Goal: Communication & Community: Answer question/provide support

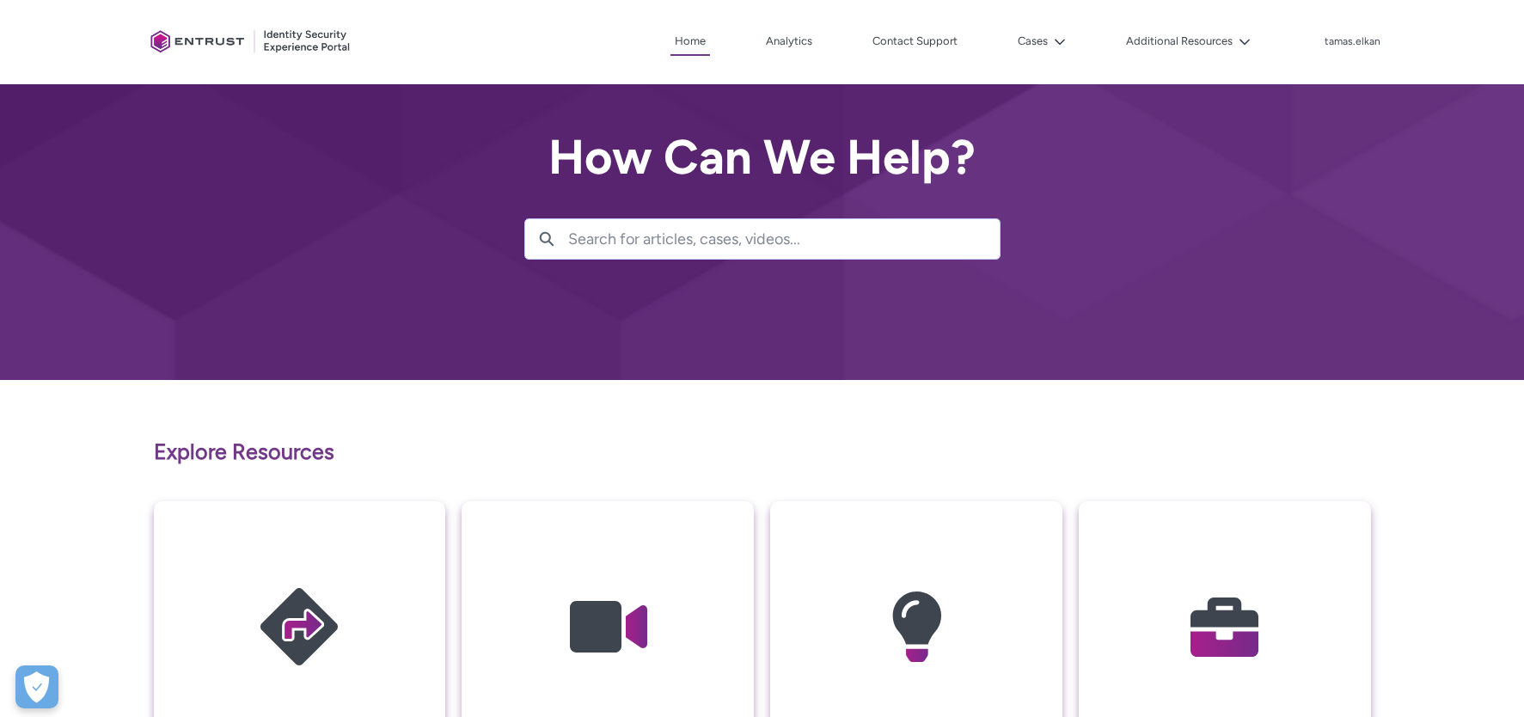
click at [1486, 344] on div at bounding box center [762, 190] width 1524 height 380
click at [903, 36] on link "Contact Support" at bounding box center [915, 41] width 94 height 26
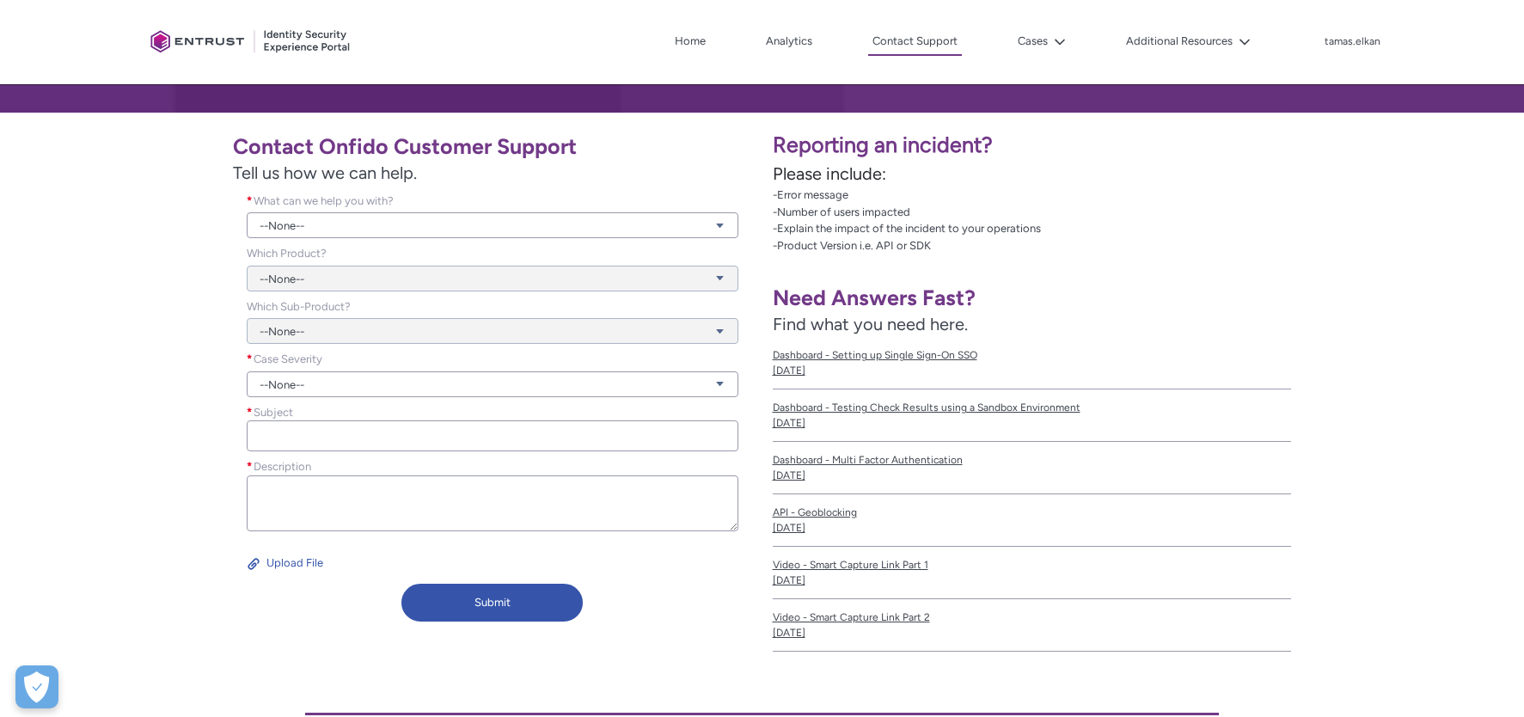
scroll to position [286, 0]
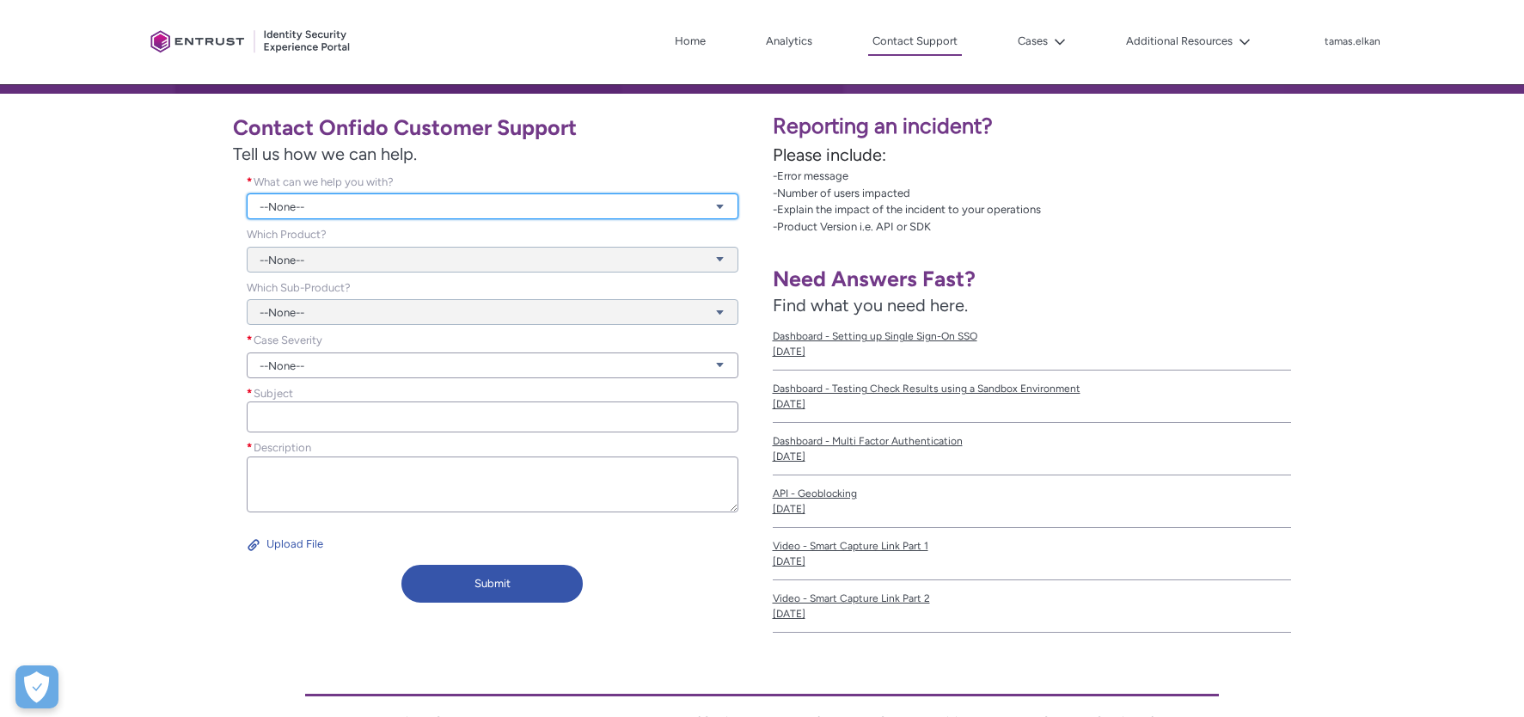
click at [657, 204] on link "--None--" at bounding box center [493, 206] width 492 height 26
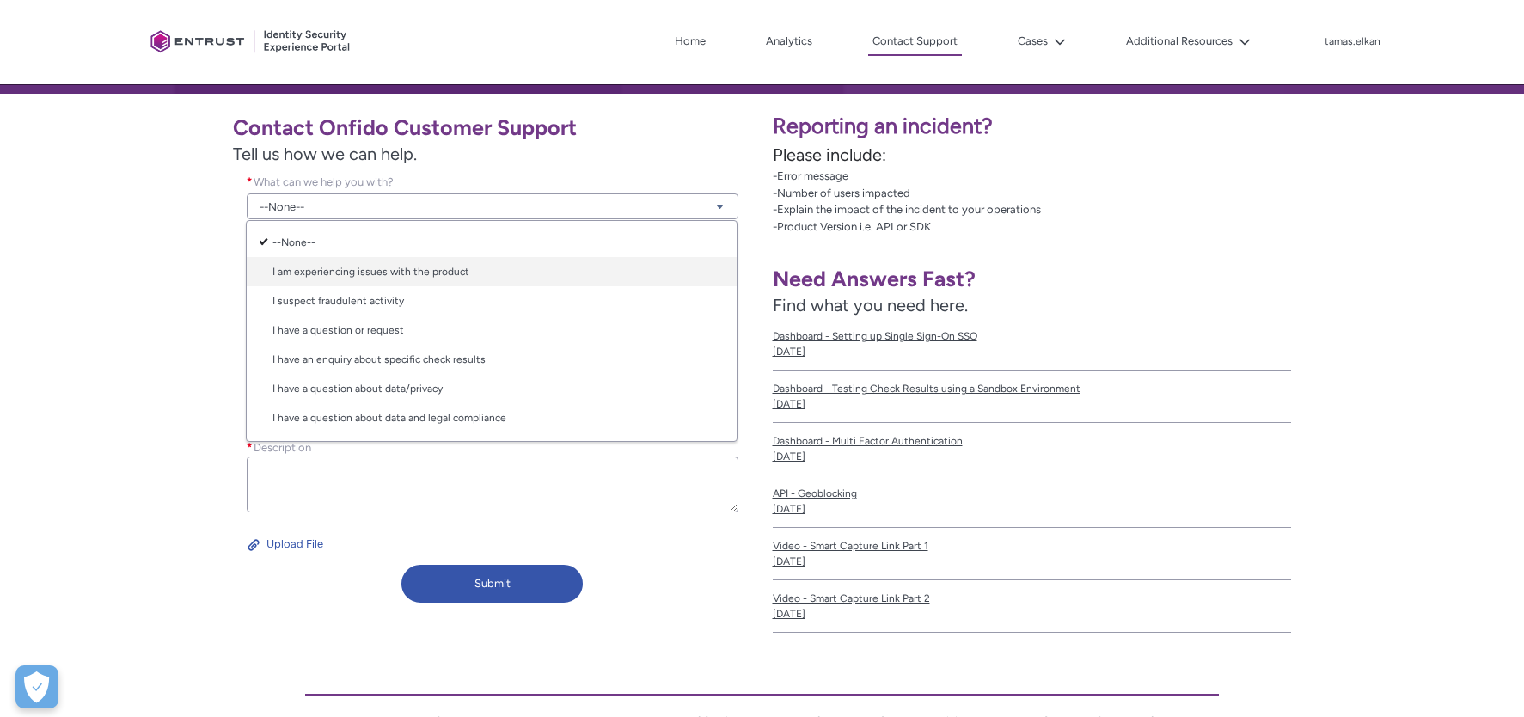
click at [633, 274] on link "I am experiencing issues with the product" at bounding box center [492, 271] width 490 height 29
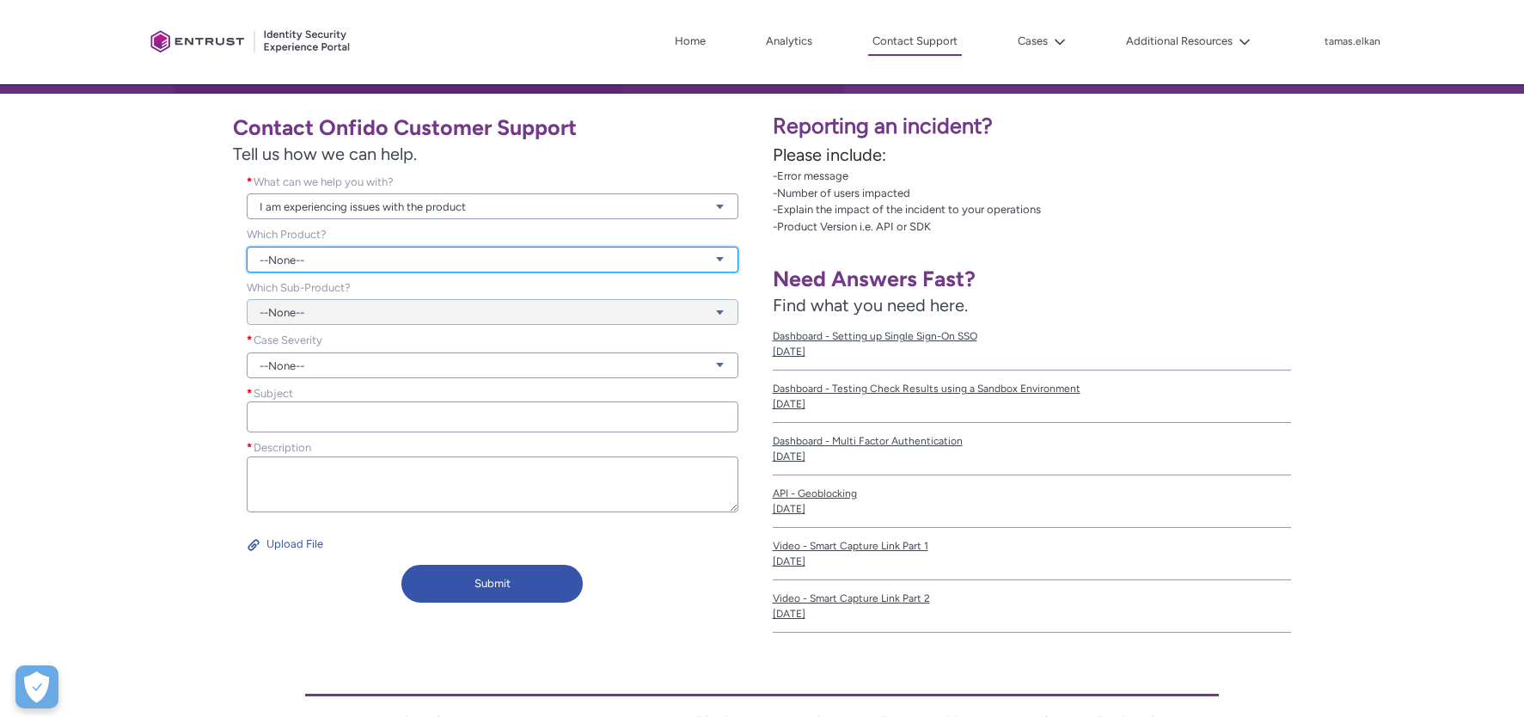
click at [710, 261] on link "--None--" at bounding box center [493, 260] width 492 height 26
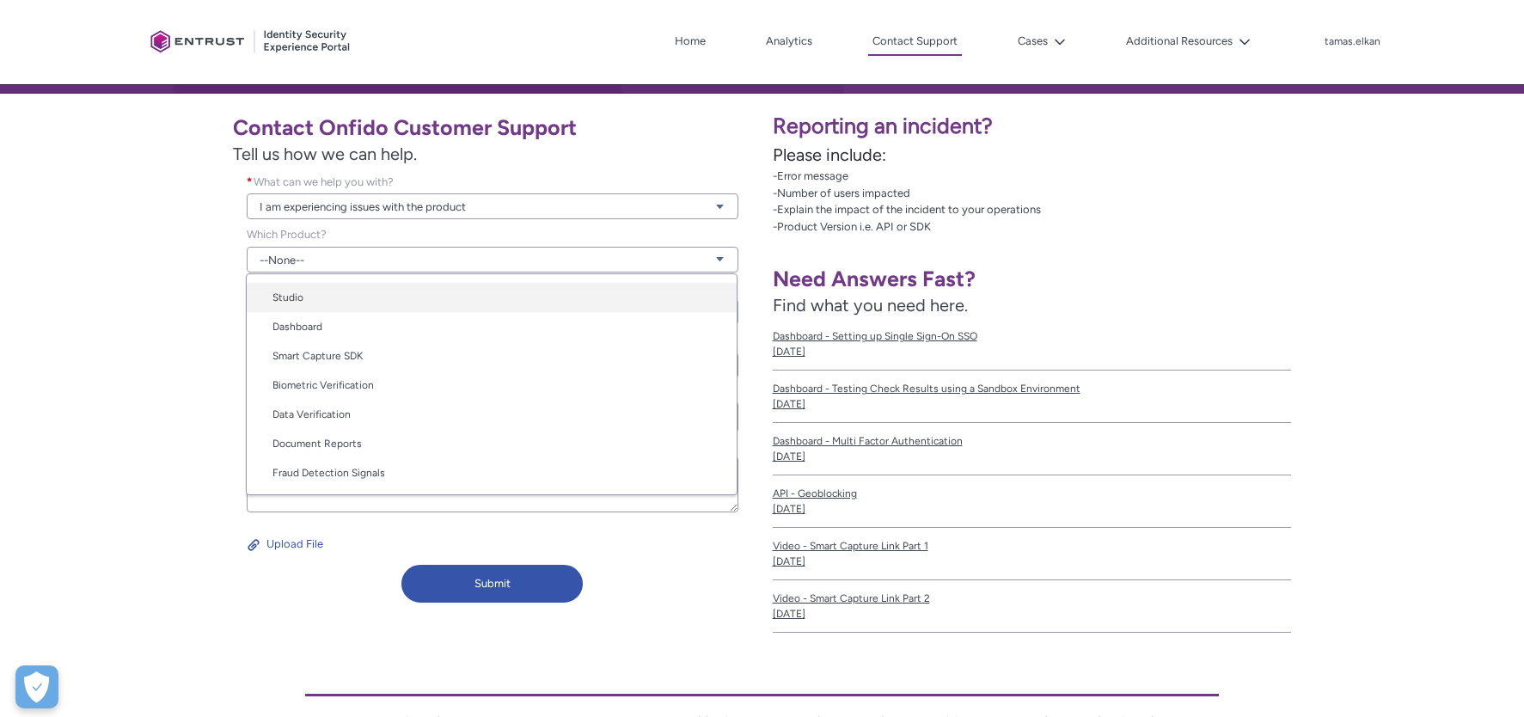
scroll to position [86, 0]
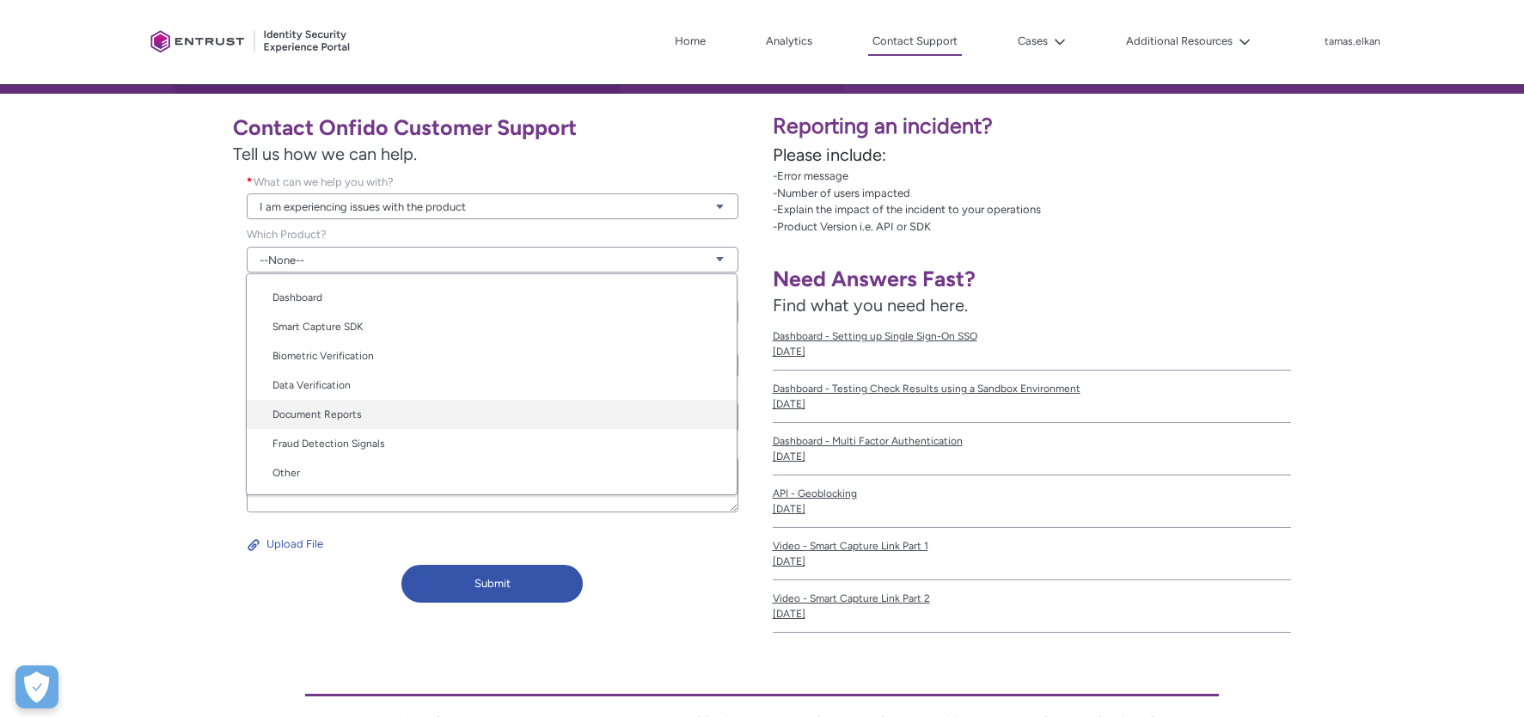
click at [615, 413] on link "Document Reports" at bounding box center [492, 414] width 490 height 29
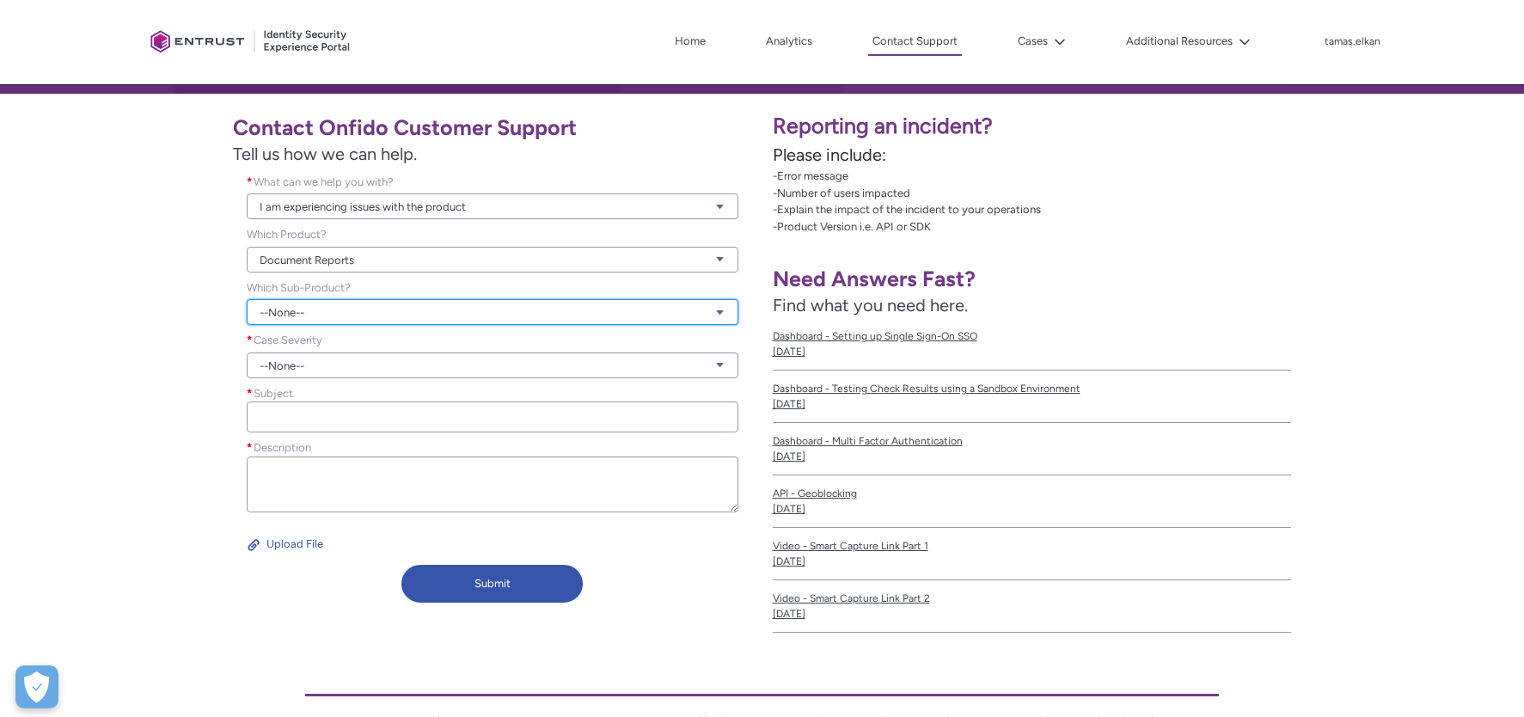
click at [632, 309] on link "--None--" at bounding box center [493, 312] width 492 height 26
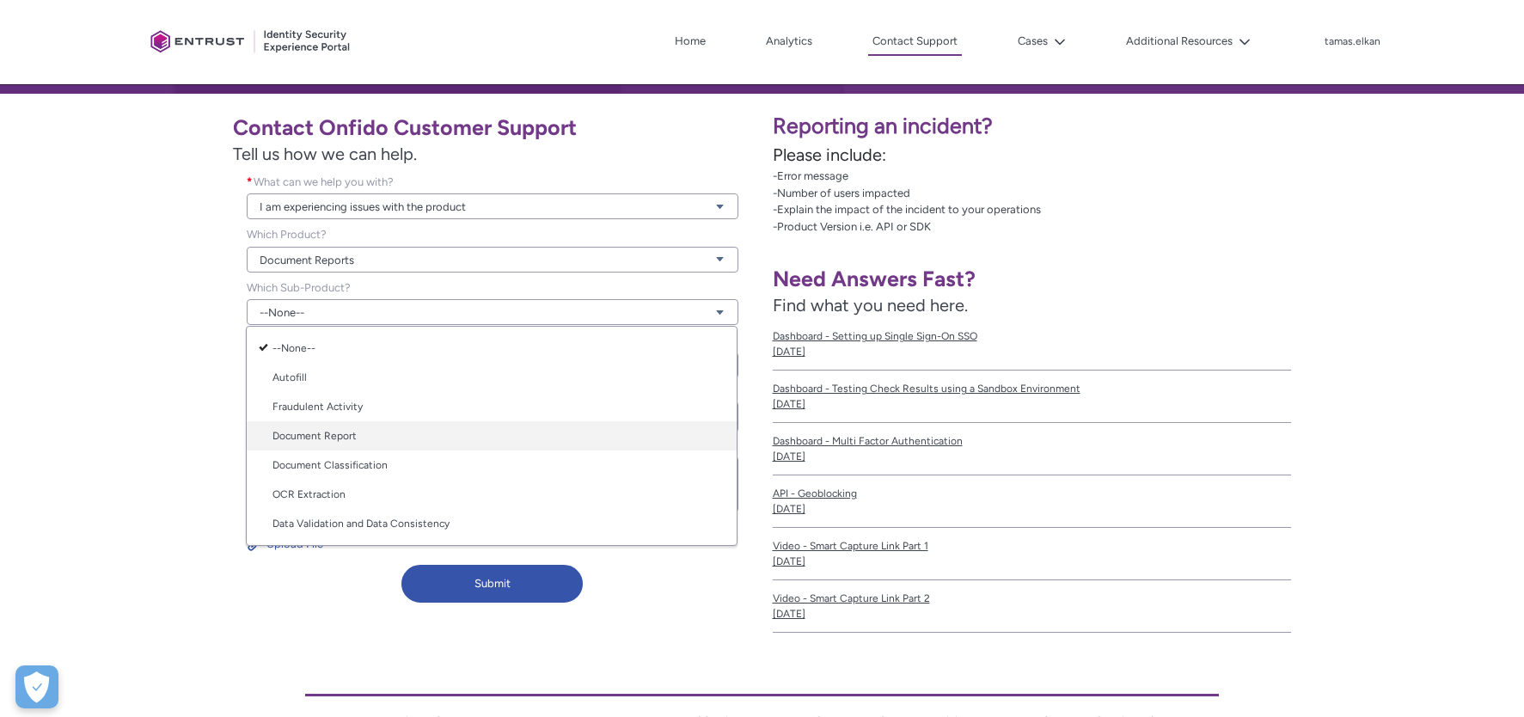
click at [560, 430] on link "Document Report" at bounding box center [492, 435] width 490 height 29
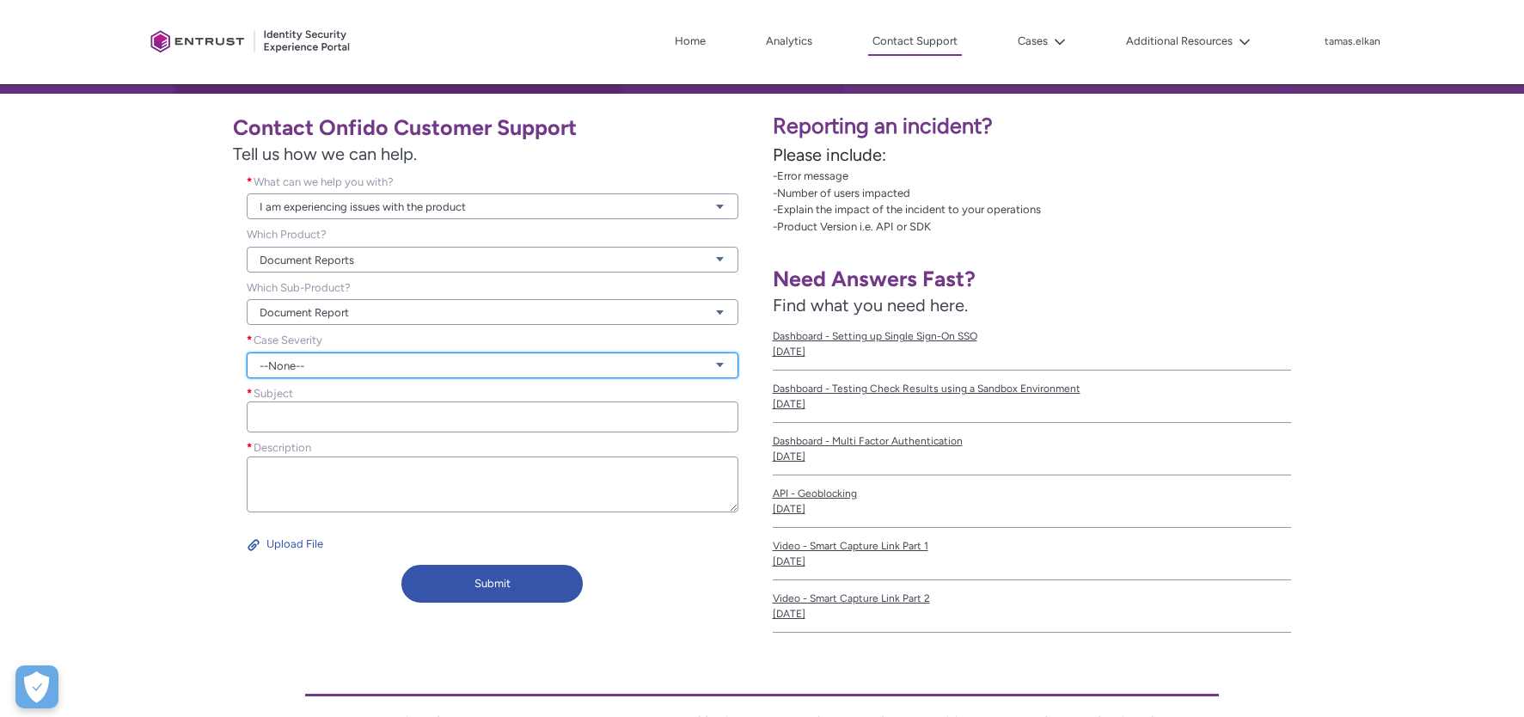
click at [599, 364] on link "--None--" at bounding box center [493, 365] width 492 height 26
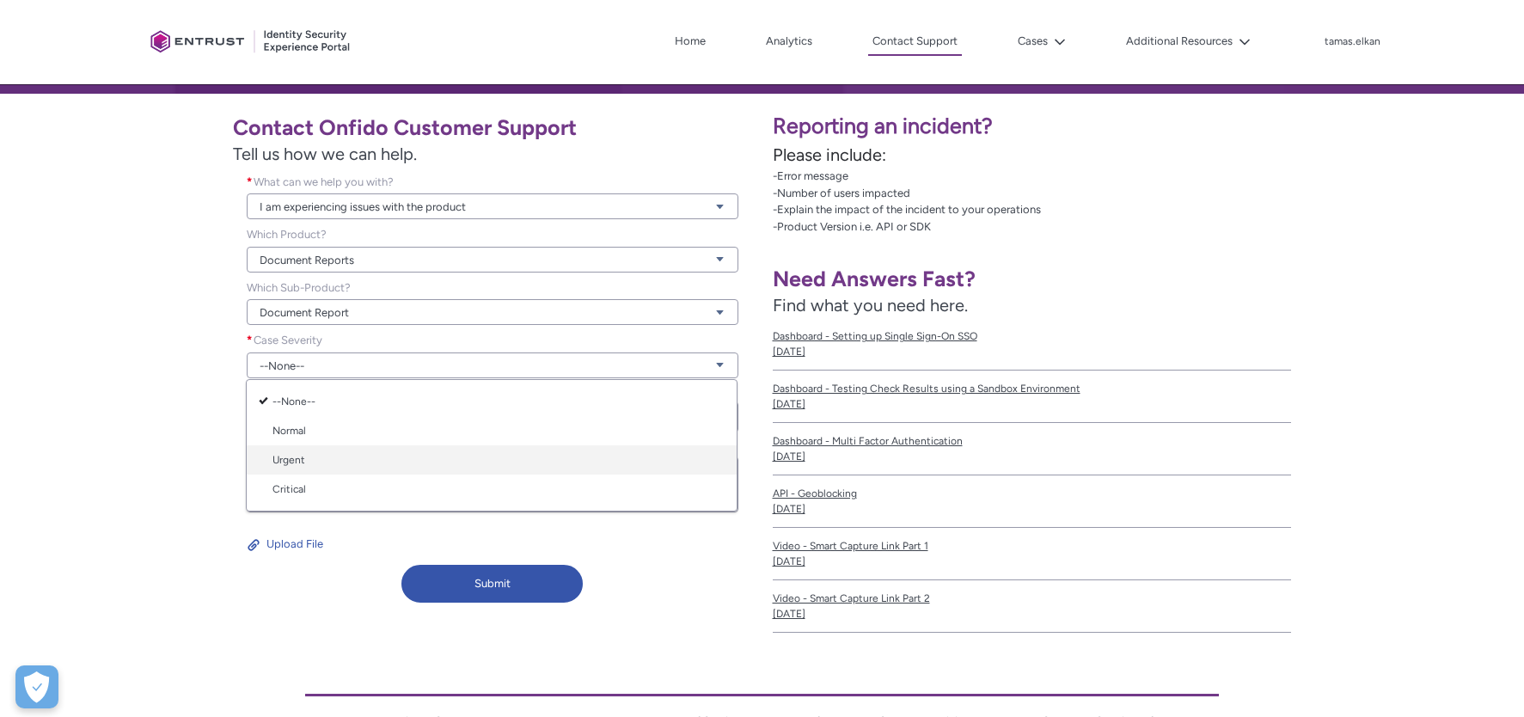
click at [562, 461] on link "Urgent" at bounding box center [492, 459] width 490 height 29
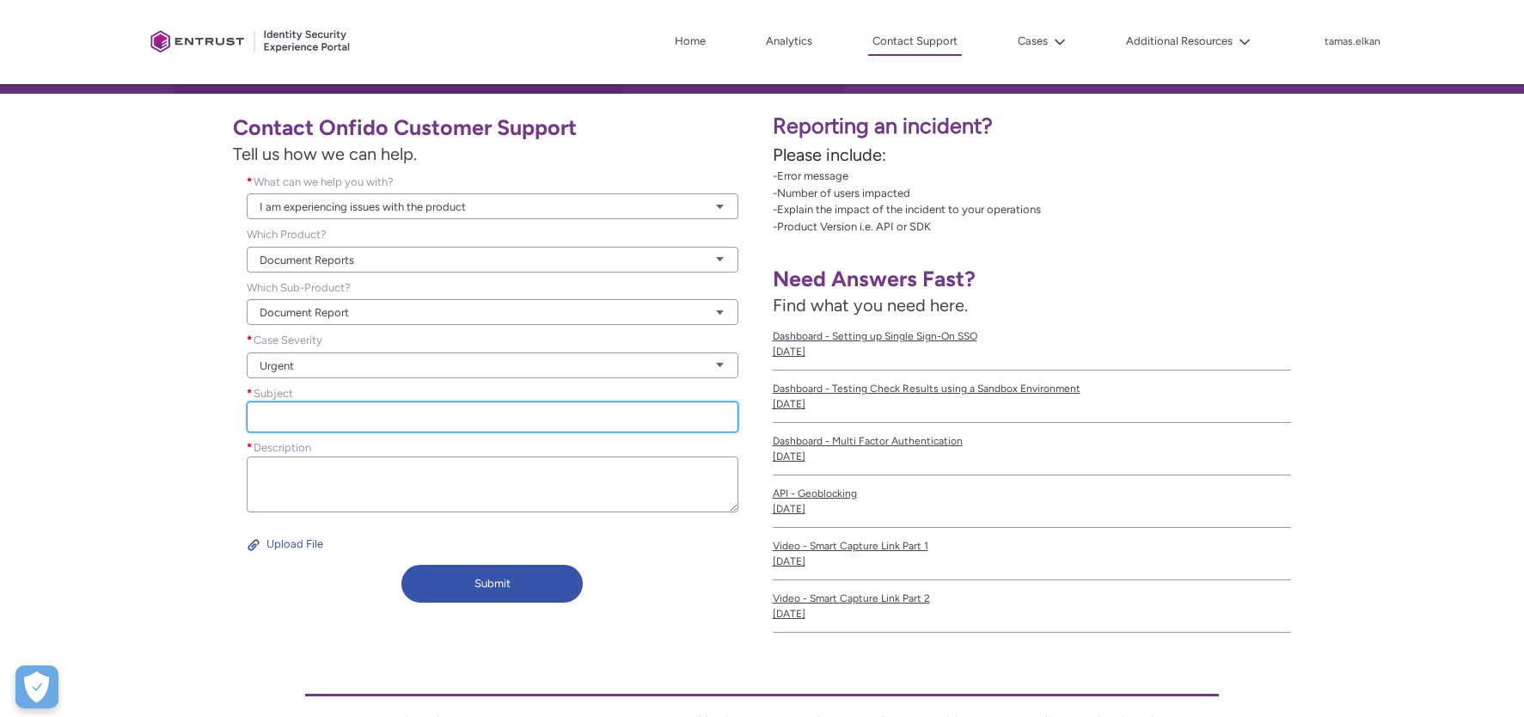
click at [575, 413] on input "Subject *" at bounding box center [493, 416] width 492 height 31
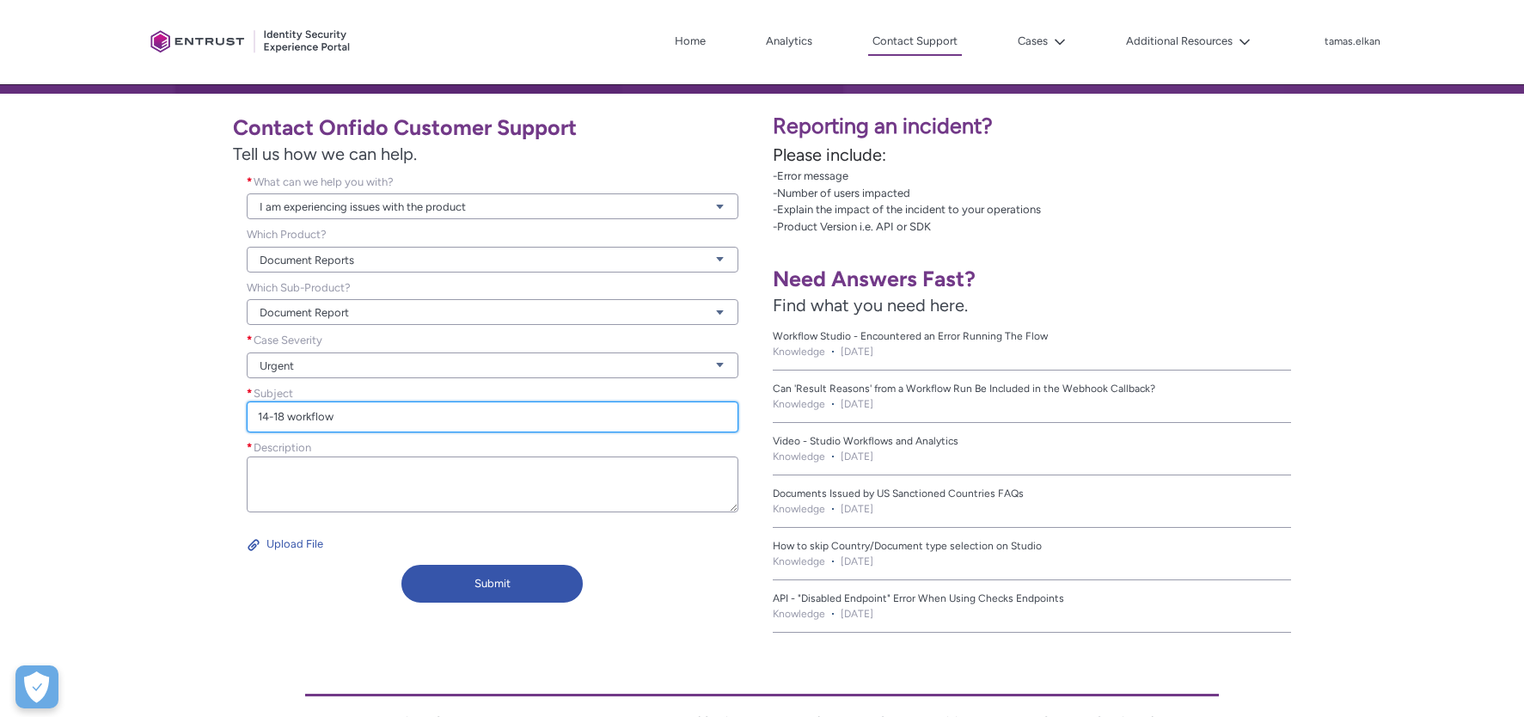
click at [288, 419] on input "14-18 workflow" at bounding box center [493, 416] width 492 height 31
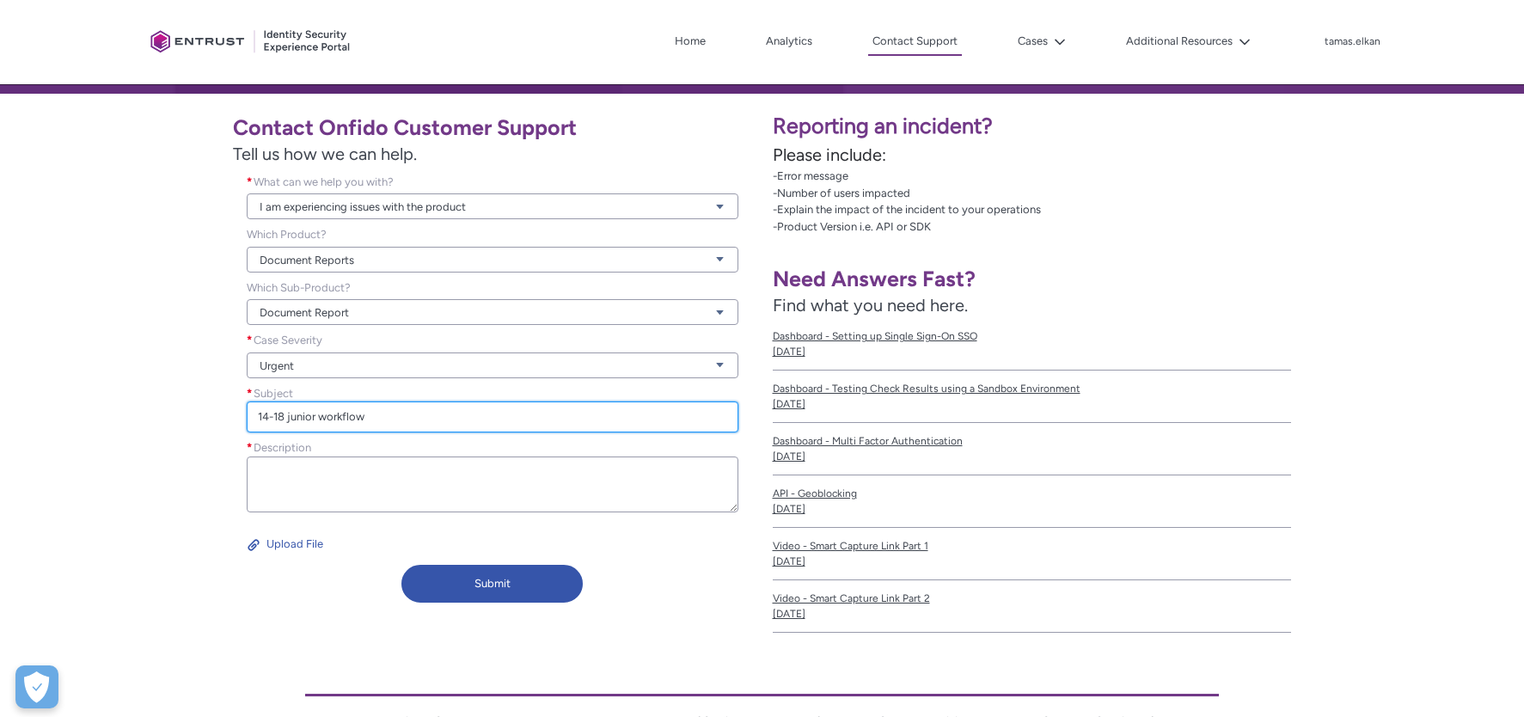
click at [381, 415] on input "14-18 junior workflow" at bounding box center [493, 416] width 492 height 31
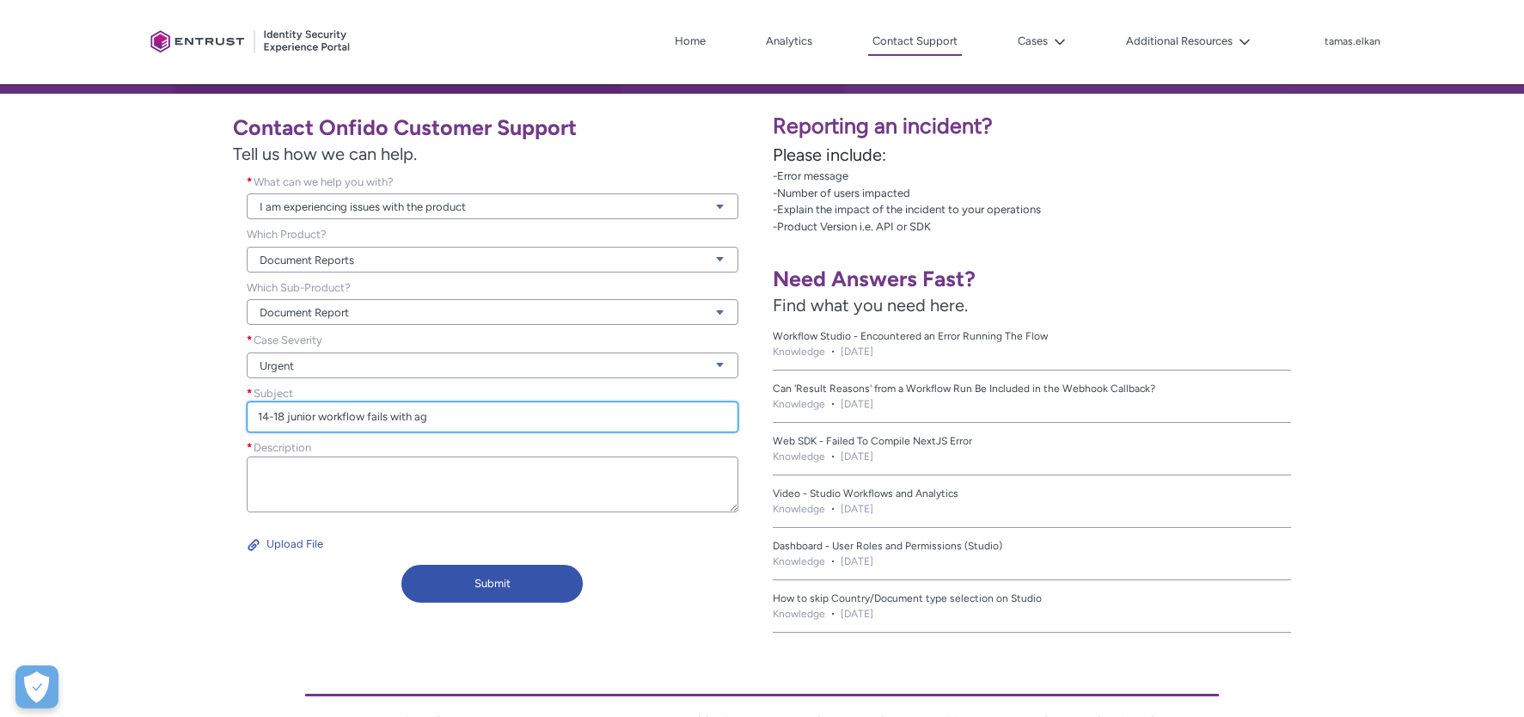
drag, startPoint x: 444, startPoint y: 416, endPoint x: 391, endPoint y: 417, distance: 52.4
click at [391, 417] on input "14-18 junior workflow fails with ag" at bounding box center [493, 416] width 492 height 31
type input "14-18 junior workflow fails"
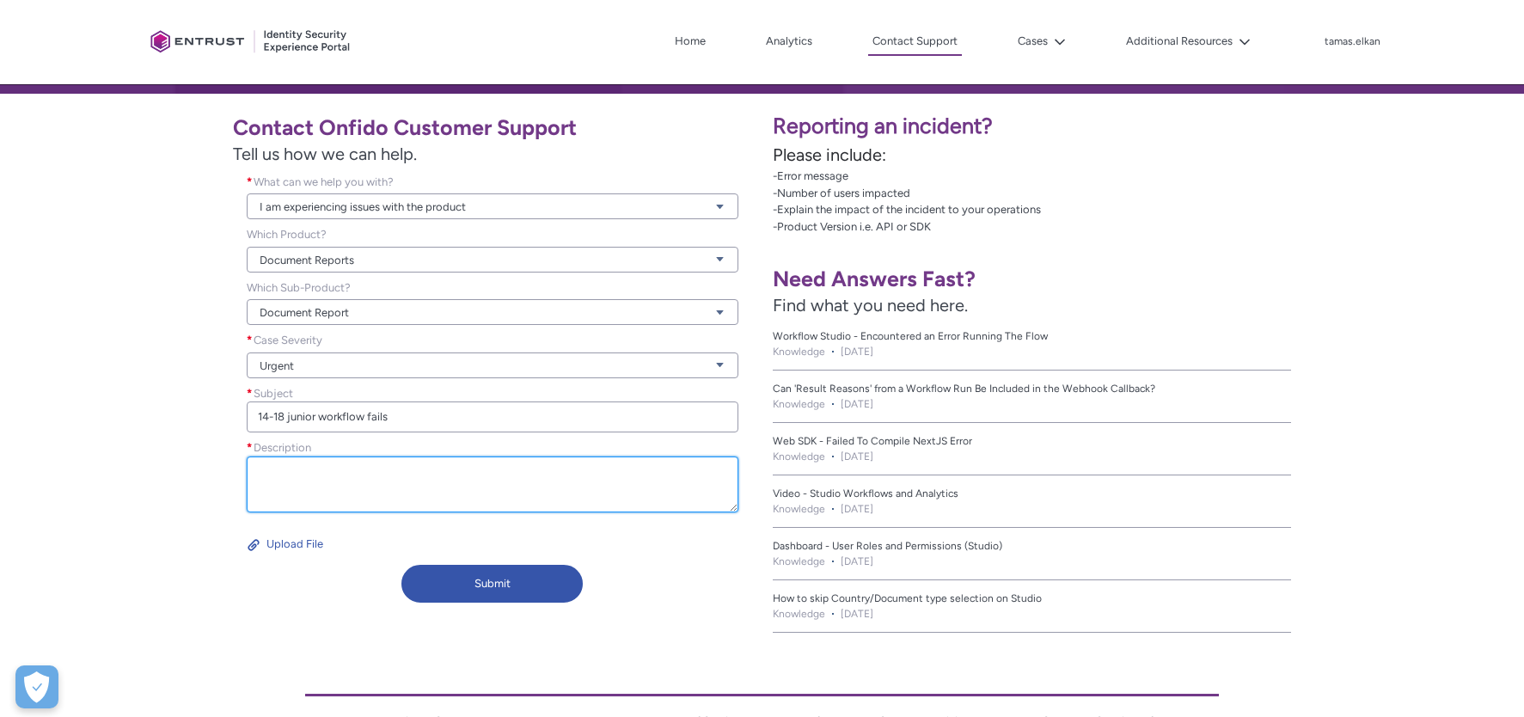
click at [269, 473] on textarea "Description *" at bounding box center [493, 484] width 492 height 56
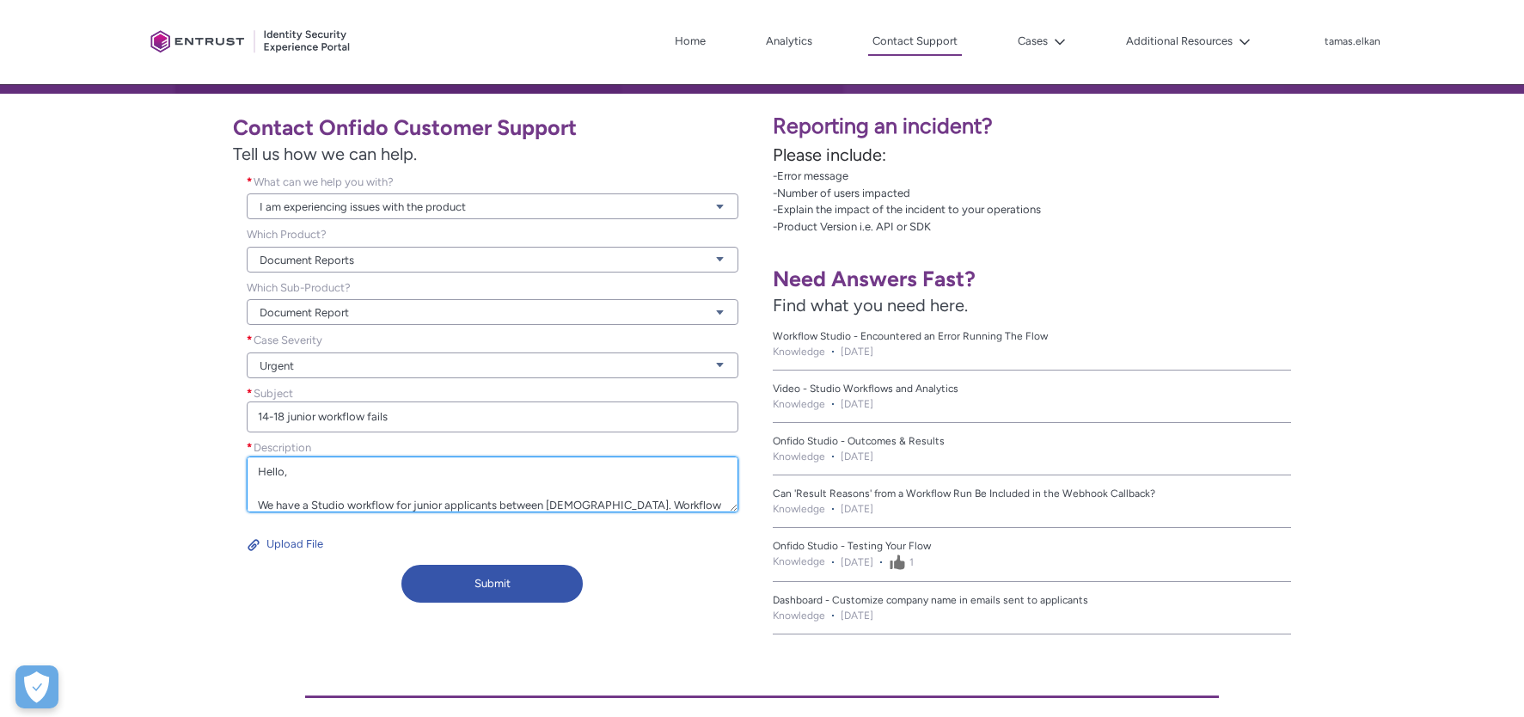
scroll to position [21, 0]
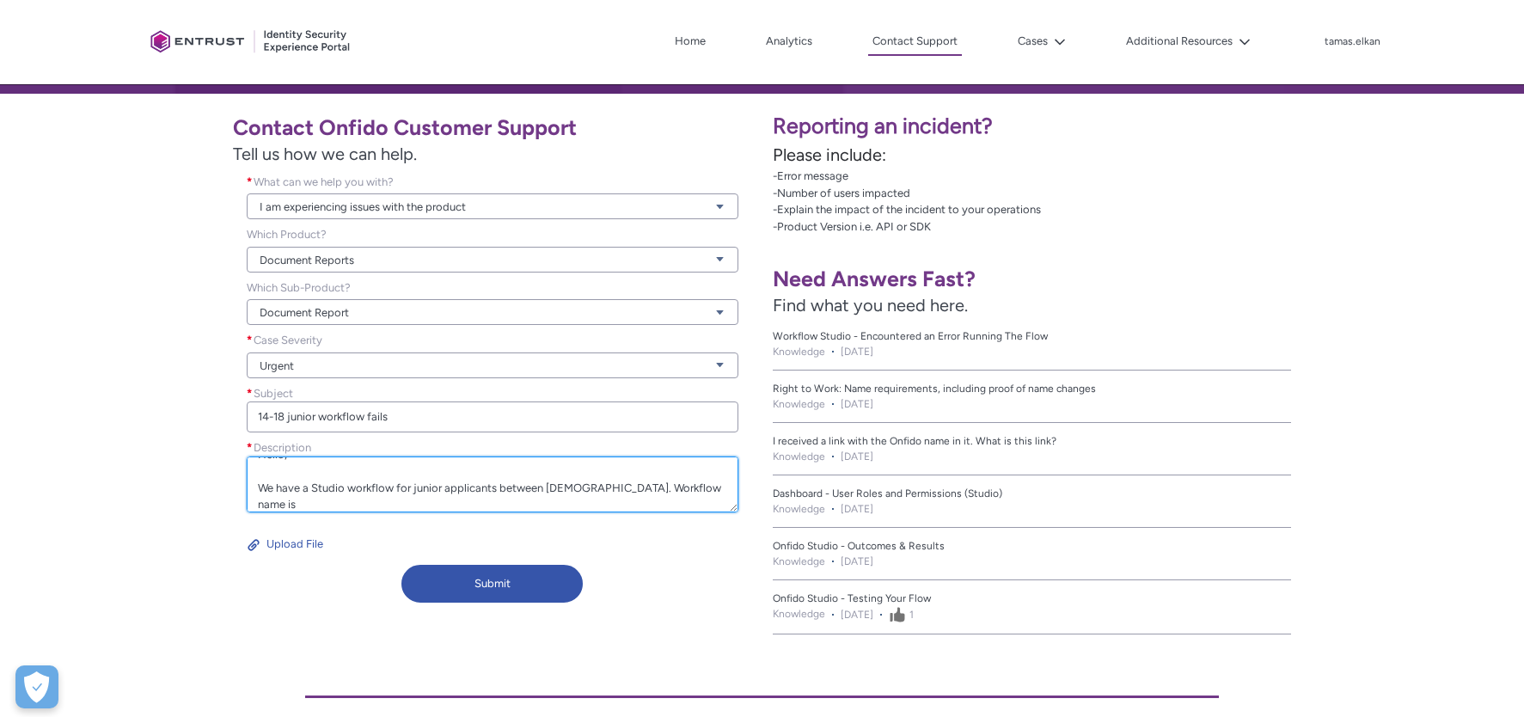
paste textarea "DAFD - Automatized - Android - 14-18"
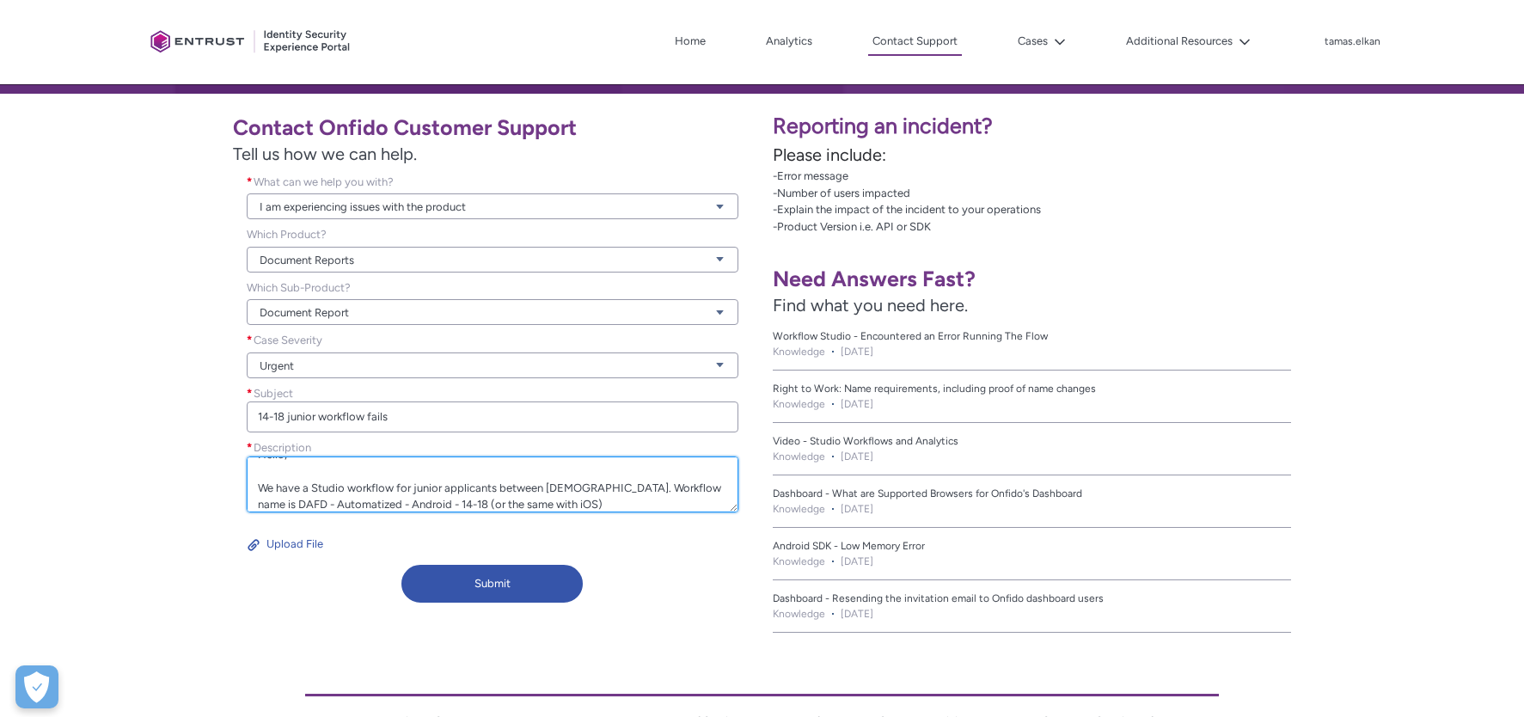
click at [584, 500] on textarea "Hello, We have a Studio workflow for junior applicants between [DEMOGRAPHIC_DAT…" at bounding box center [493, 484] width 492 height 56
click at [606, 506] on textarea "Hello, We have a Studio workflow for junior applicants between [DEMOGRAPHIC_DAT…" at bounding box center [493, 484] width 492 height 56
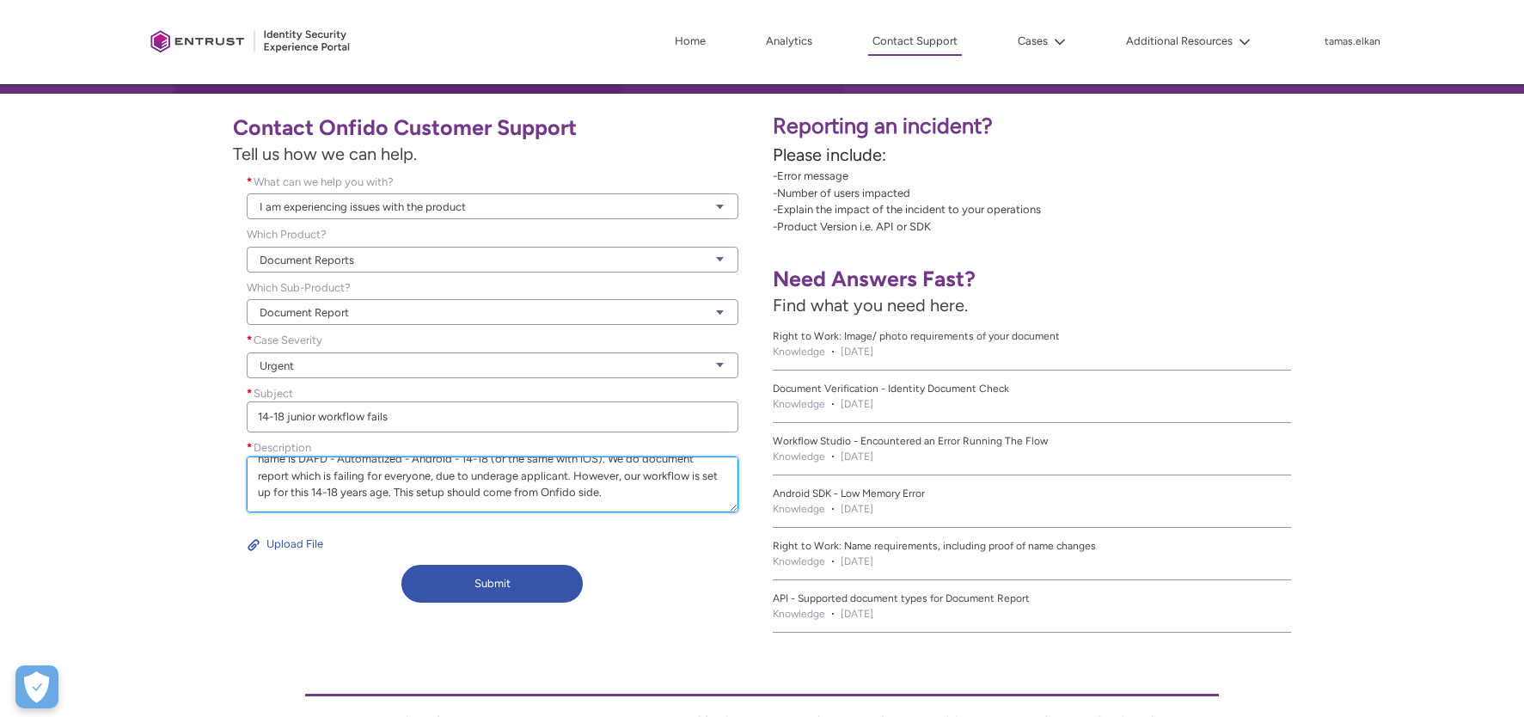
click at [260, 501] on textarea "Hello, We have a Studio workflow for junior applicants between [DEMOGRAPHIC_DAT…" at bounding box center [493, 484] width 492 height 56
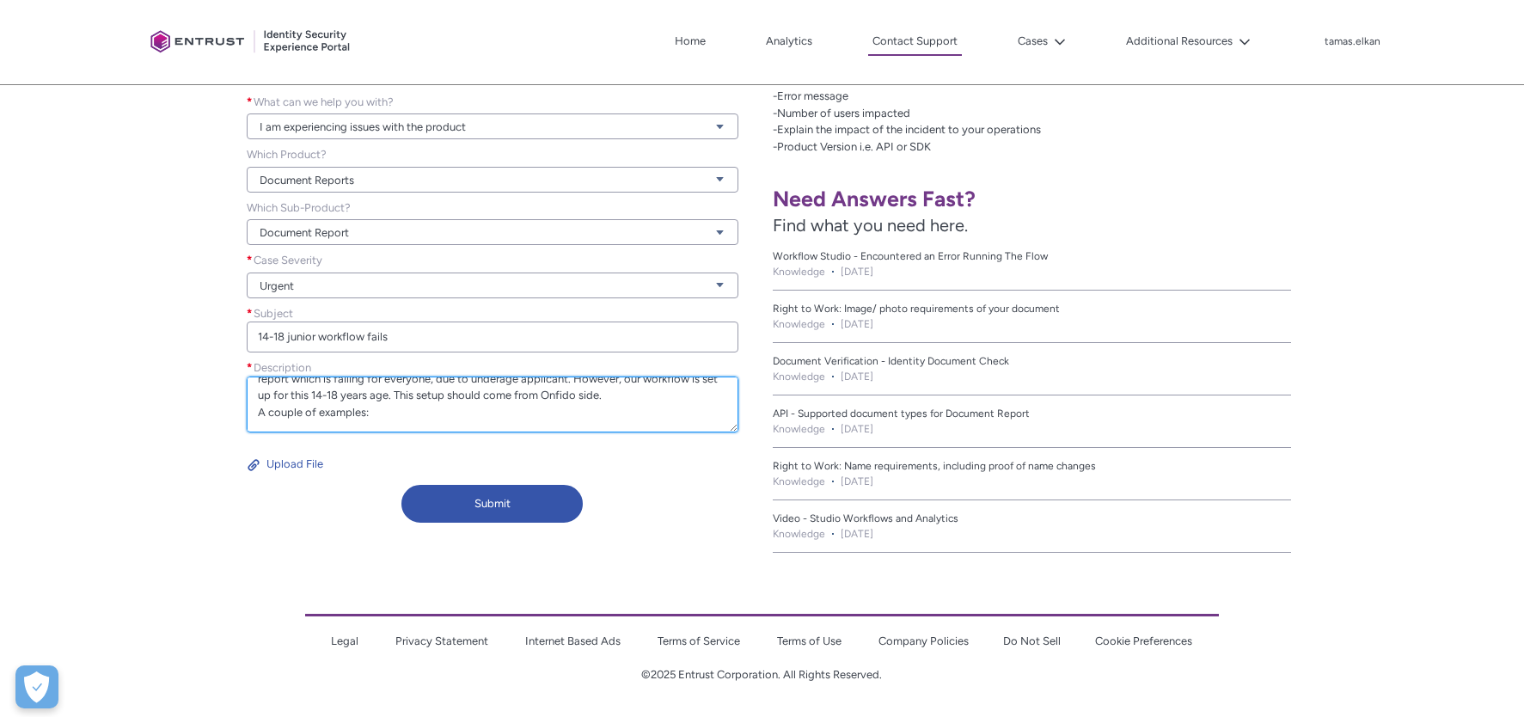
scroll to position [89, 0]
click at [94, 192] on div "Contact Onfido Customer Support Tell us how we can help. What can we help you w…" at bounding box center [381, 277] width 742 height 506
click at [319, 409] on textarea "Hello, We have a Studio workflow for junior applicants between [DEMOGRAPHIC_DAT…" at bounding box center [493, 404] width 492 height 56
click at [268, 425] on textarea "Hello, We have a Studio workflow for junior applicants between [DEMOGRAPHIC_DAT…" at bounding box center [493, 404] width 492 height 56
paste textarea "26600575-ec68-49b9-9f3f-d117d639db83"
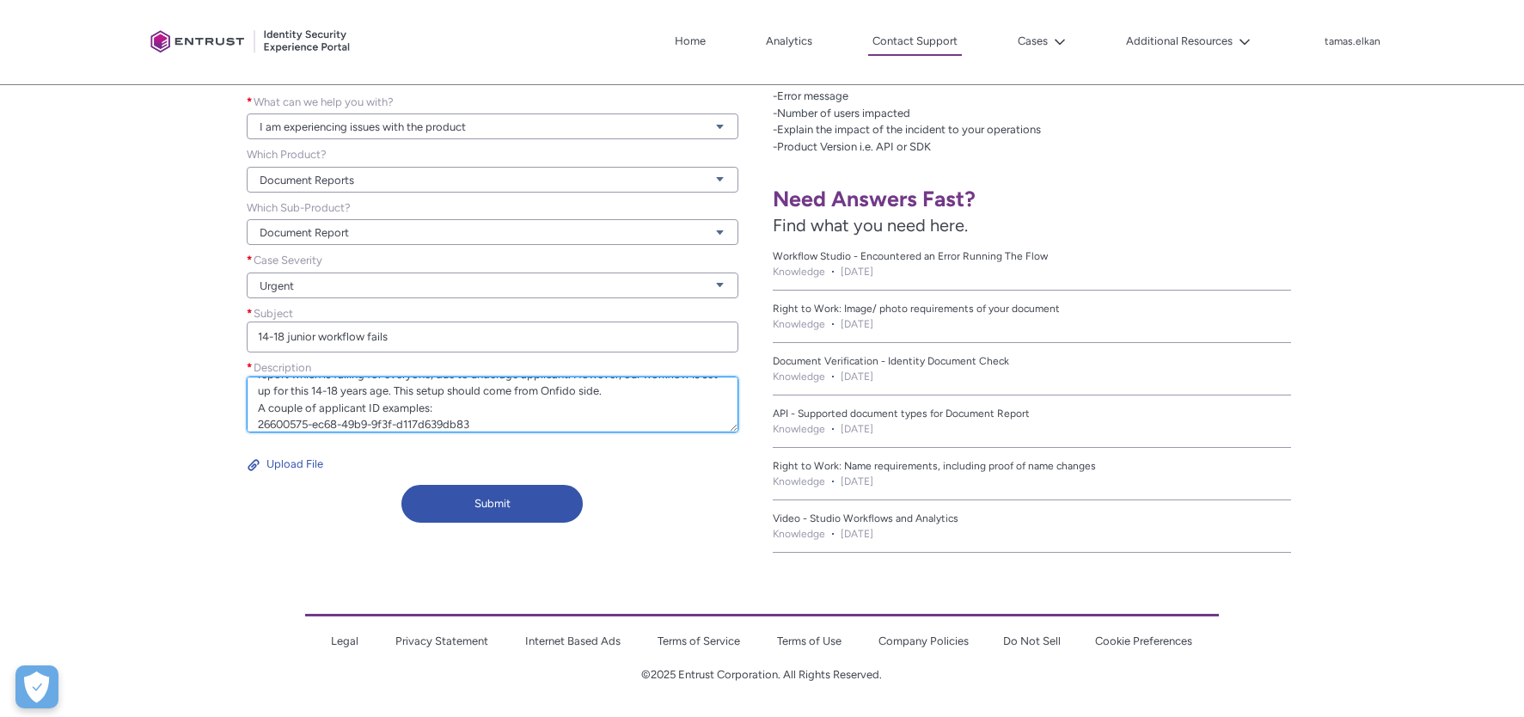
drag, startPoint x: 252, startPoint y: 423, endPoint x: 270, endPoint y: 406, distance: 24.9
click at [252, 422] on textarea "Hello, We have a Studio workflow for junior applicants between [DEMOGRAPHIC_DAT…" at bounding box center [493, 404] width 492 height 56
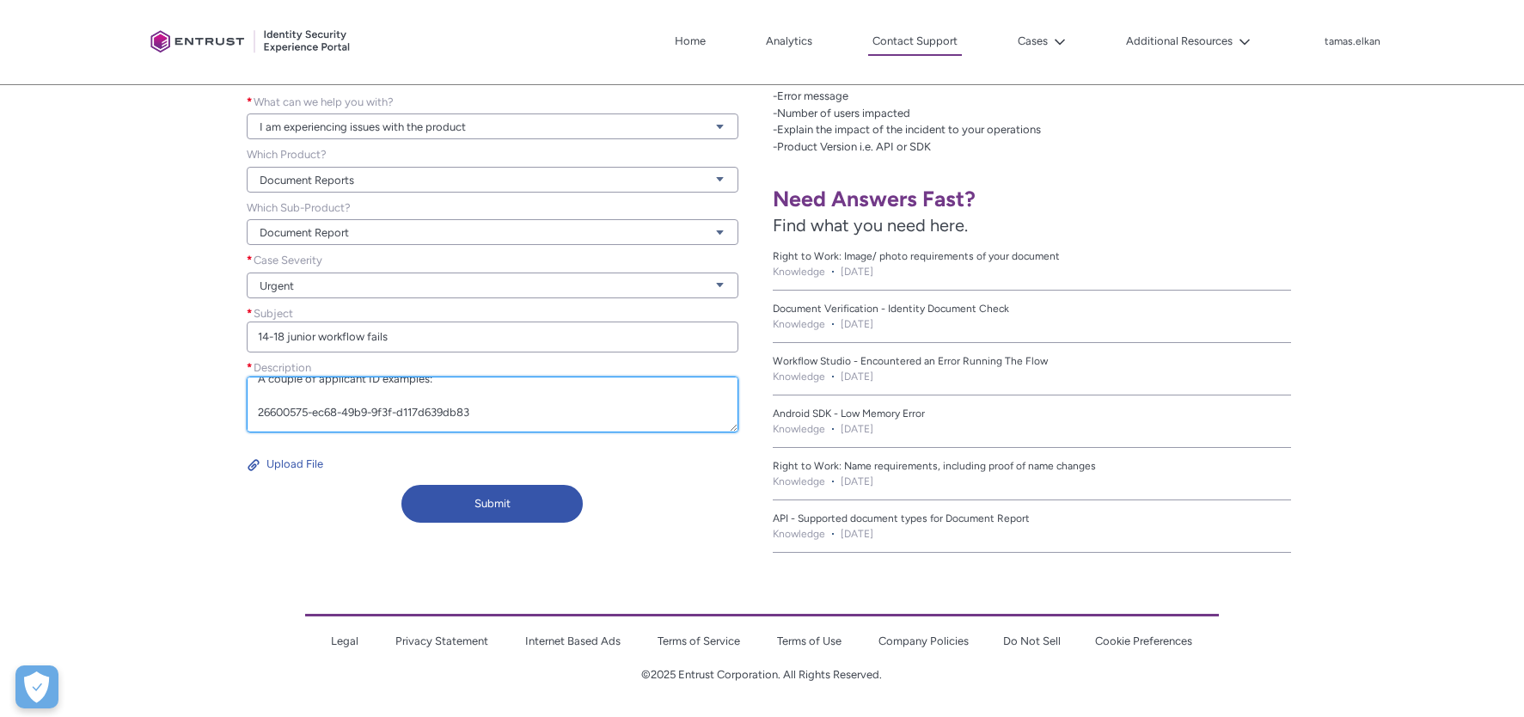
paste textarea "109fa975-c126-4685-94f7-bc1c30e99a69"
paste textarea "facb518c-3d71-48c4-a3fd-2075e847fdbc"
click at [633, 423] on textarea "Hello, We have a Studio workflow for junior applicants between [DEMOGRAPHIC_DAT…" at bounding box center [493, 404] width 492 height 56
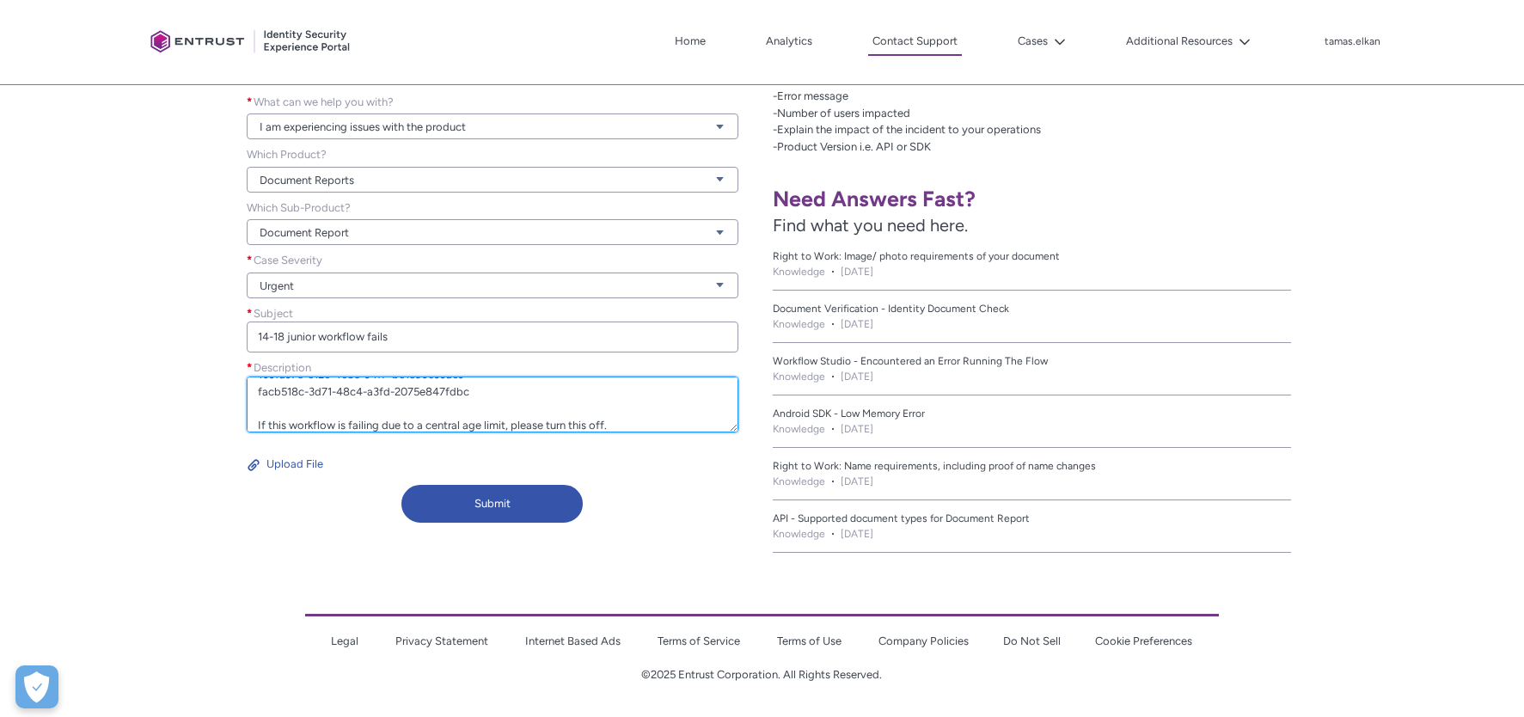
scroll to position [185, 0]
drag, startPoint x: 253, startPoint y: 420, endPoint x: 640, endPoint y: 419, distance: 386.8
click at [640, 419] on textarea "Hello, We have a Studio workflow for junior applicants between [DEMOGRAPHIC_DAT…" at bounding box center [493, 404] width 492 height 56
click at [645, 414] on textarea "Hello, We have a Studio workflow for junior applicants between [DEMOGRAPHIC_DAT…" at bounding box center [493, 404] width 492 height 56
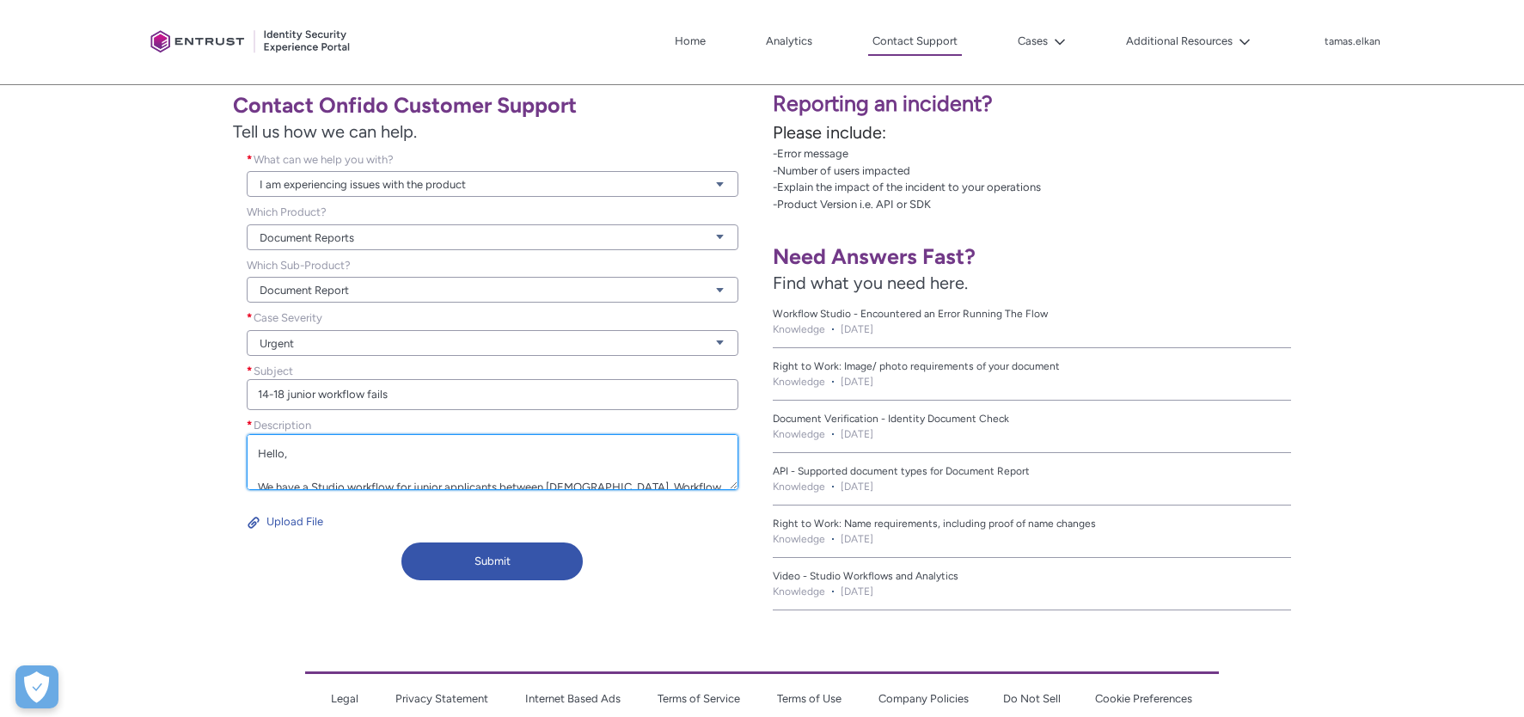
scroll to position [366, 0]
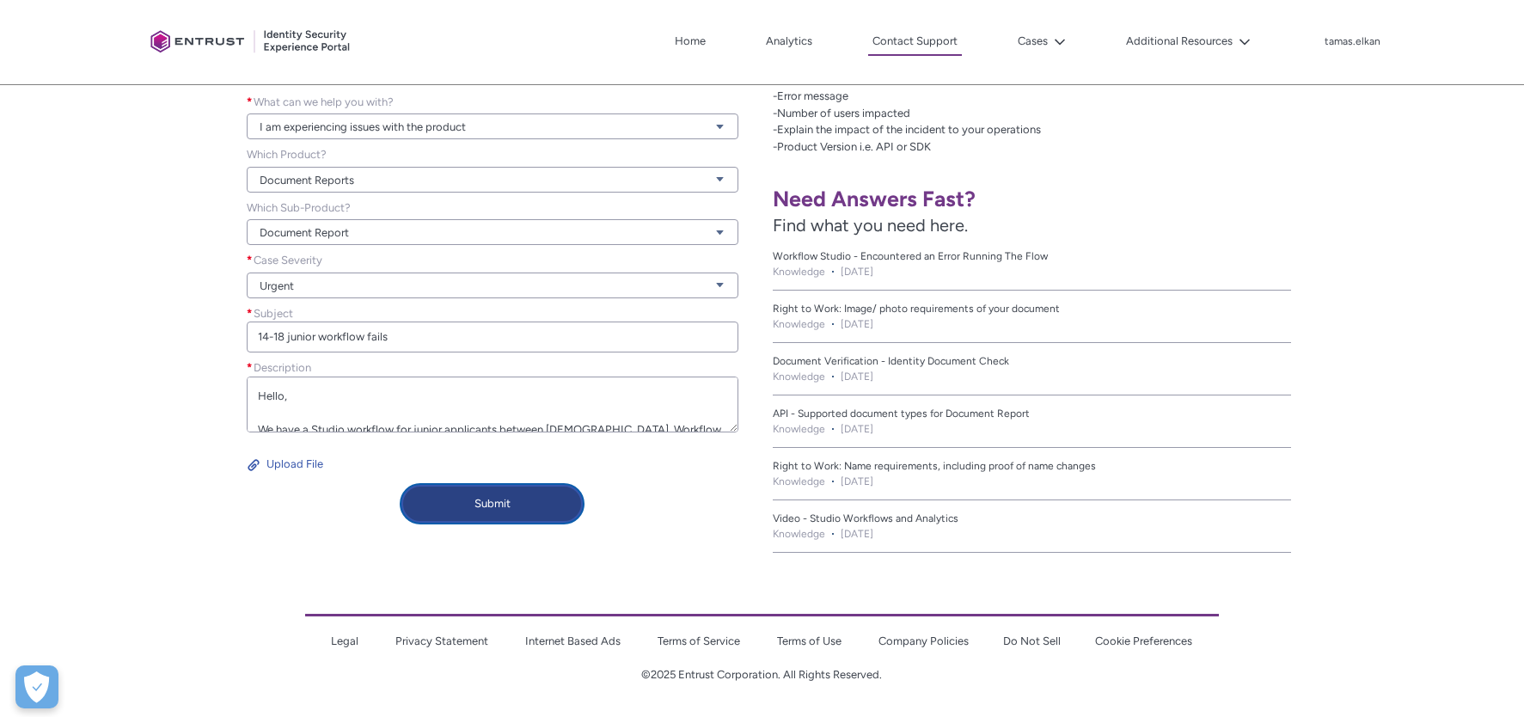
type textarea "Hello, We have a Studio workflow for junior applicants between [DEMOGRAPHIC_DAT…"
click at [512, 504] on button "Submit" at bounding box center [491, 504] width 181 height 38
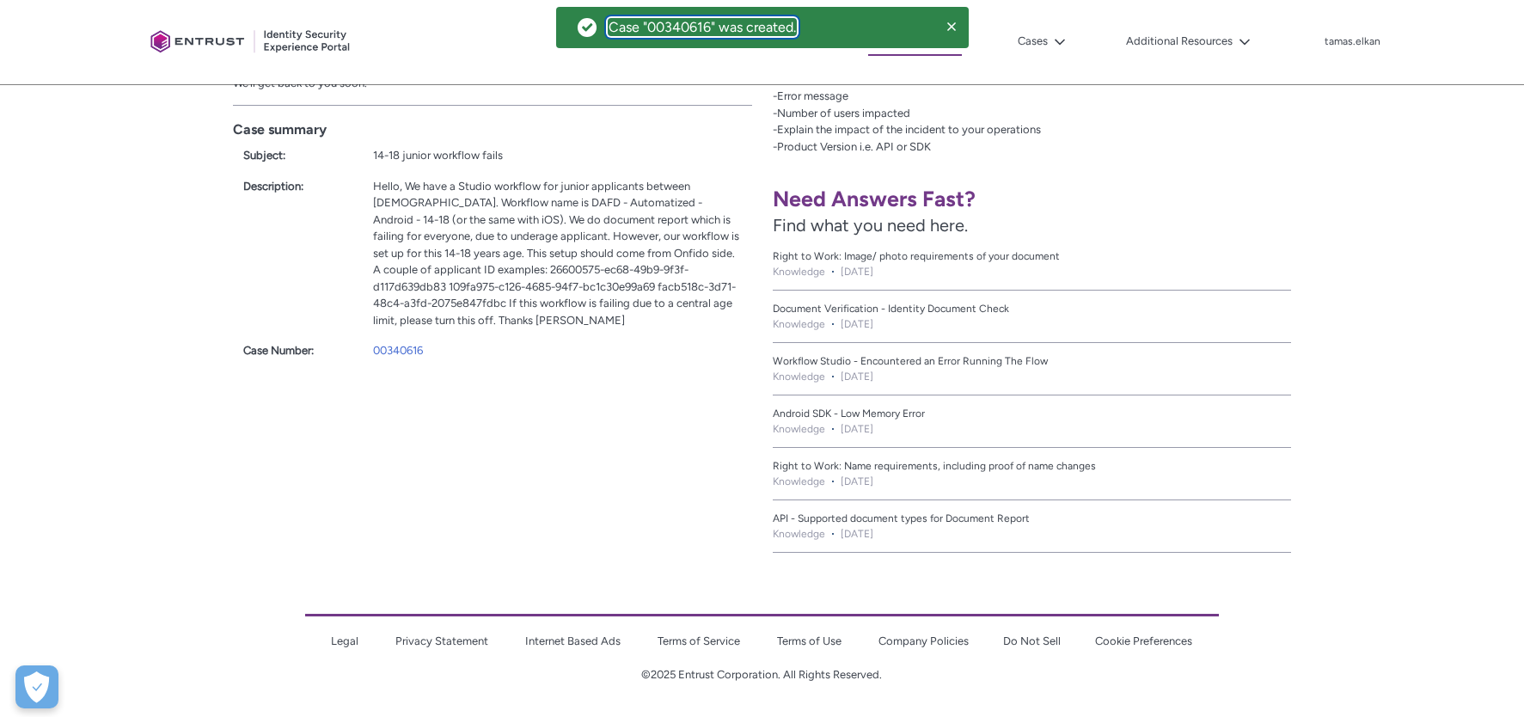
click at [686, 27] on div "Case "00340616" was created." at bounding box center [702, 27] width 187 height 16
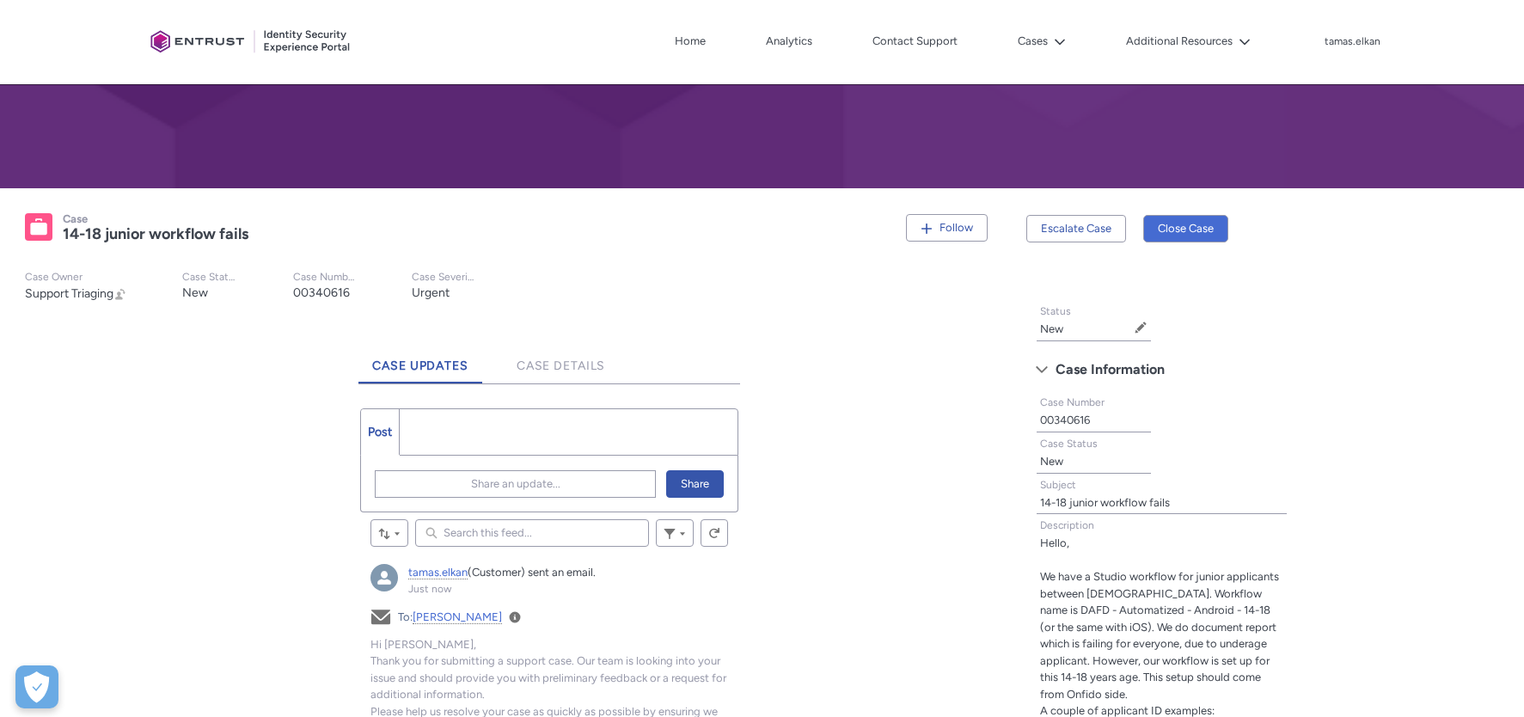
scroll to position [430, 0]
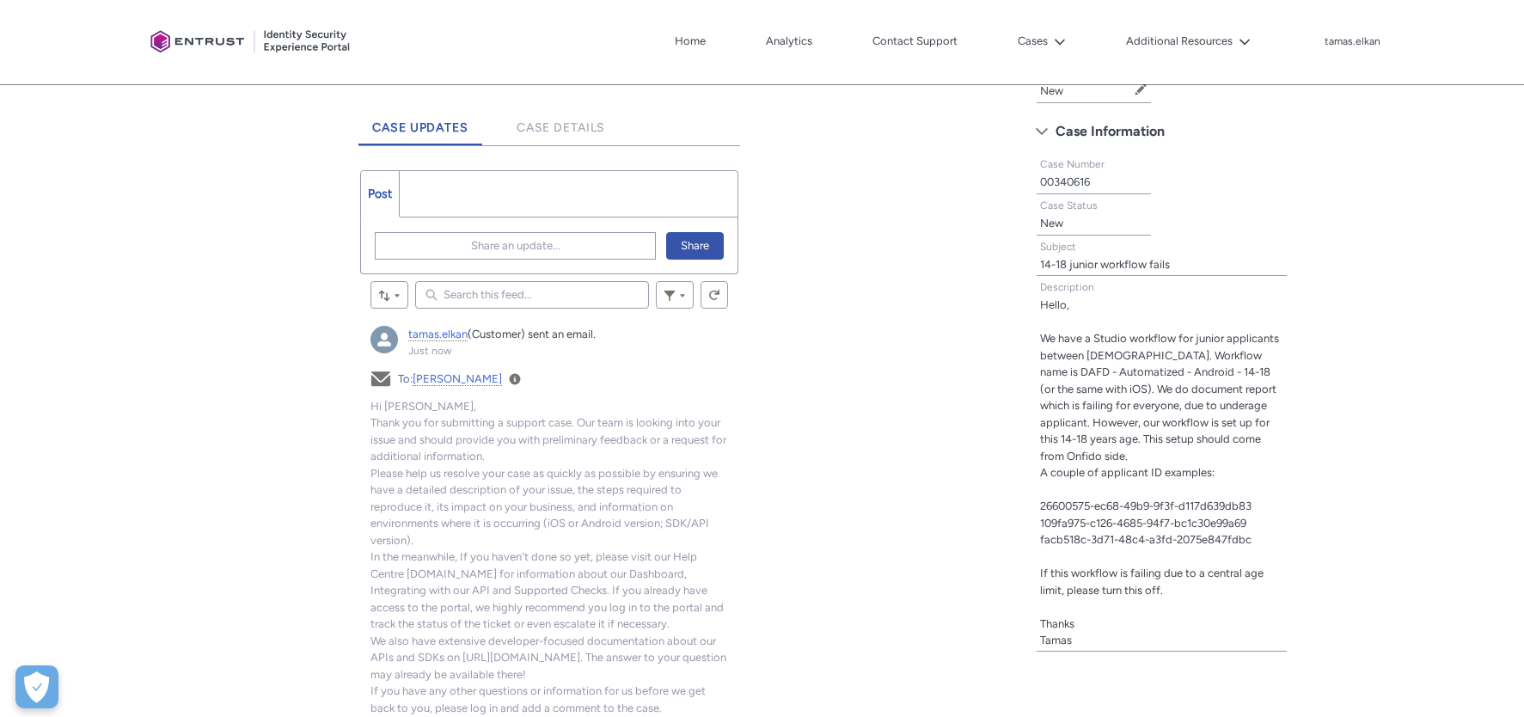
click at [1073, 181] on lightning-formatted-text "00340616" at bounding box center [1065, 181] width 50 height 13
click at [105, 186] on div "Tabs Case Updates Case Details Post More Share an update... Share Sort by: Sear…" at bounding box center [507, 528] width 995 height 860
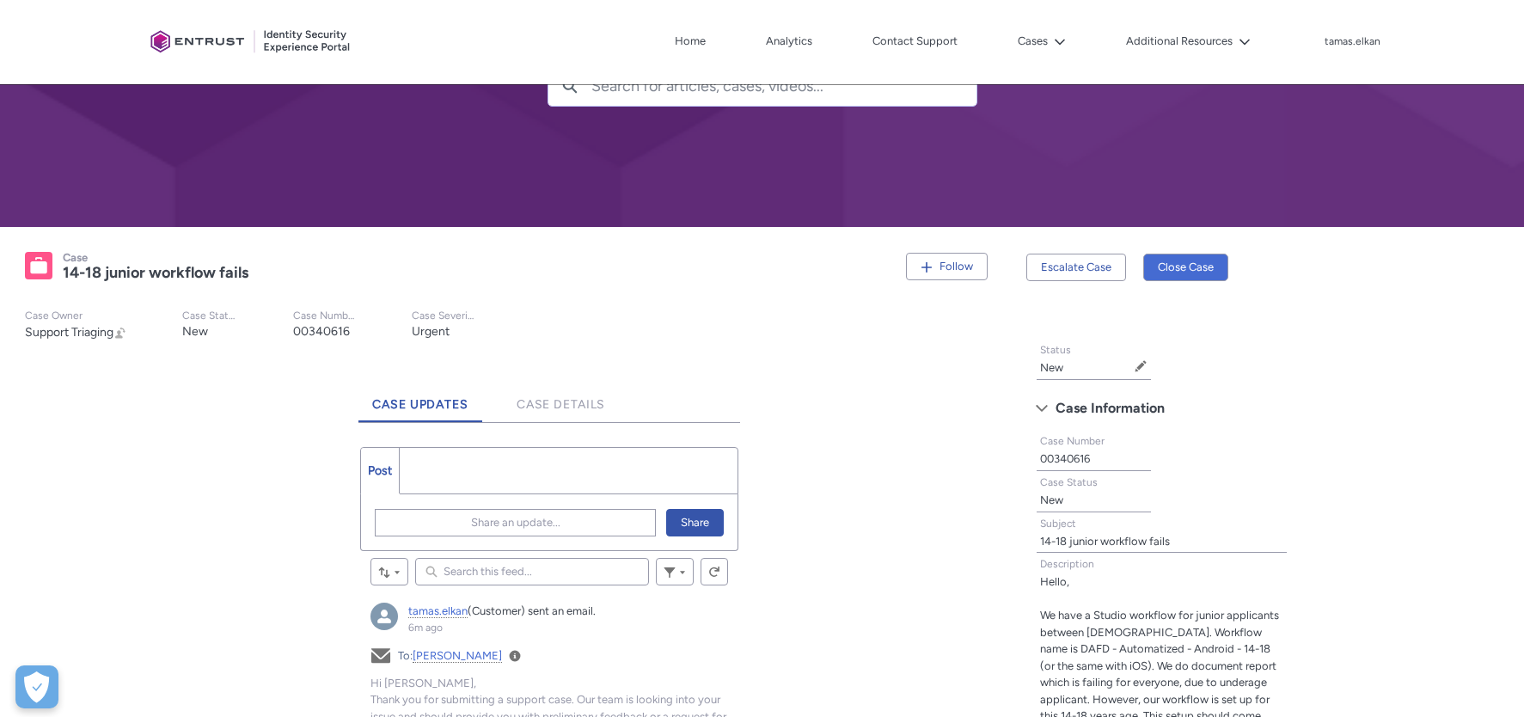
scroll to position [0, 0]
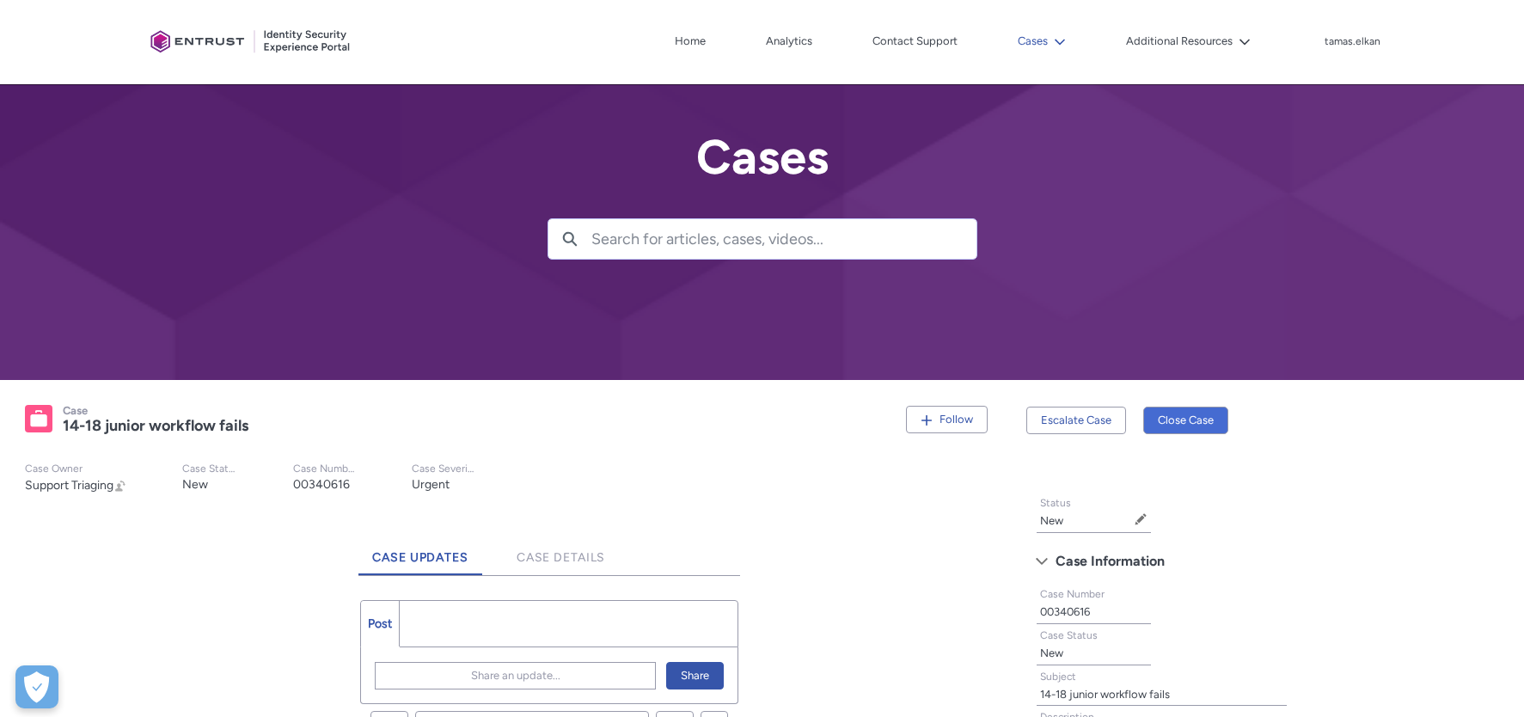
click at [1052, 46] on lightning-icon at bounding box center [1057, 41] width 18 height 13
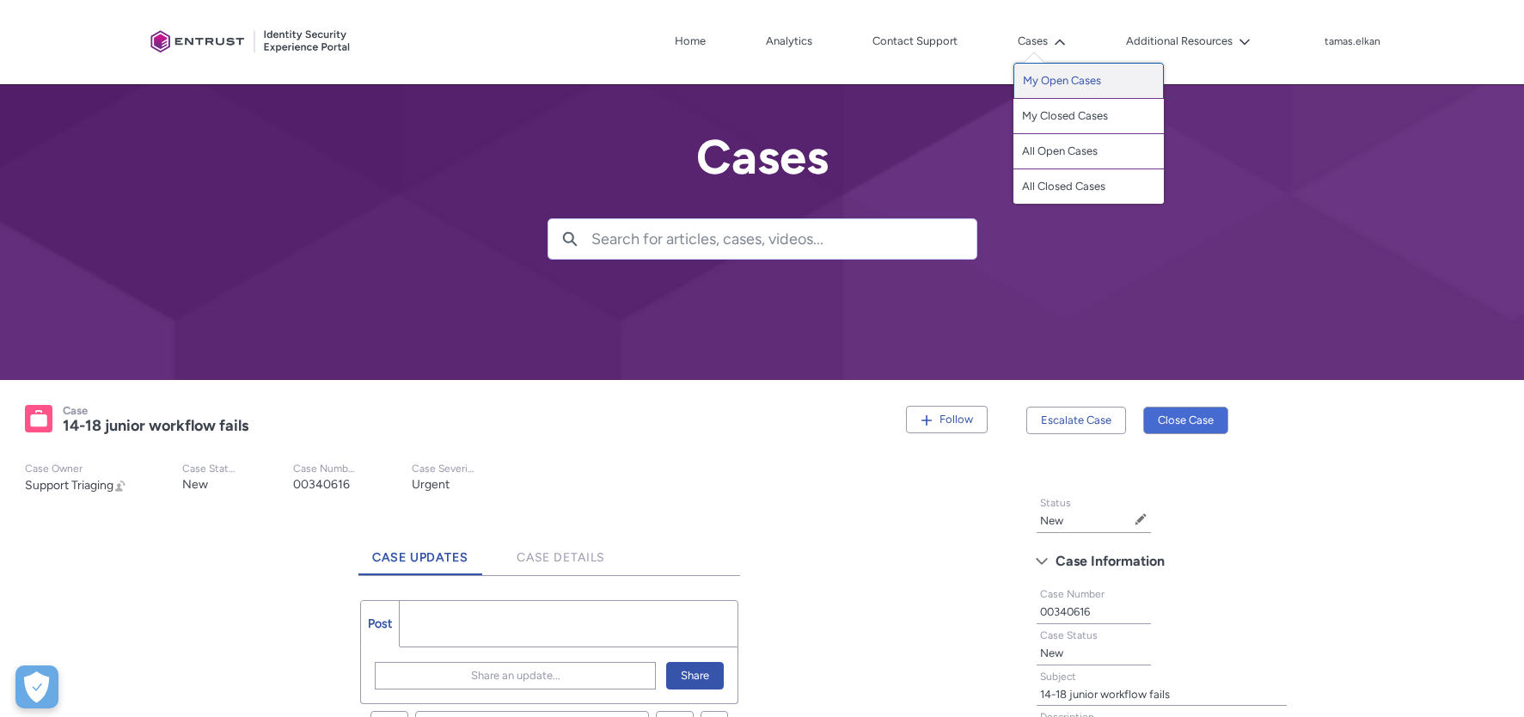
click at [1063, 77] on link "My Open Cases" at bounding box center [1088, 81] width 150 height 36
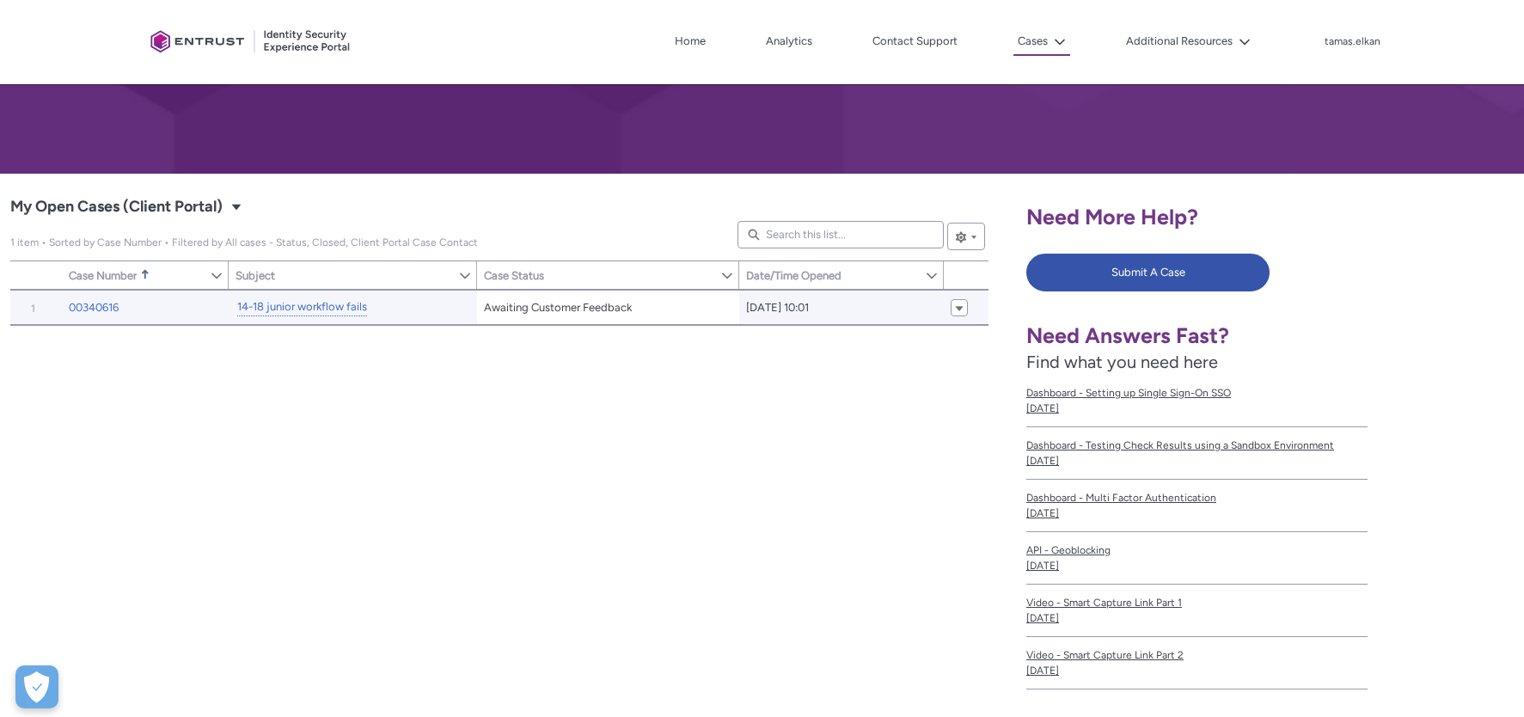
scroll to position [144, 0]
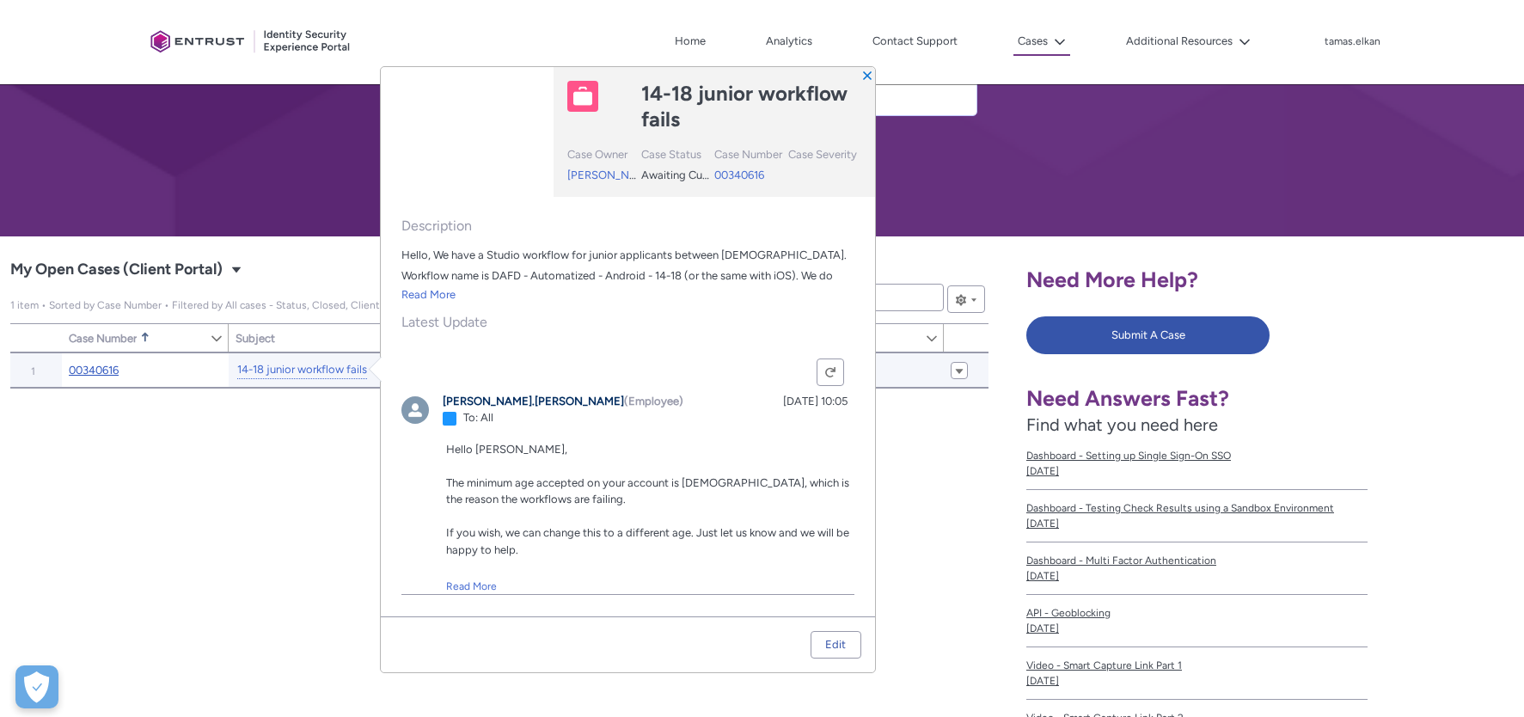
click at [117, 370] on link "00340616" at bounding box center [94, 370] width 50 height 17
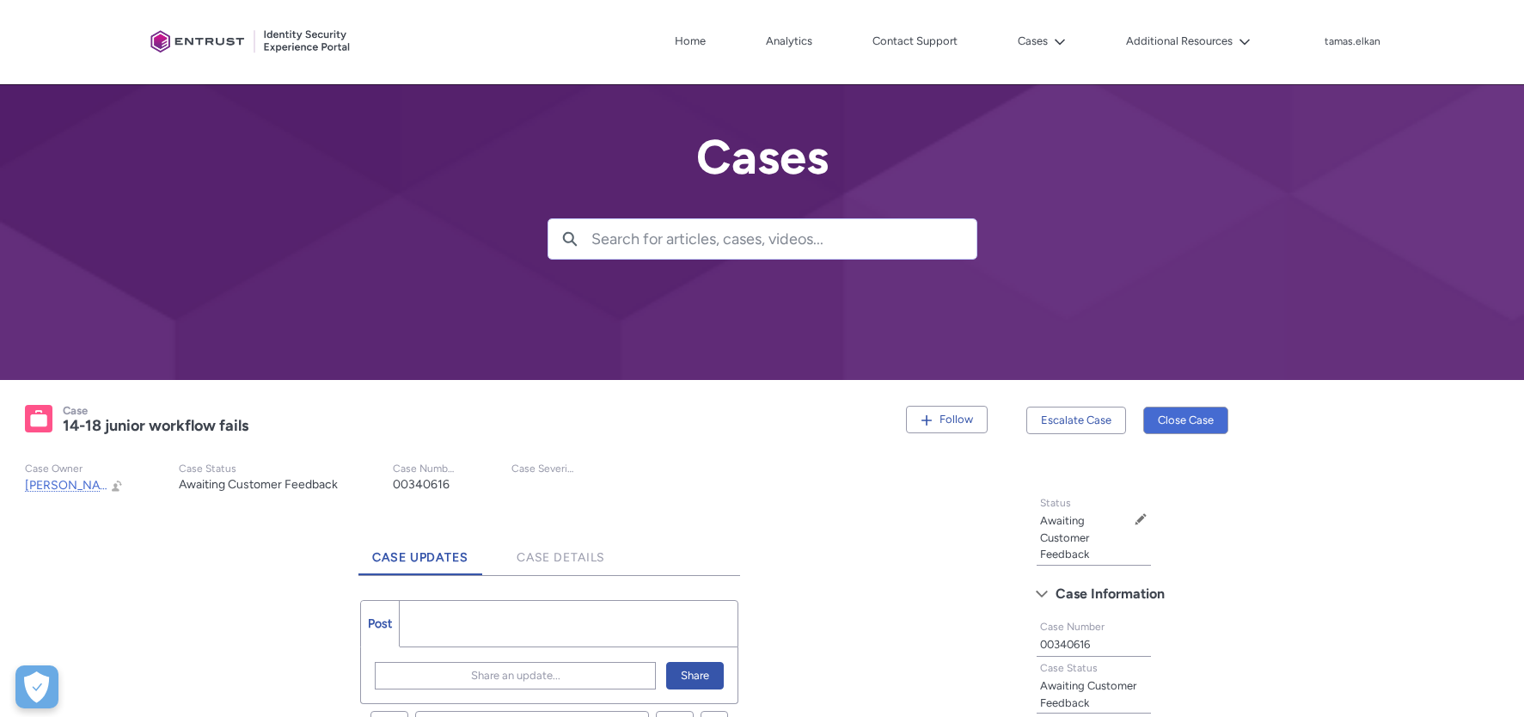
scroll to position [597, 0]
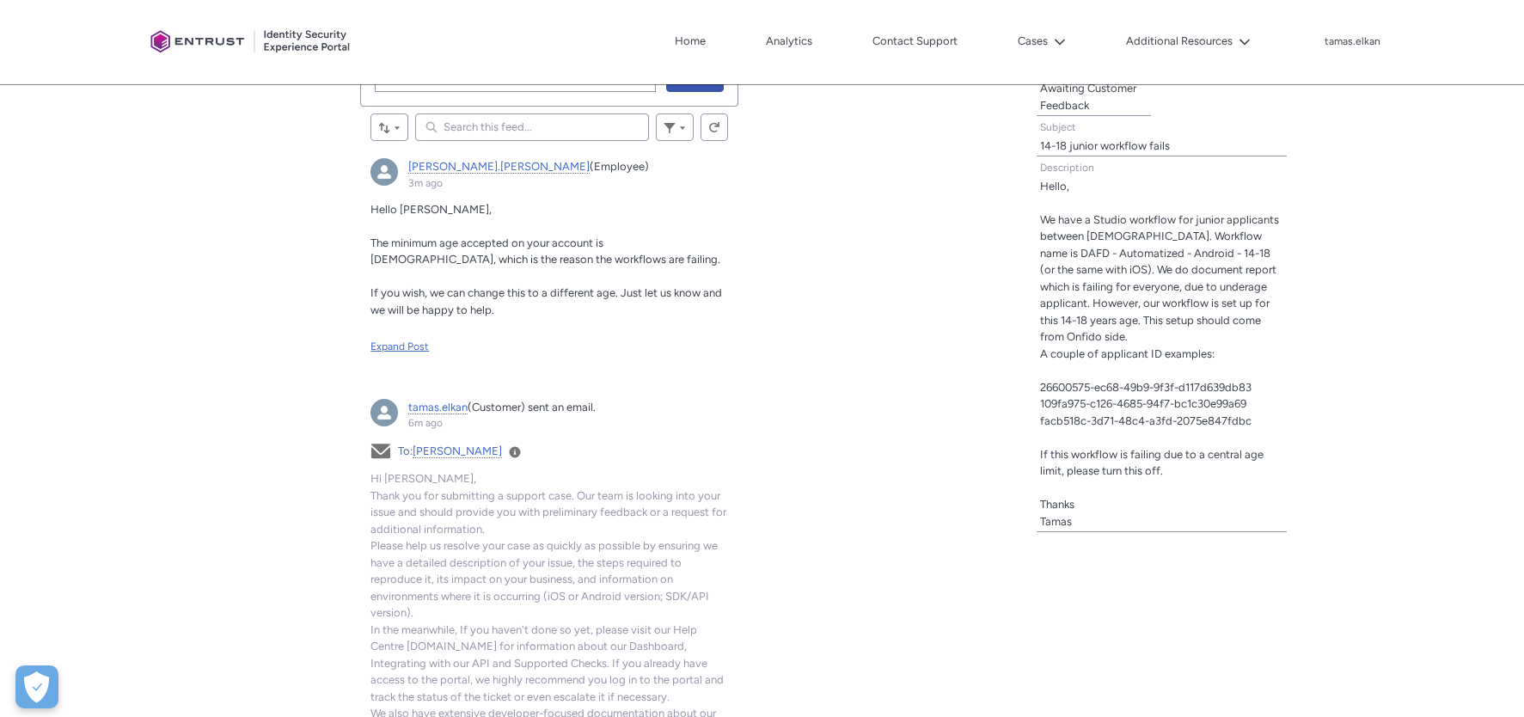
click at [394, 348] on div "Expand Post" at bounding box center [549, 346] width 358 height 15
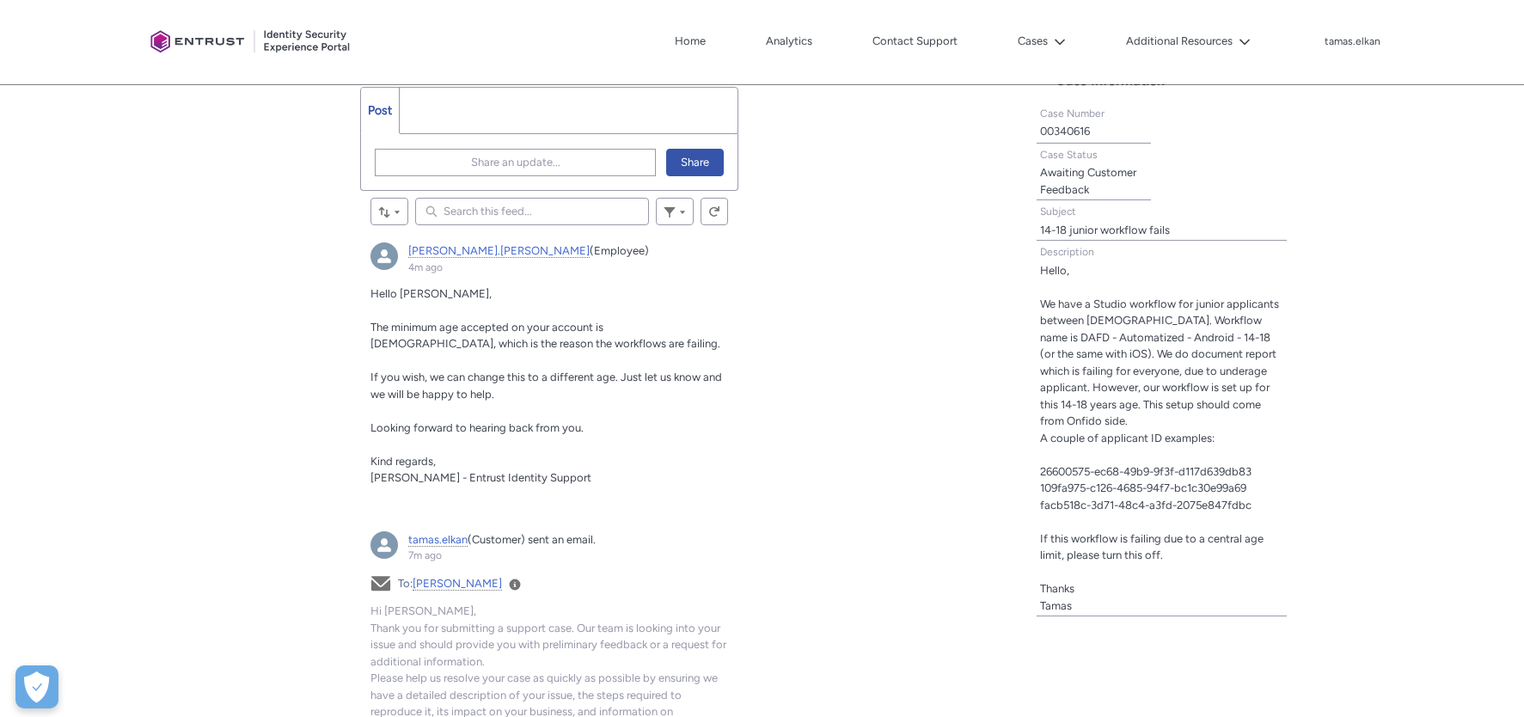
scroll to position [454, 0]
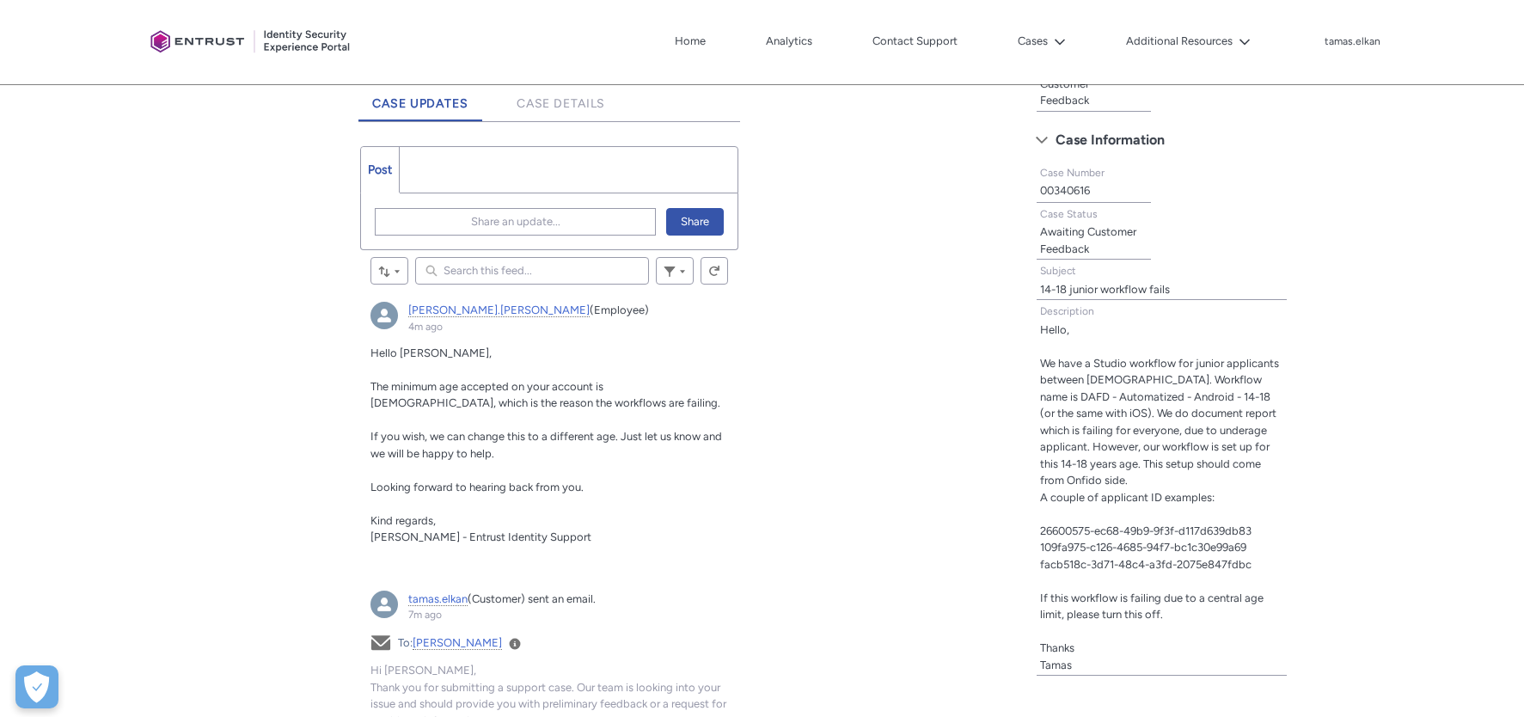
click at [439, 162] on ul "Post More" at bounding box center [549, 169] width 378 height 47
click at [445, 164] on ul "Post More" at bounding box center [549, 169] width 378 height 47
click at [412, 217] on button "Share an update..." at bounding box center [515, 222] width 281 height 28
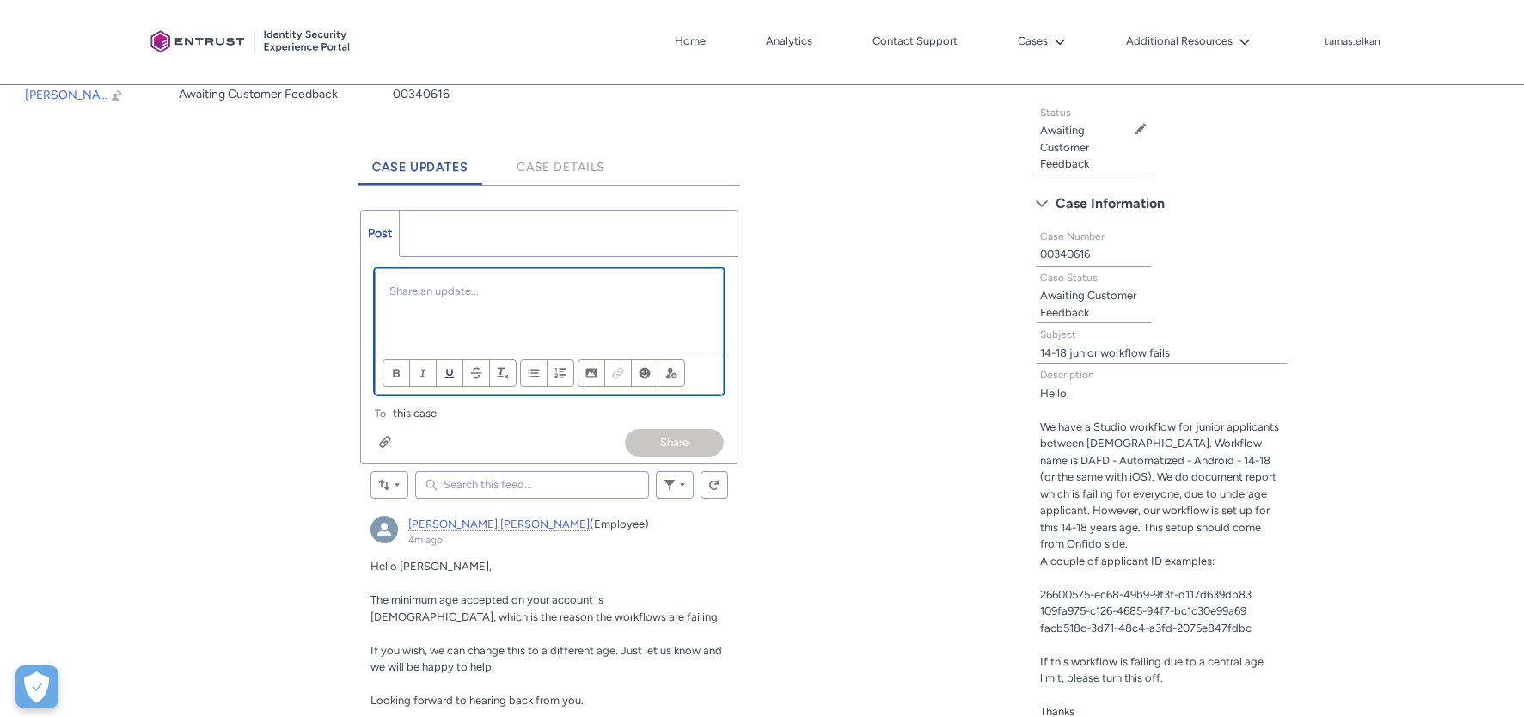
scroll to position [455, 0]
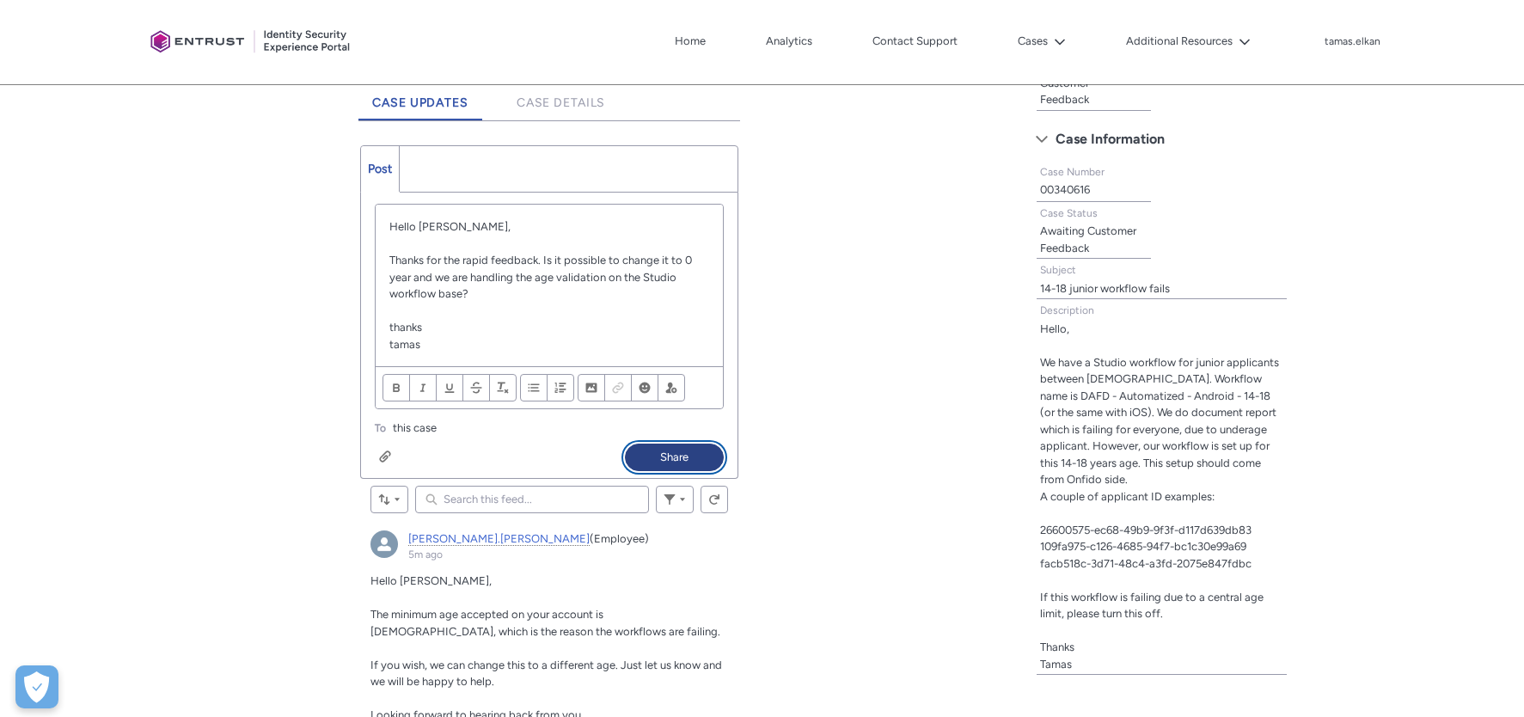
click at [682, 456] on button "Share" at bounding box center [674, 458] width 99 height 28
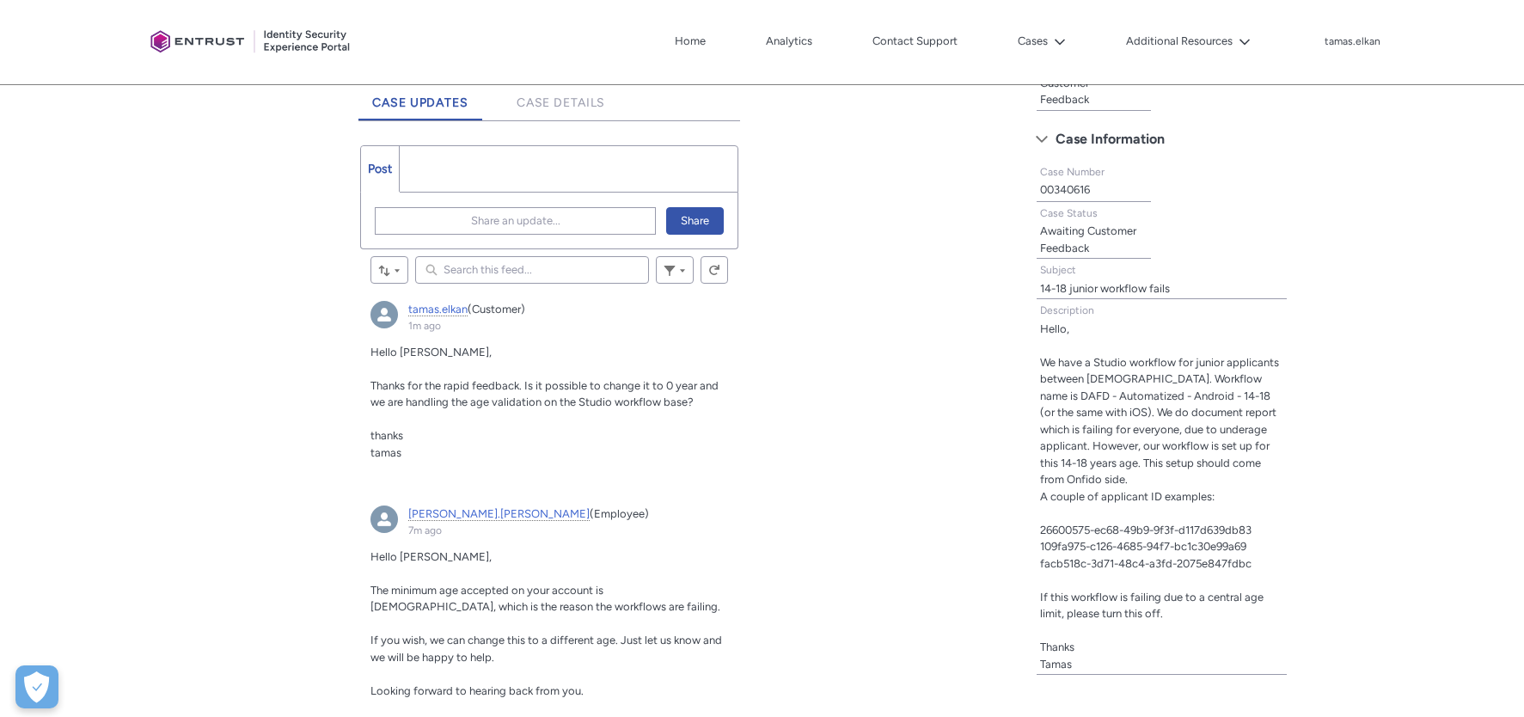
scroll to position [312, 0]
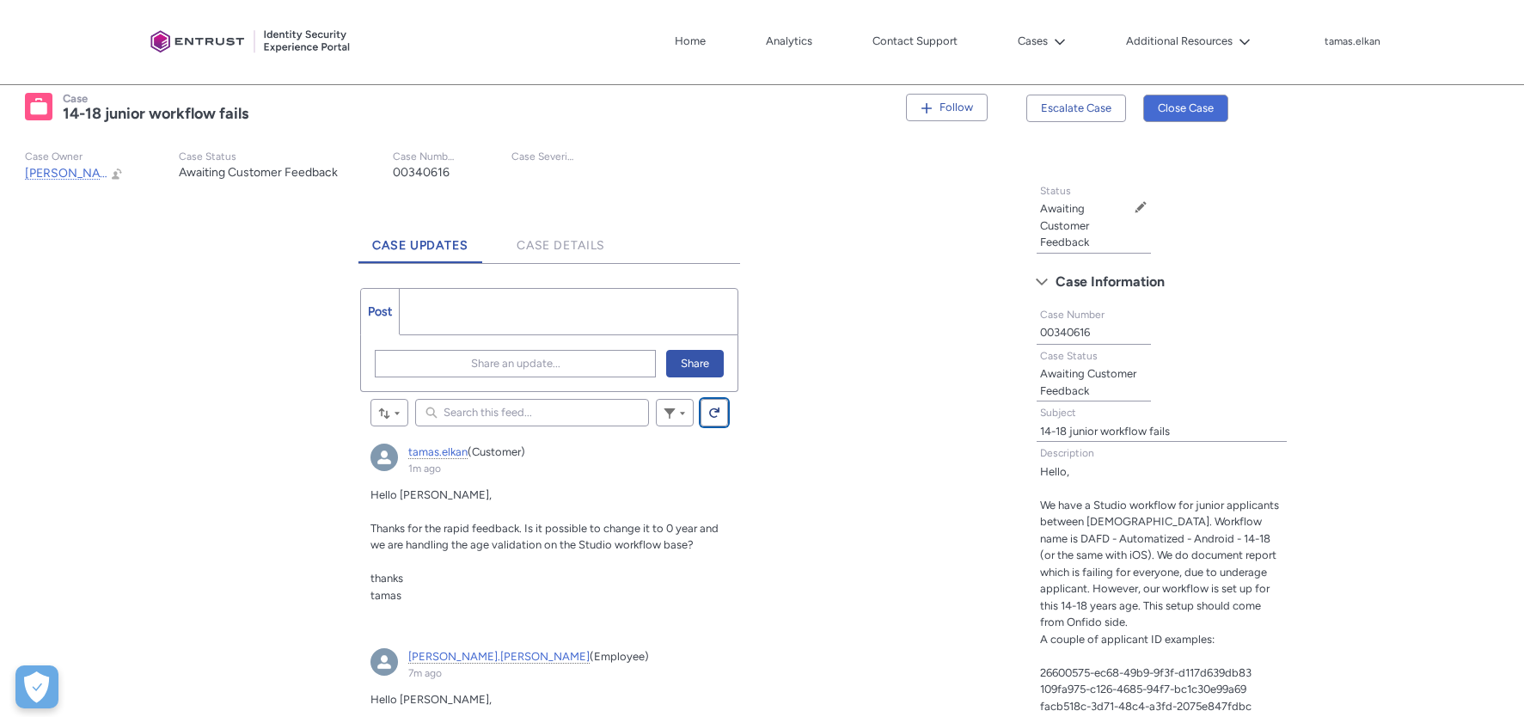
click at [714, 408] on lightning-primitive-icon "Feed" at bounding box center [714, 413] width 12 height 13
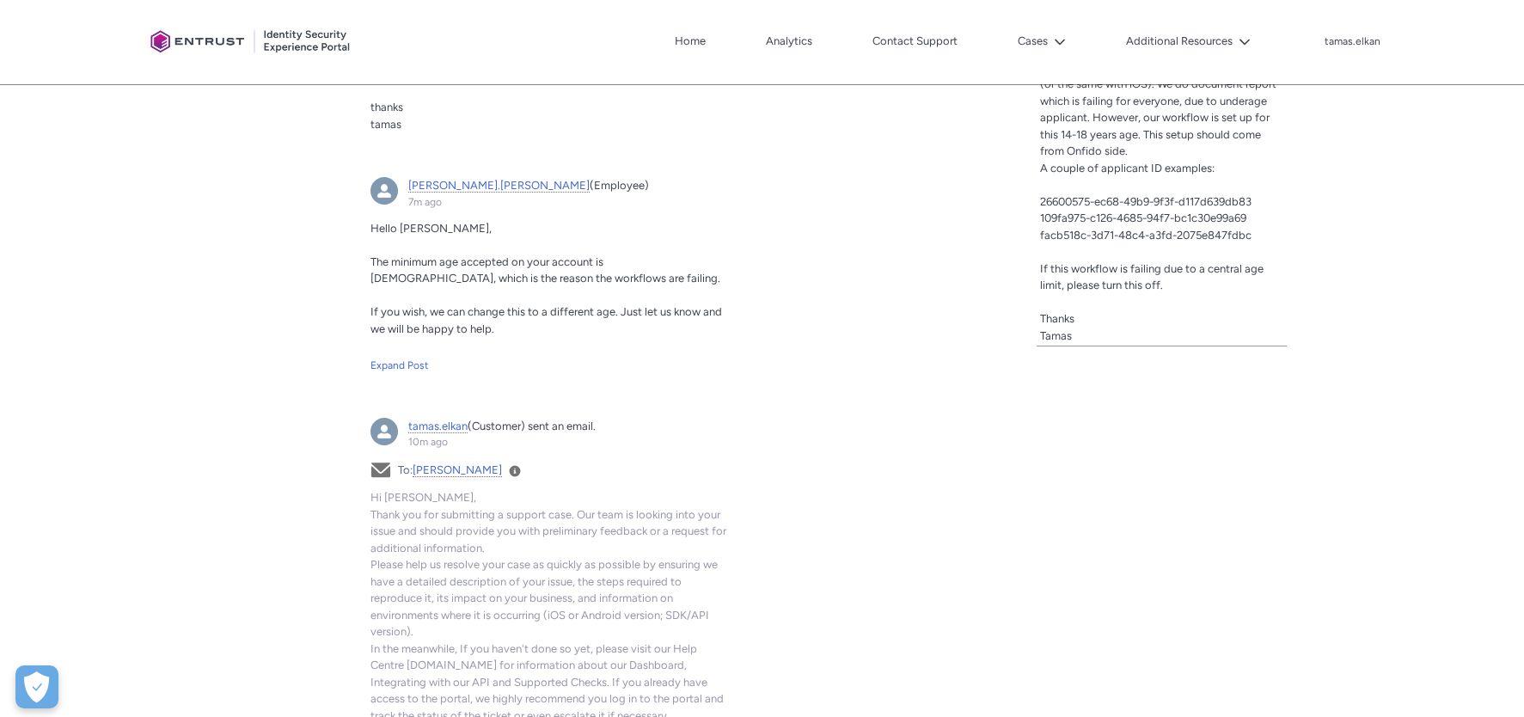
scroll to position [742, 0]
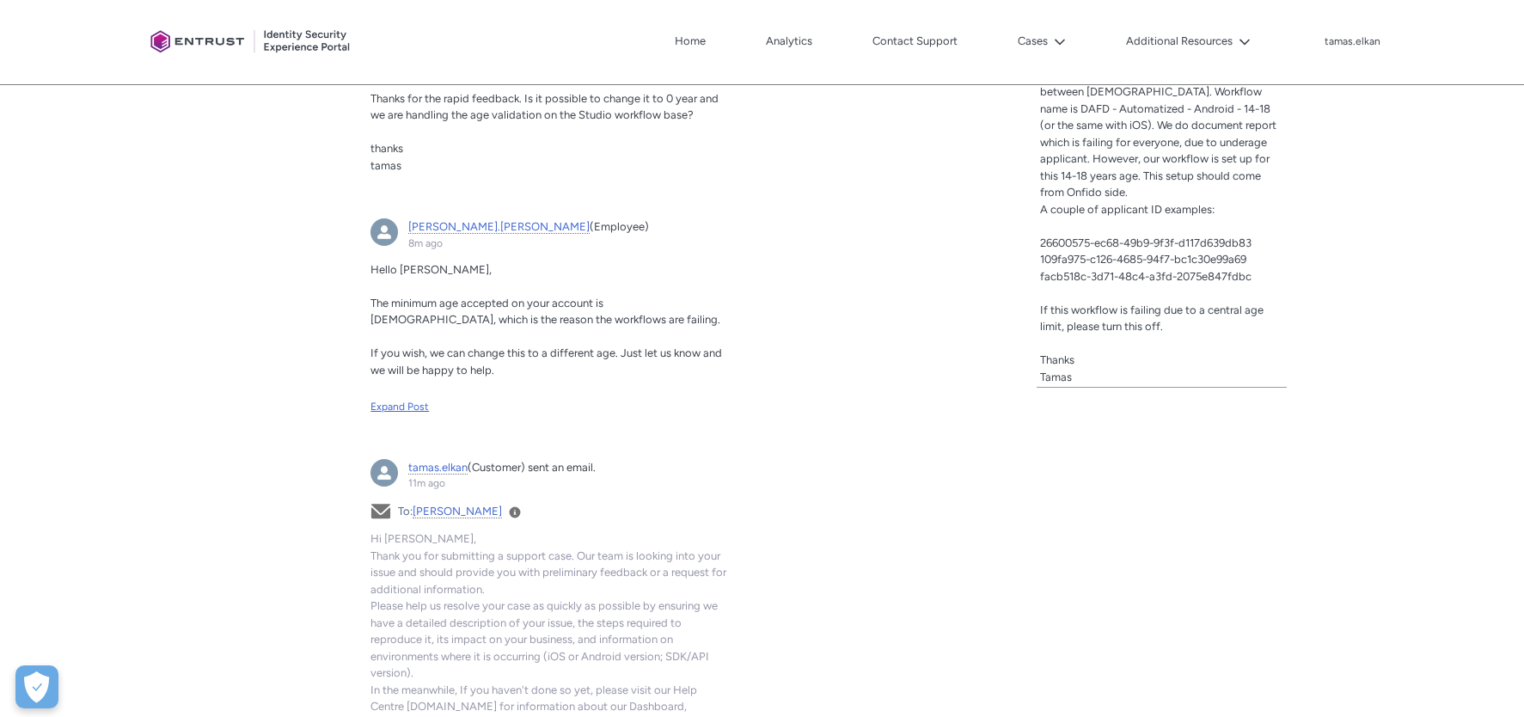
click at [419, 407] on div "Expand Post" at bounding box center [549, 406] width 358 height 15
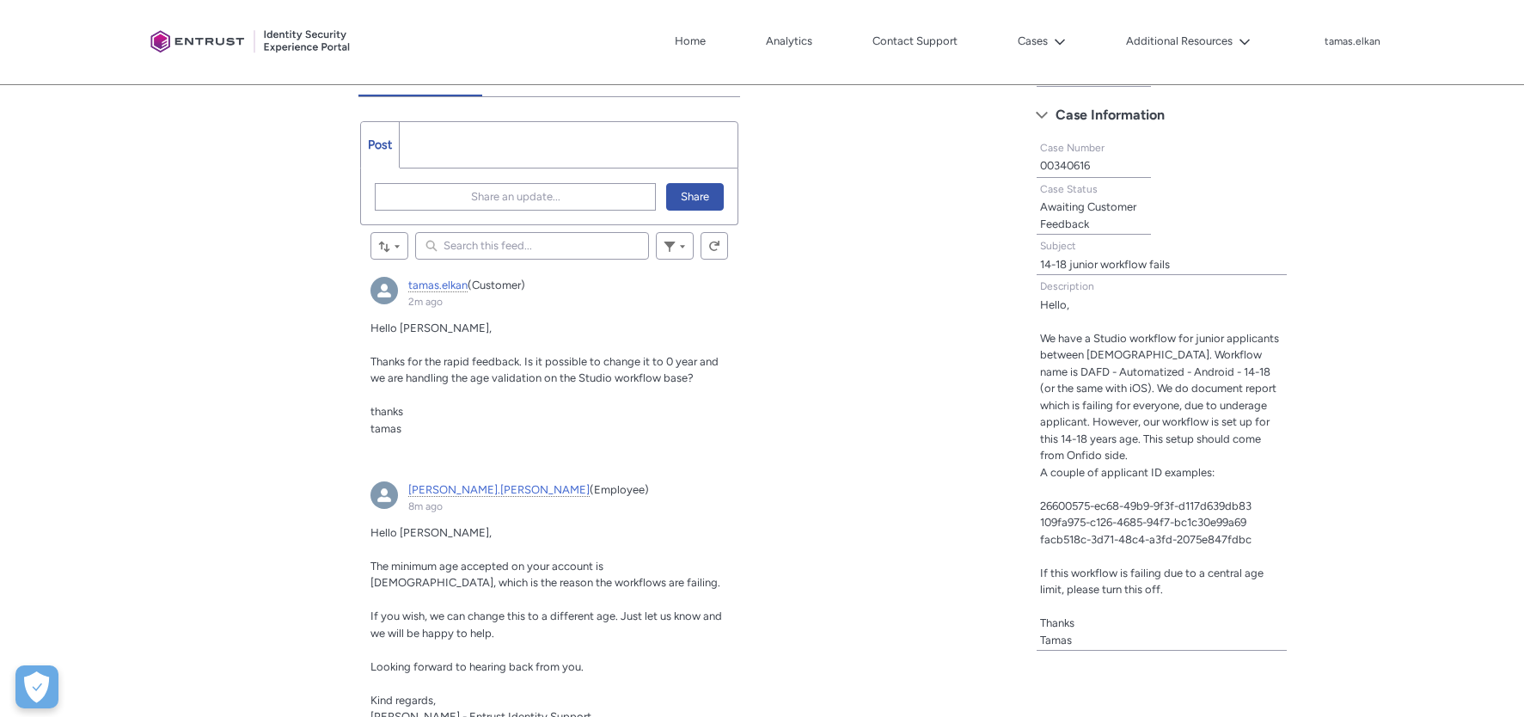
scroll to position [484, 0]
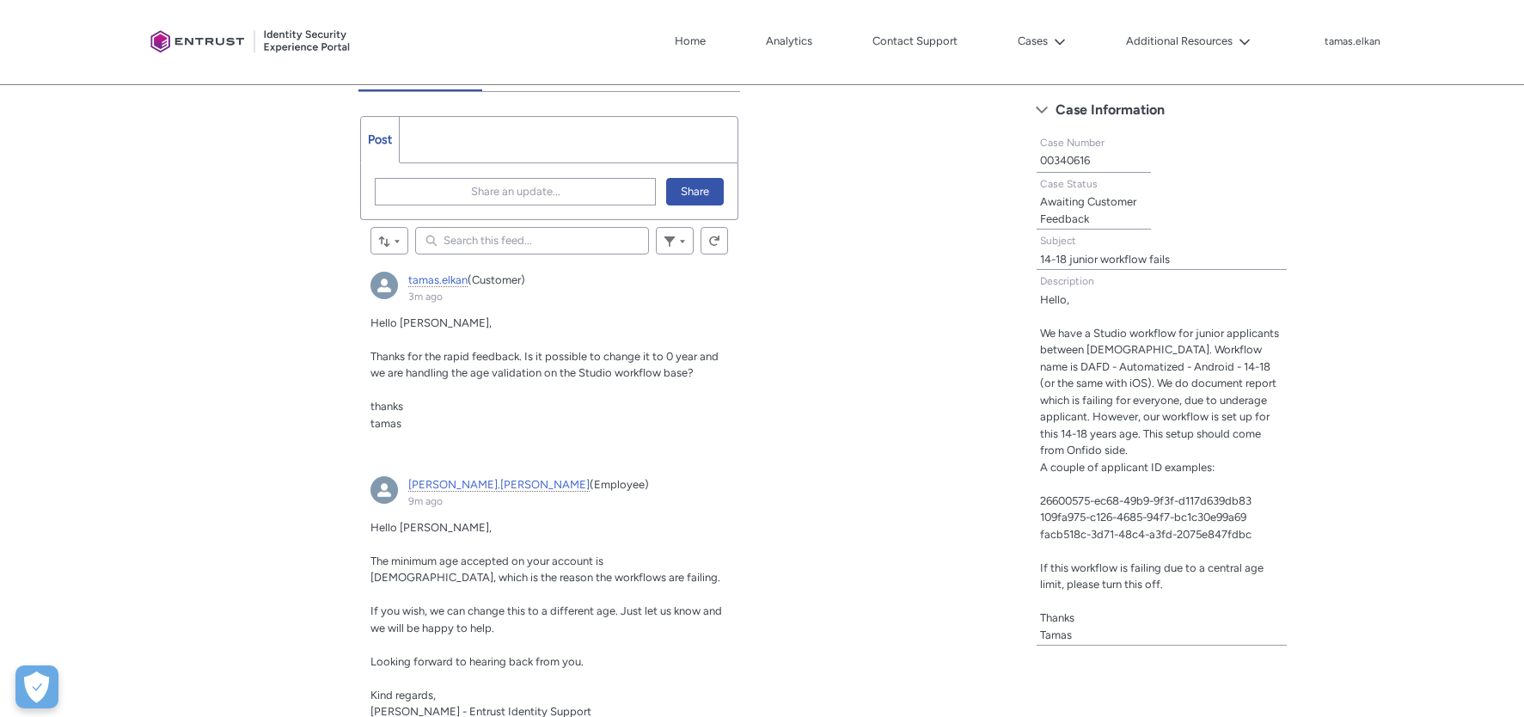
click at [167, 162] on div "Tabs Case Updates Case Details Post More Share an update... Share Review the er…" at bounding box center [507, 720] width 995 height 1352
click at [711, 239] on lightning-primitive-icon "Feed" at bounding box center [714, 241] width 12 height 13
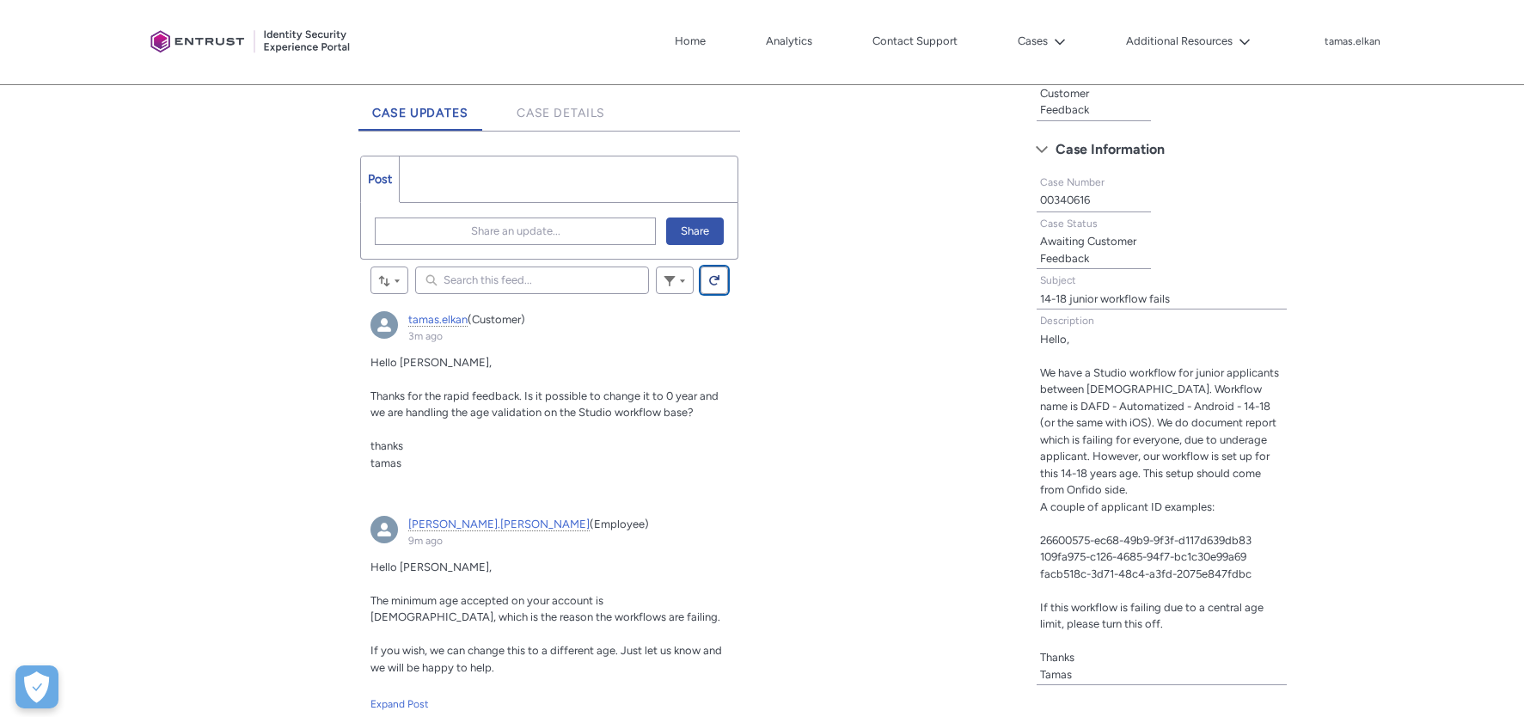
scroll to position [436, 0]
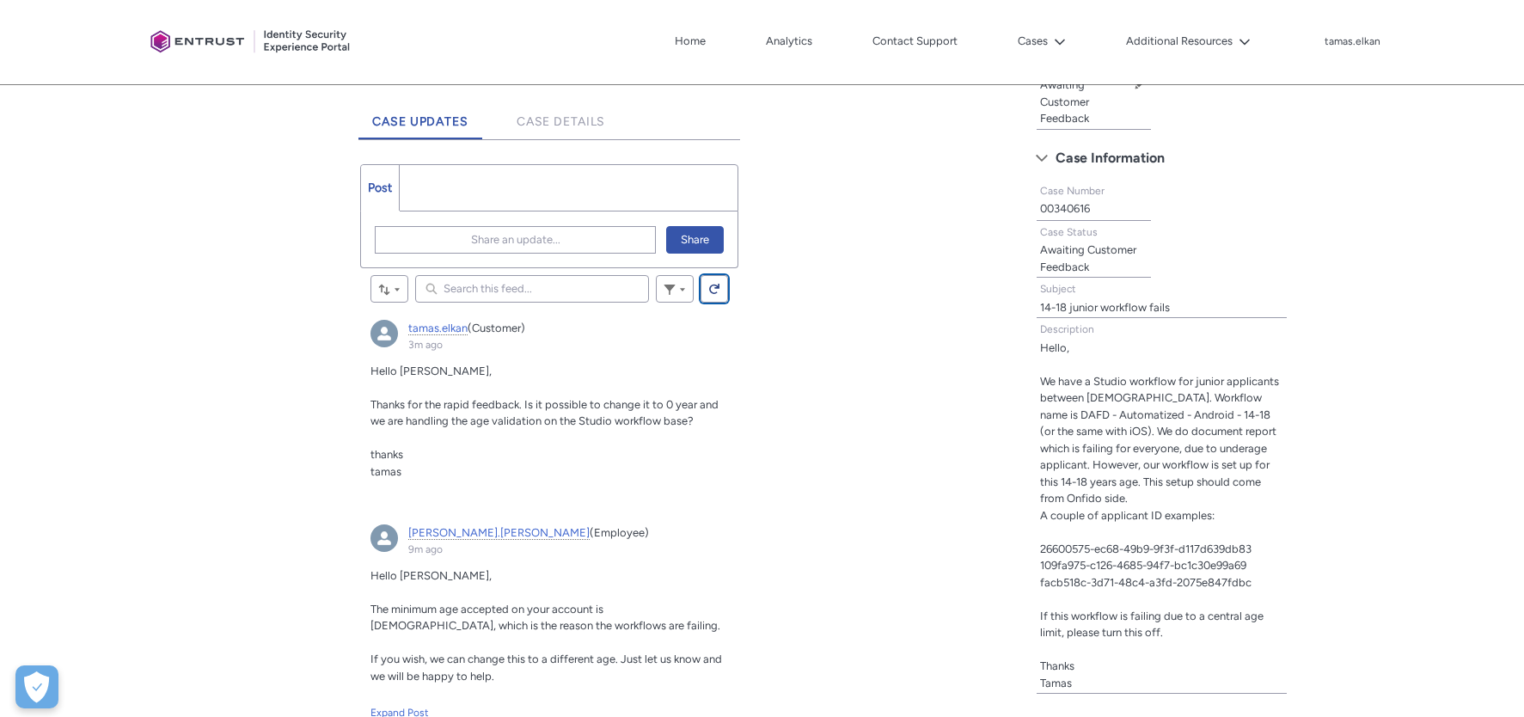
click at [717, 290] on lightning-primitive-icon "Feed" at bounding box center [714, 289] width 12 height 13
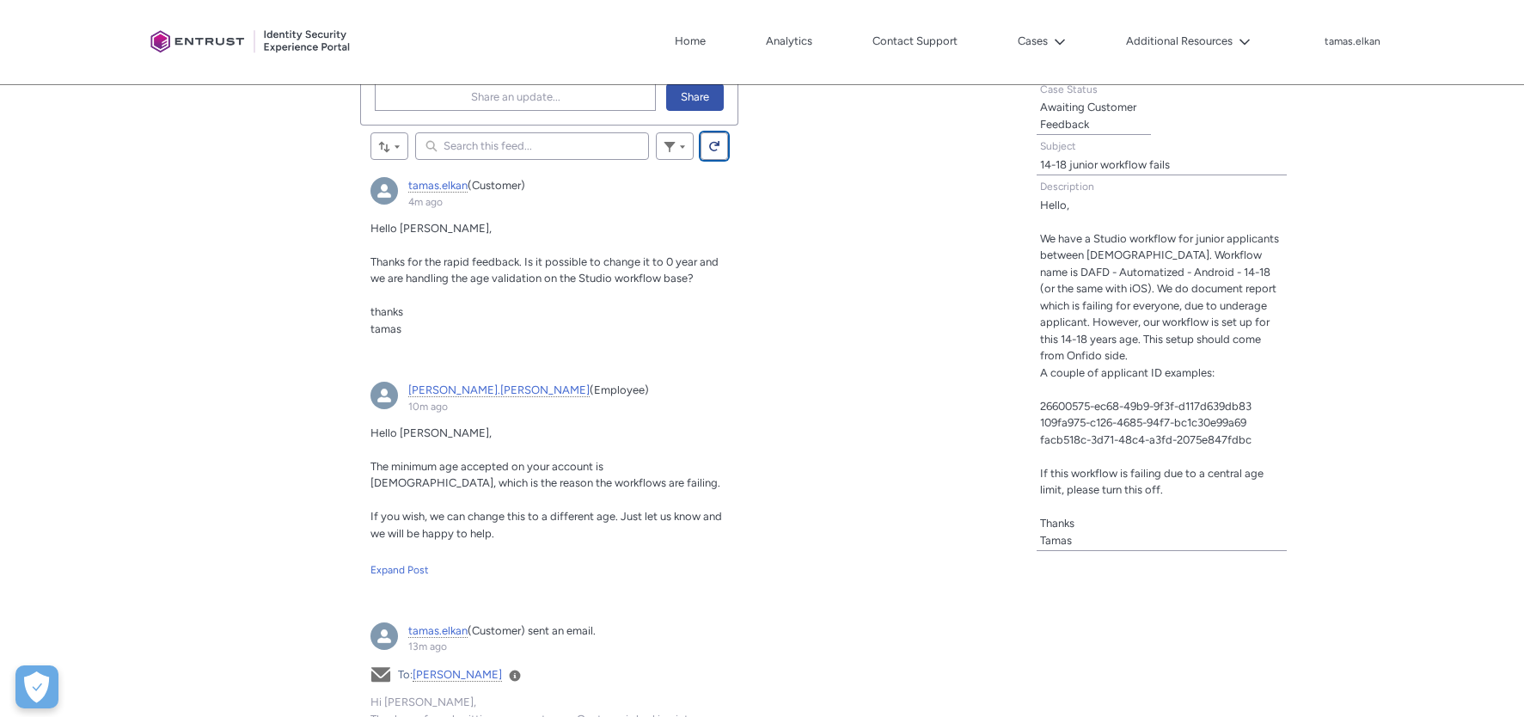
scroll to position [579, 0]
click at [111, 190] on div "Tabs Case Updates Case Details Post More Share an update... Share Review the er…" at bounding box center [507, 600] width 995 height 1304
click at [710, 146] on lightning-primitive-icon "Feed" at bounding box center [714, 145] width 12 height 13
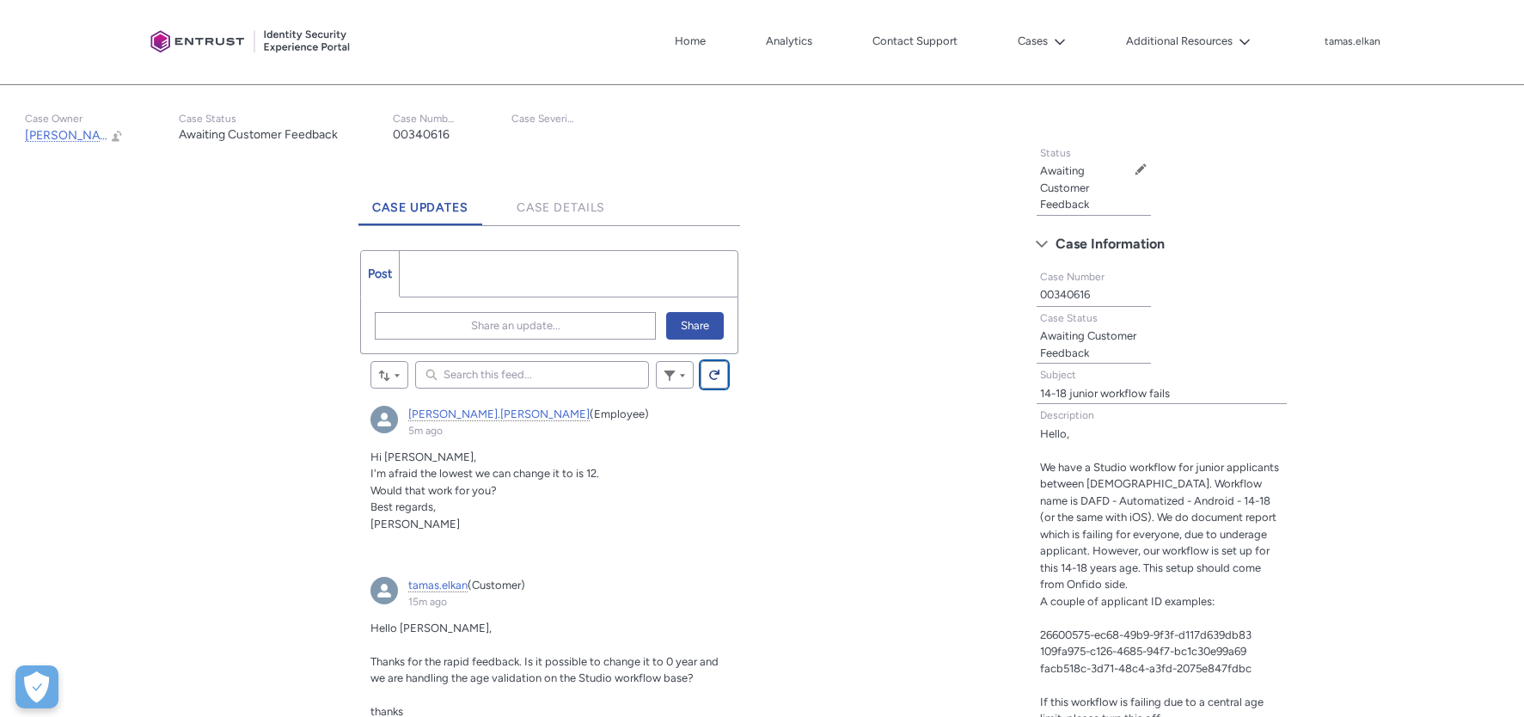
scroll to position [292, 0]
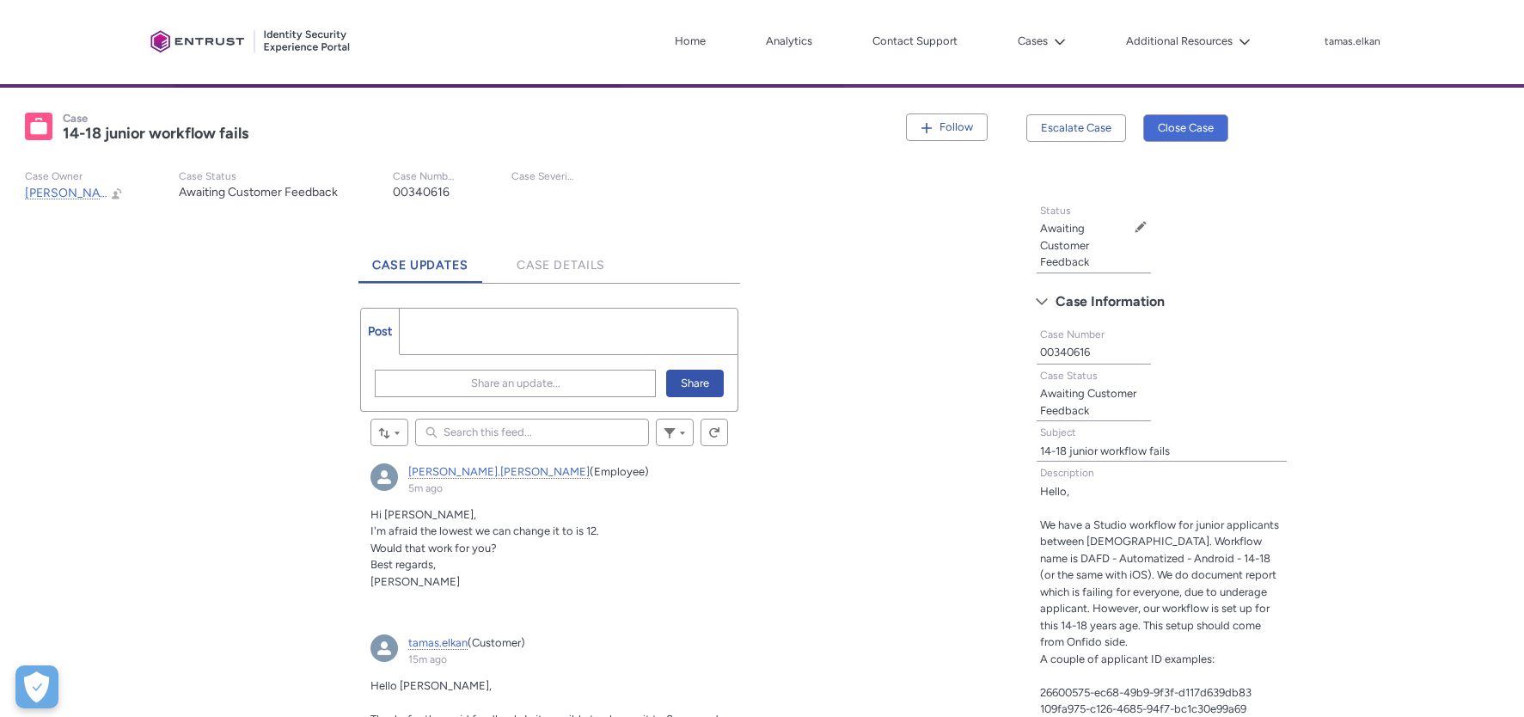
click at [423, 320] on ul "Post More" at bounding box center [549, 331] width 378 height 47
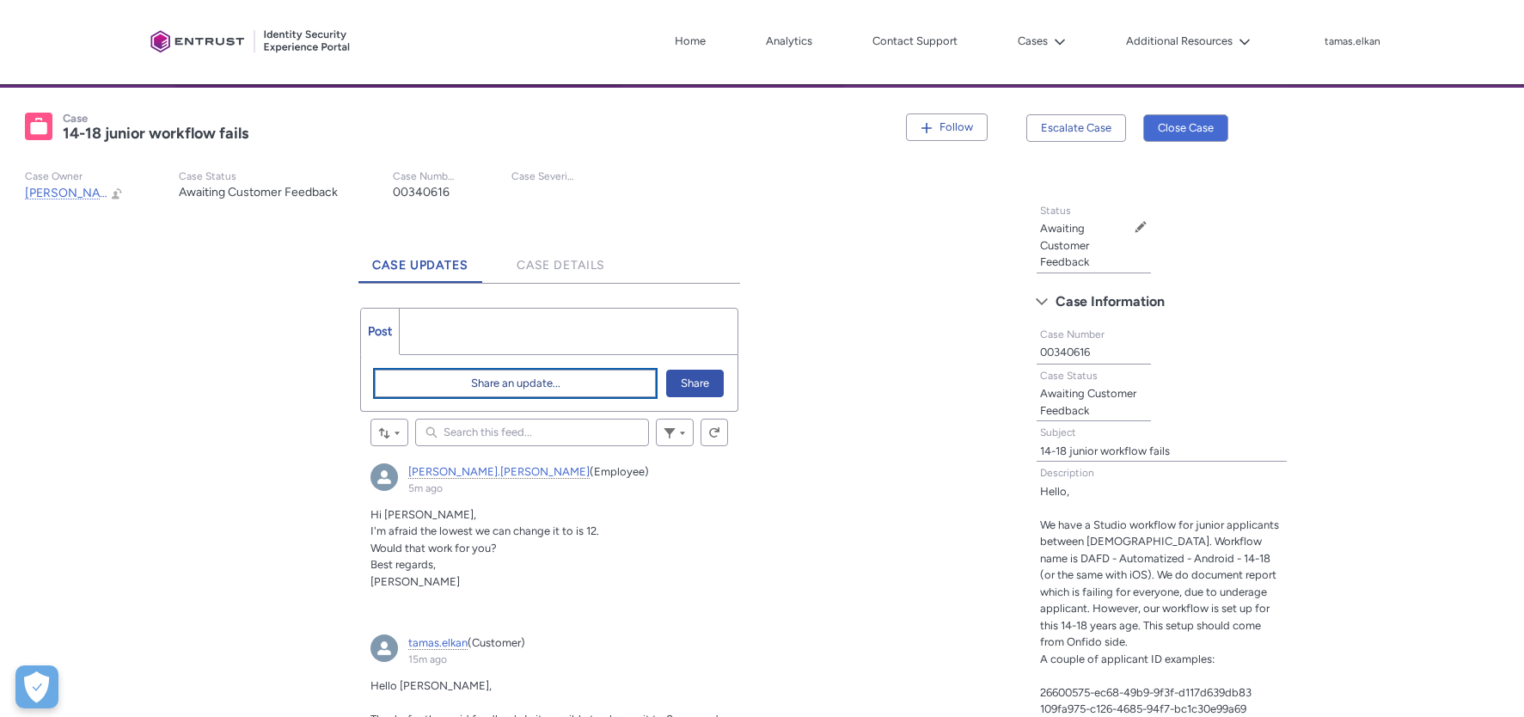
click at [533, 386] on span "Share an update..." at bounding box center [515, 383] width 89 height 26
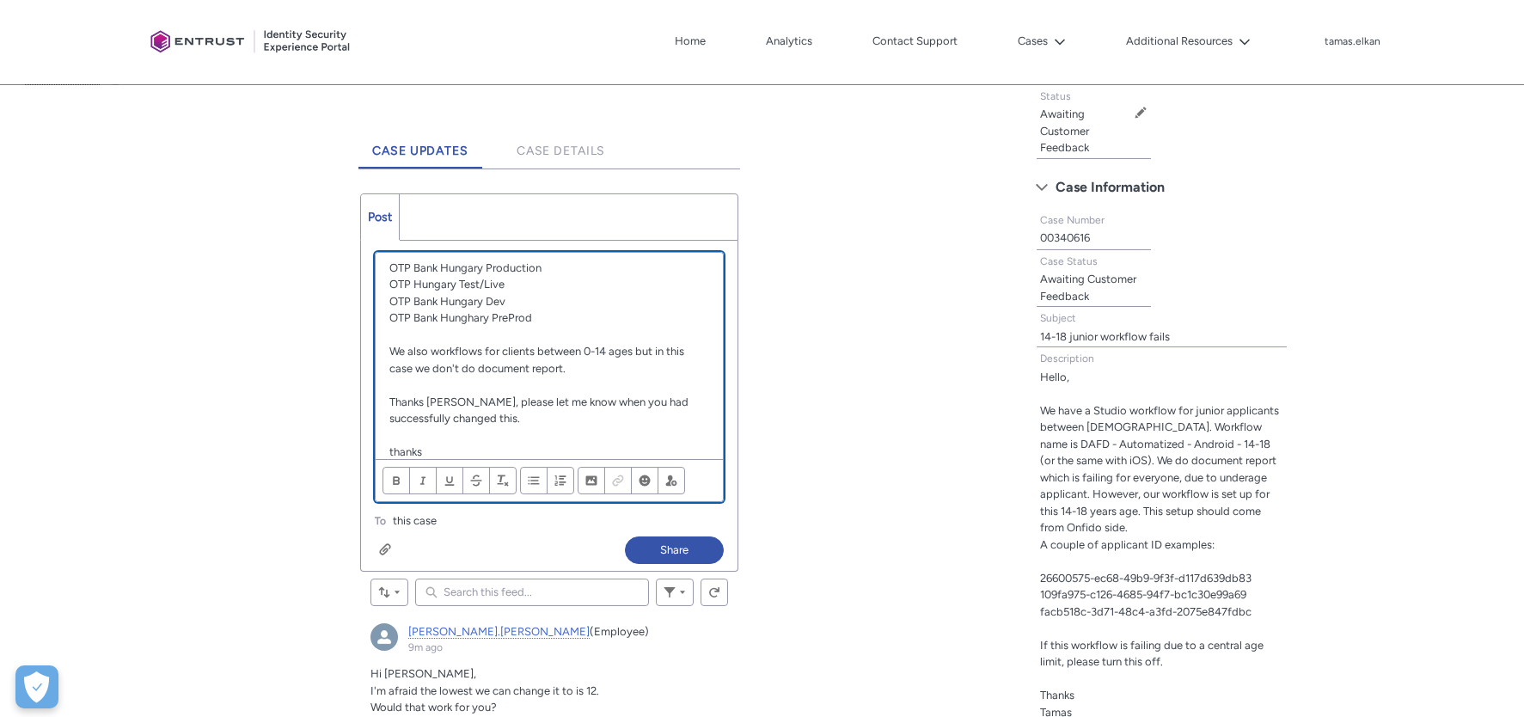
scroll to position [107, 0]
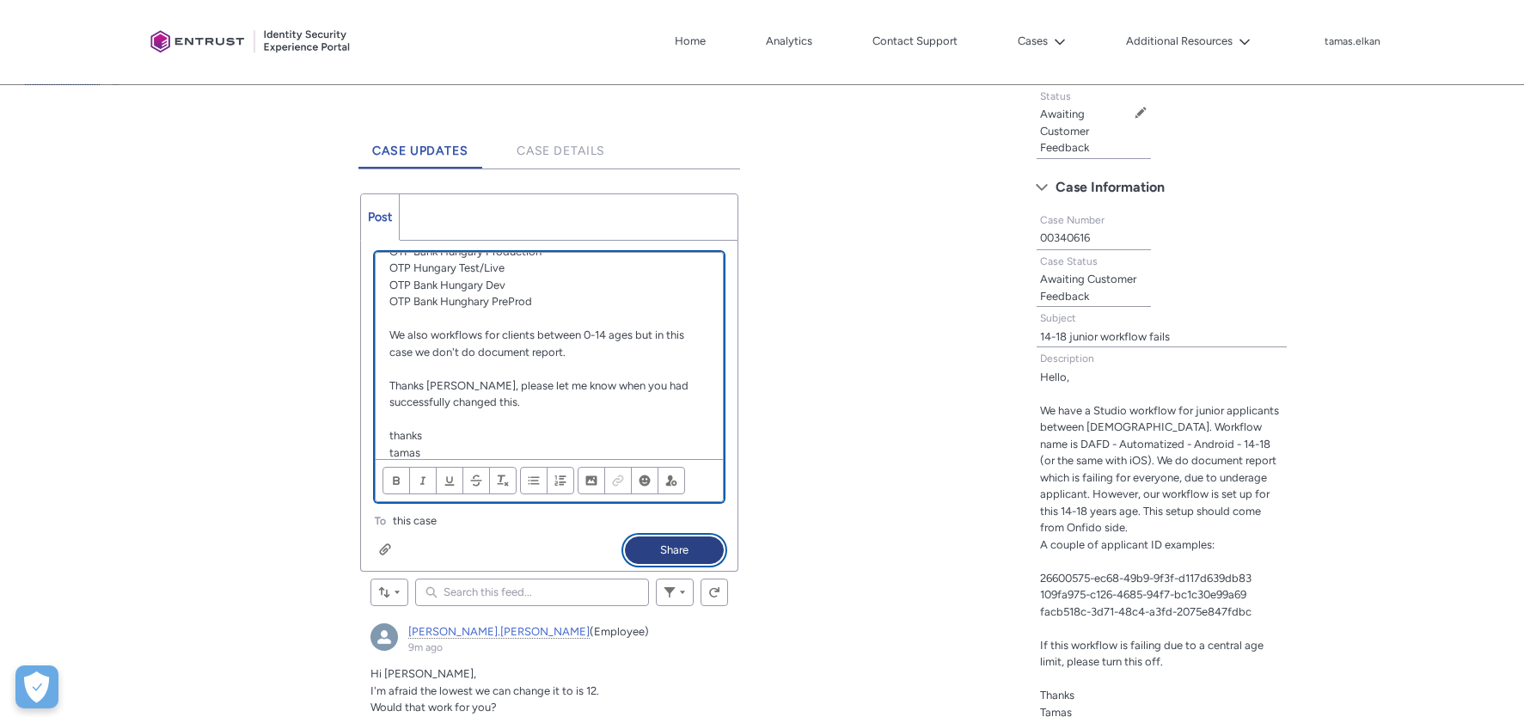
click at [683, 548] on button "Share" at bounding box center [674, 550] width 99 height 28
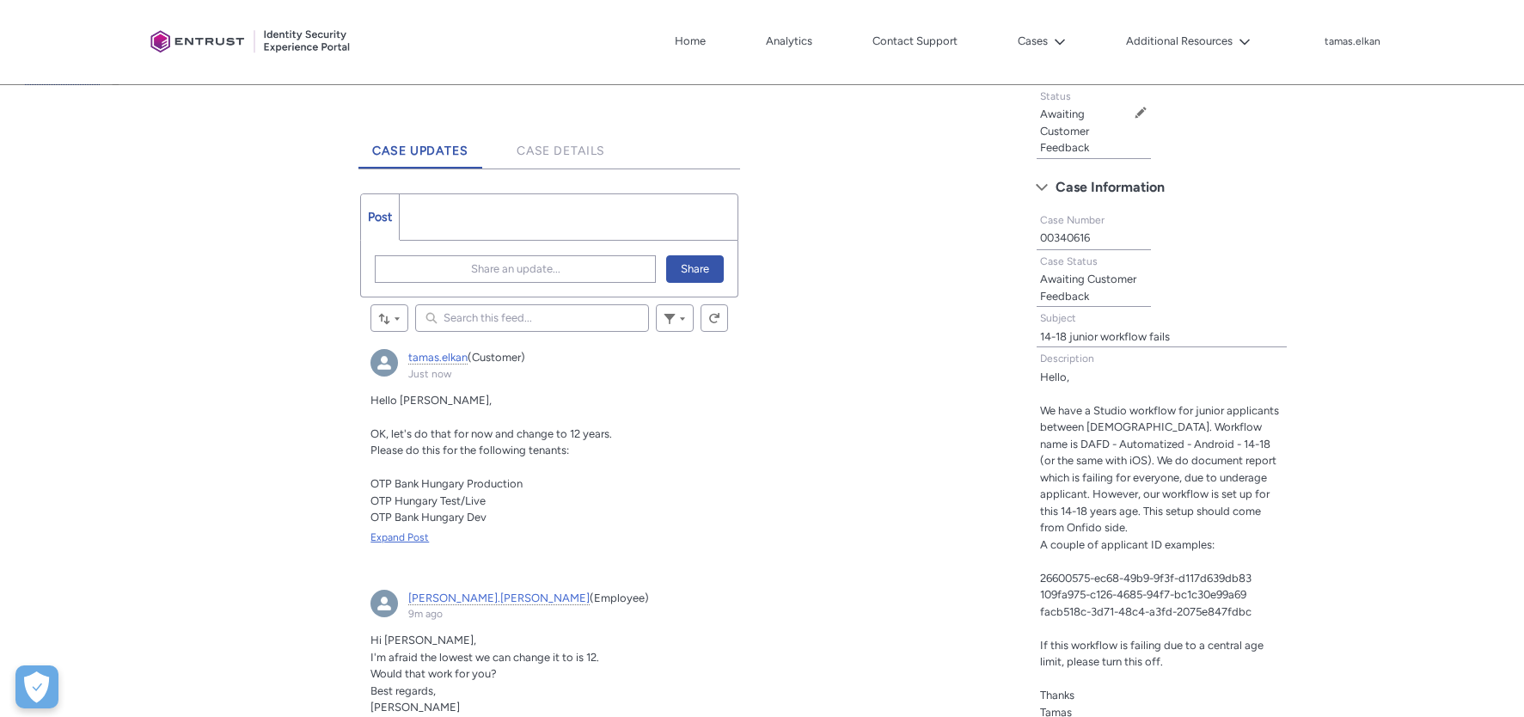
click at [413, 536] on div "Expand Post" at bounding box center [549, 536] width 358 height 15
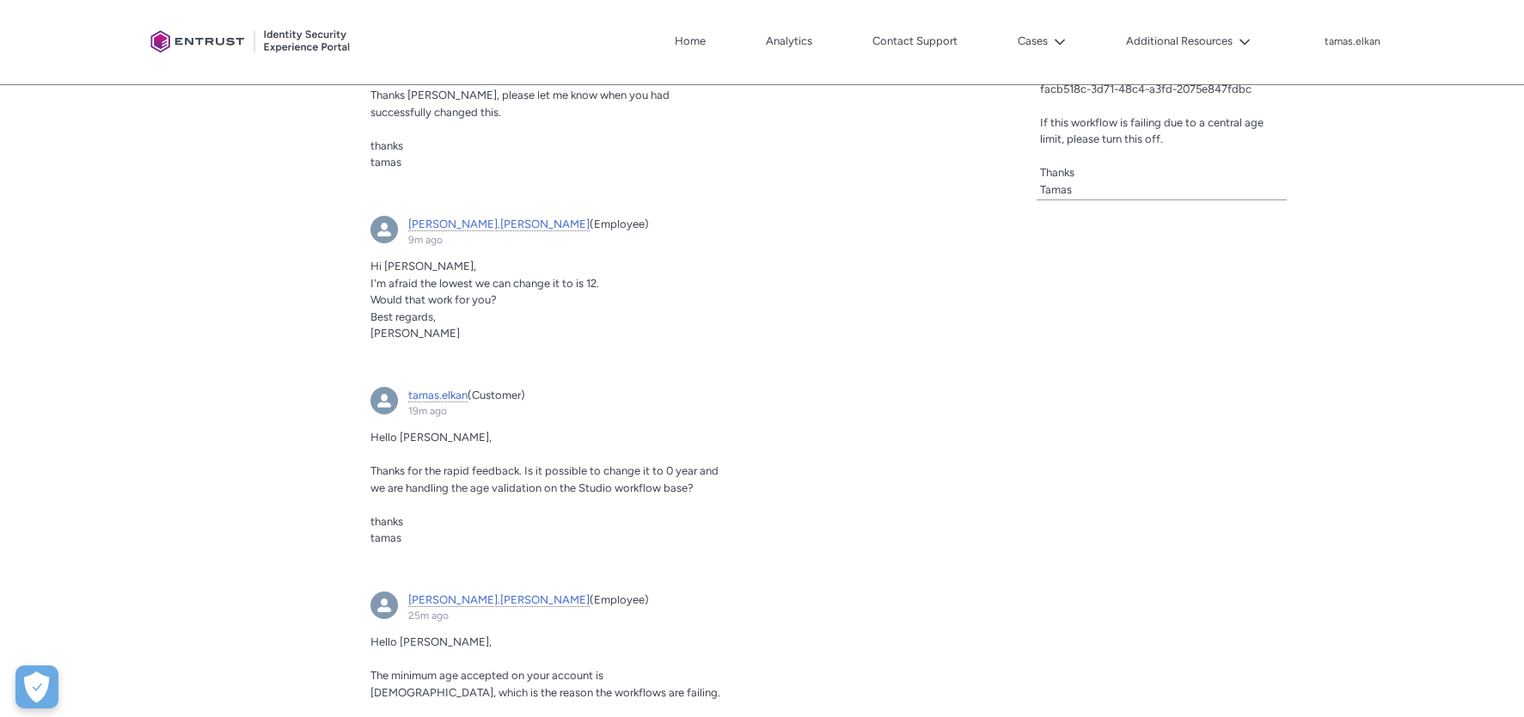
scroll to position [979, 0]
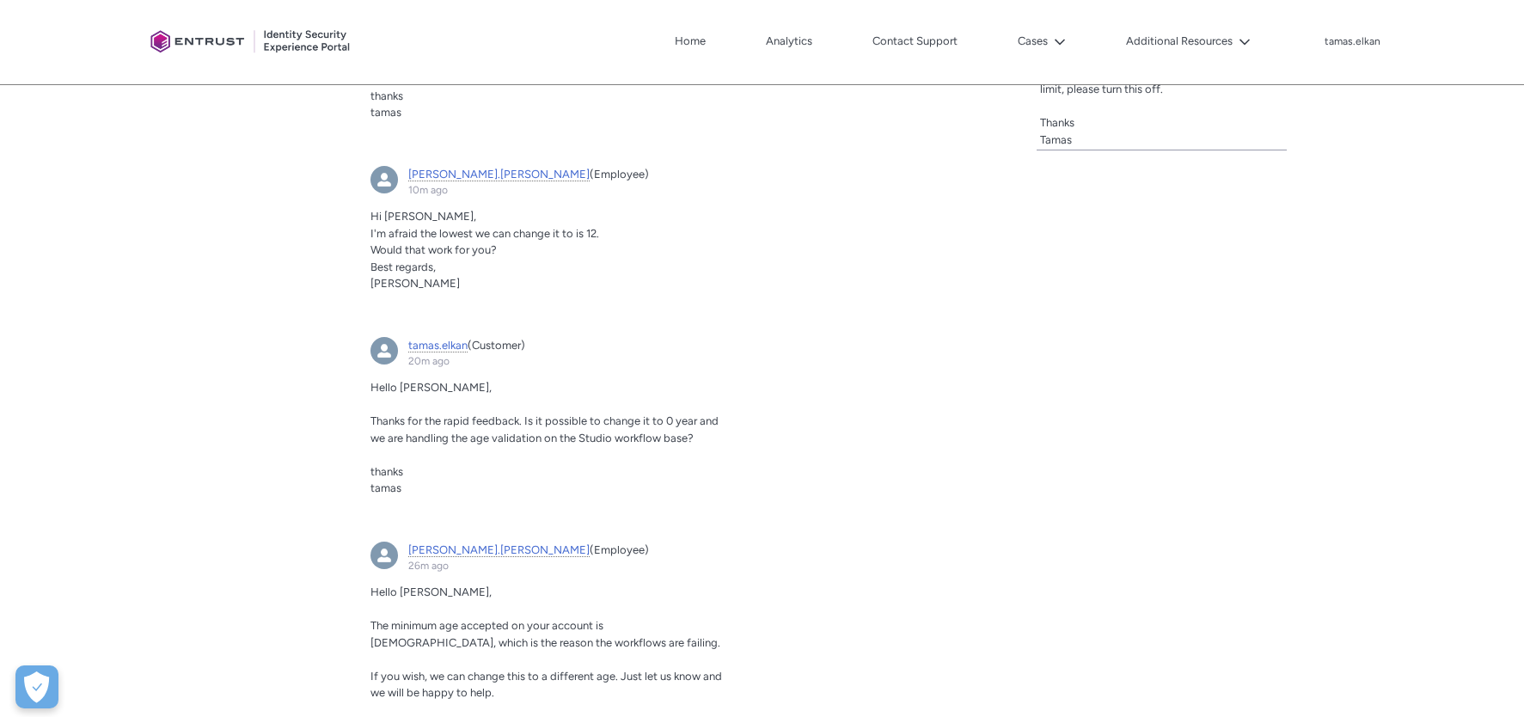
click at [185, 175] on div "Tabs Case Updates Case Details Post More Share an update... Share Review the er…" at bounding box center [507, 481] width 995 height 1864
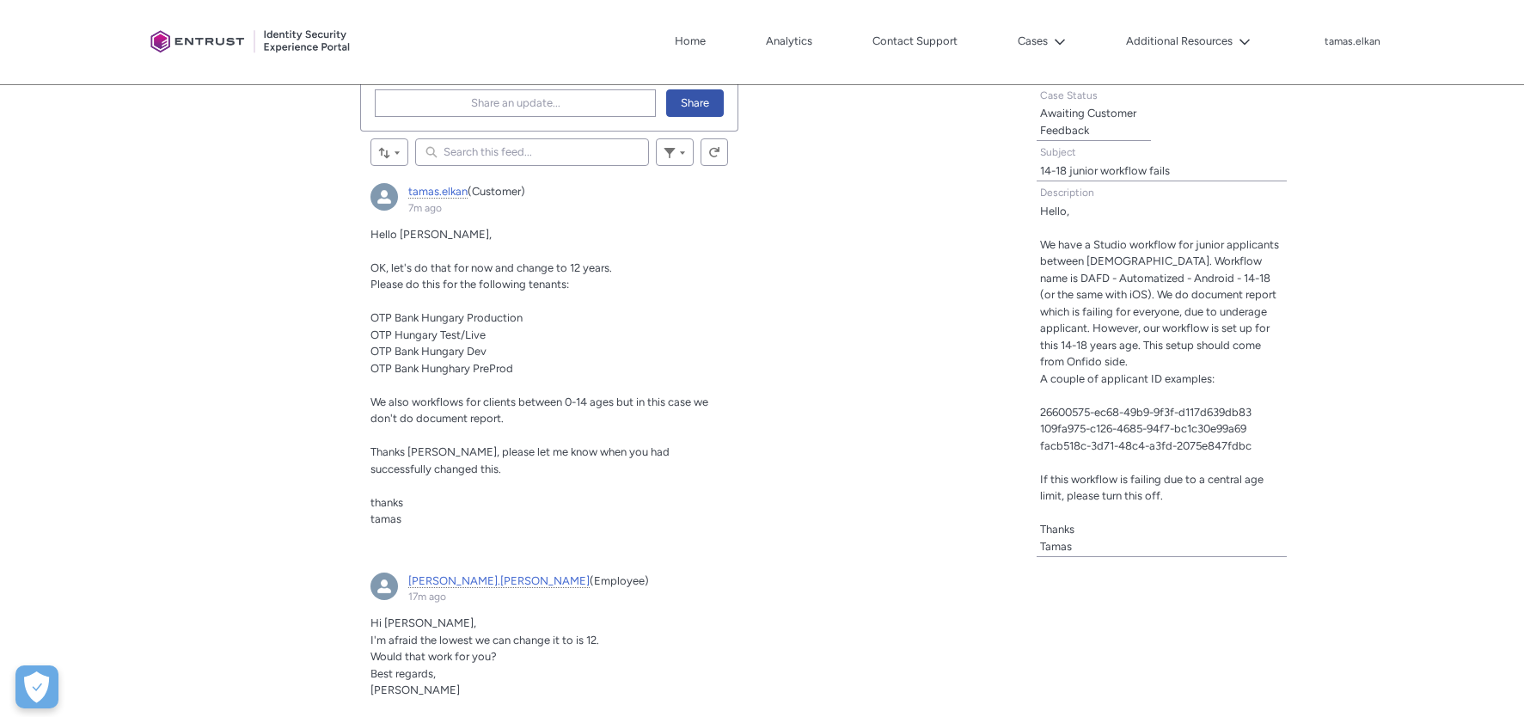
scroll to position [573, 0]
click at [713, 149] on lightning-primitive-icon "Feed" at bounding box center [714, 151] width 12 height 13
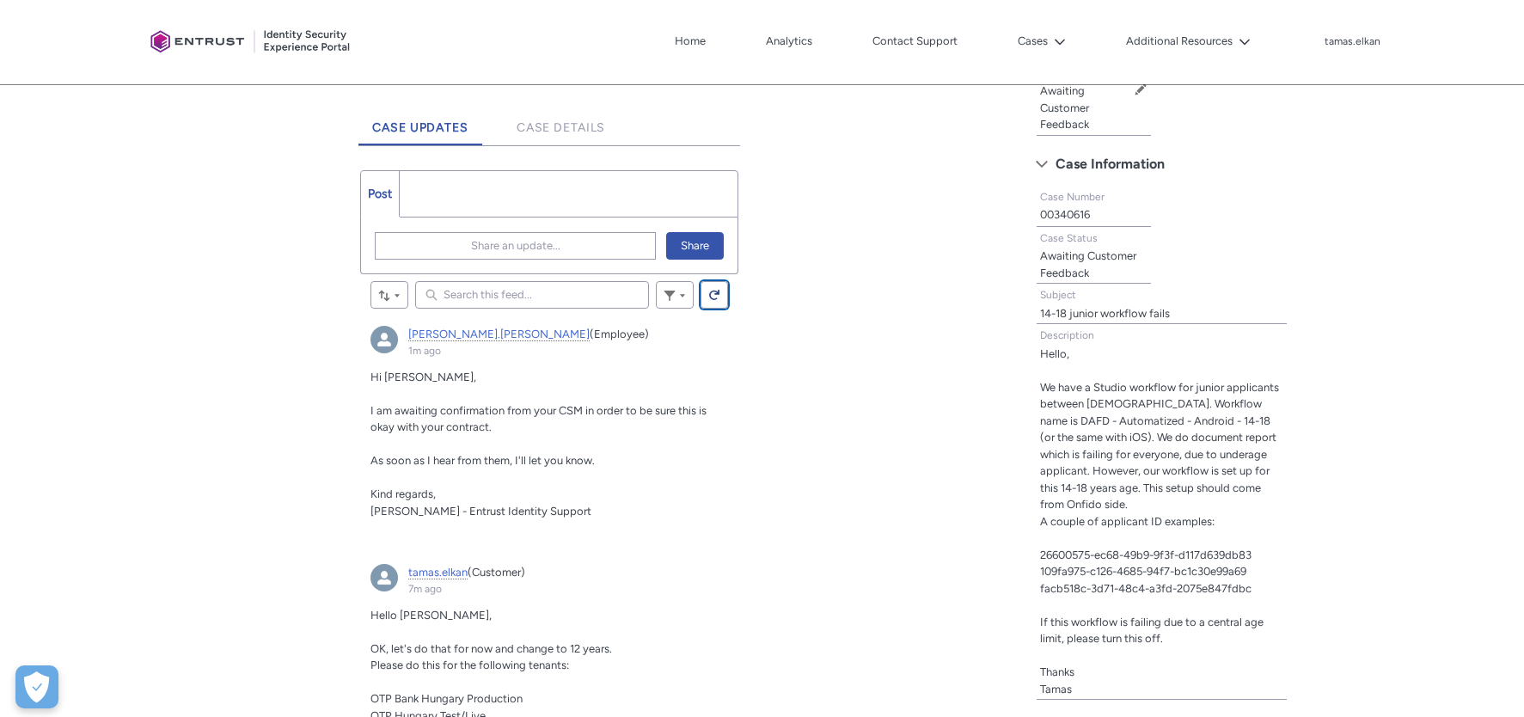
scroll to position [286, 0]
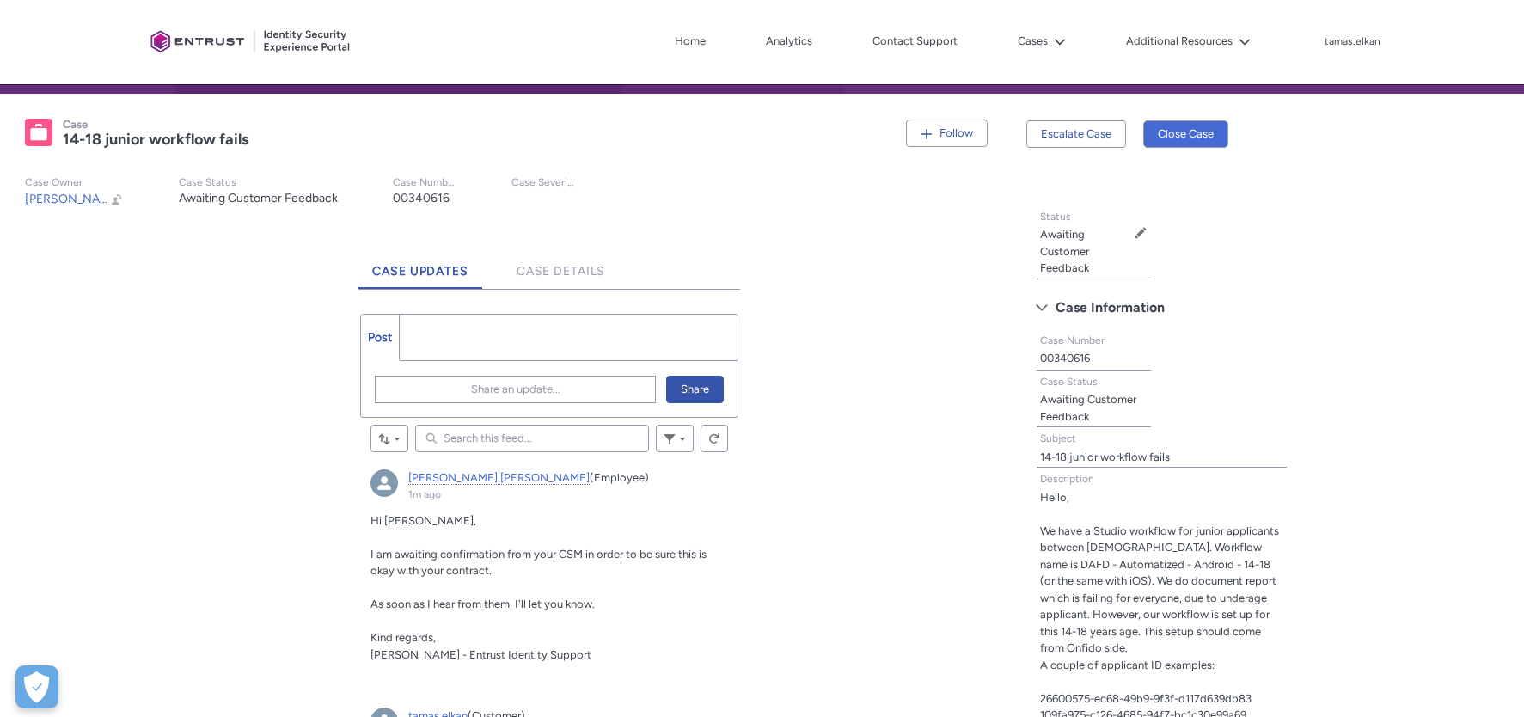
click at [472, 334] on ul "Post More" at bounding box center [549, 337] width 378 height 47
click at [493, 391] on span "Share an update..." at bounding box center [515, 389] width 89 height 26
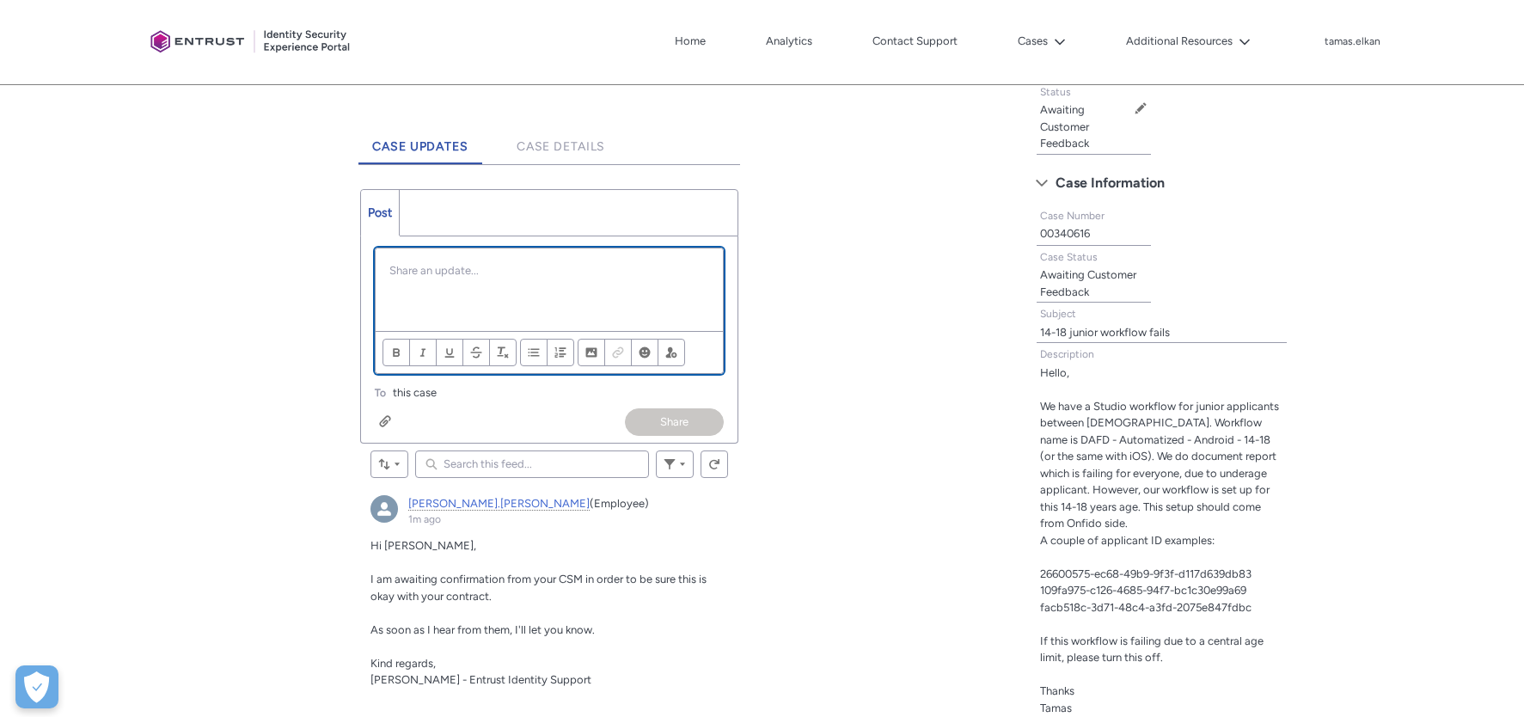
scroll to position [455, 0]
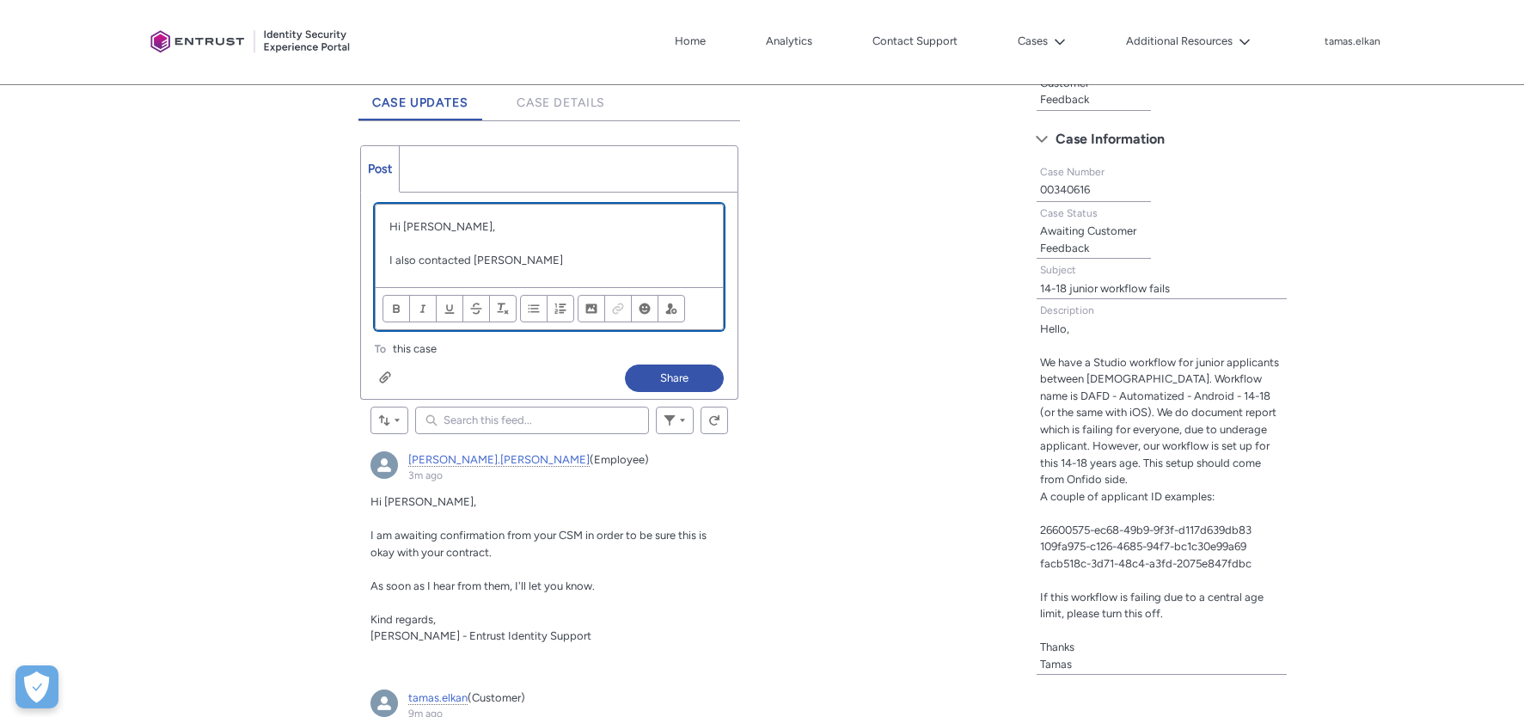
click at [531, 260] on p "I also contacted [PERSON_NAME]" at bounding box center [549, 260] width 320 height 17
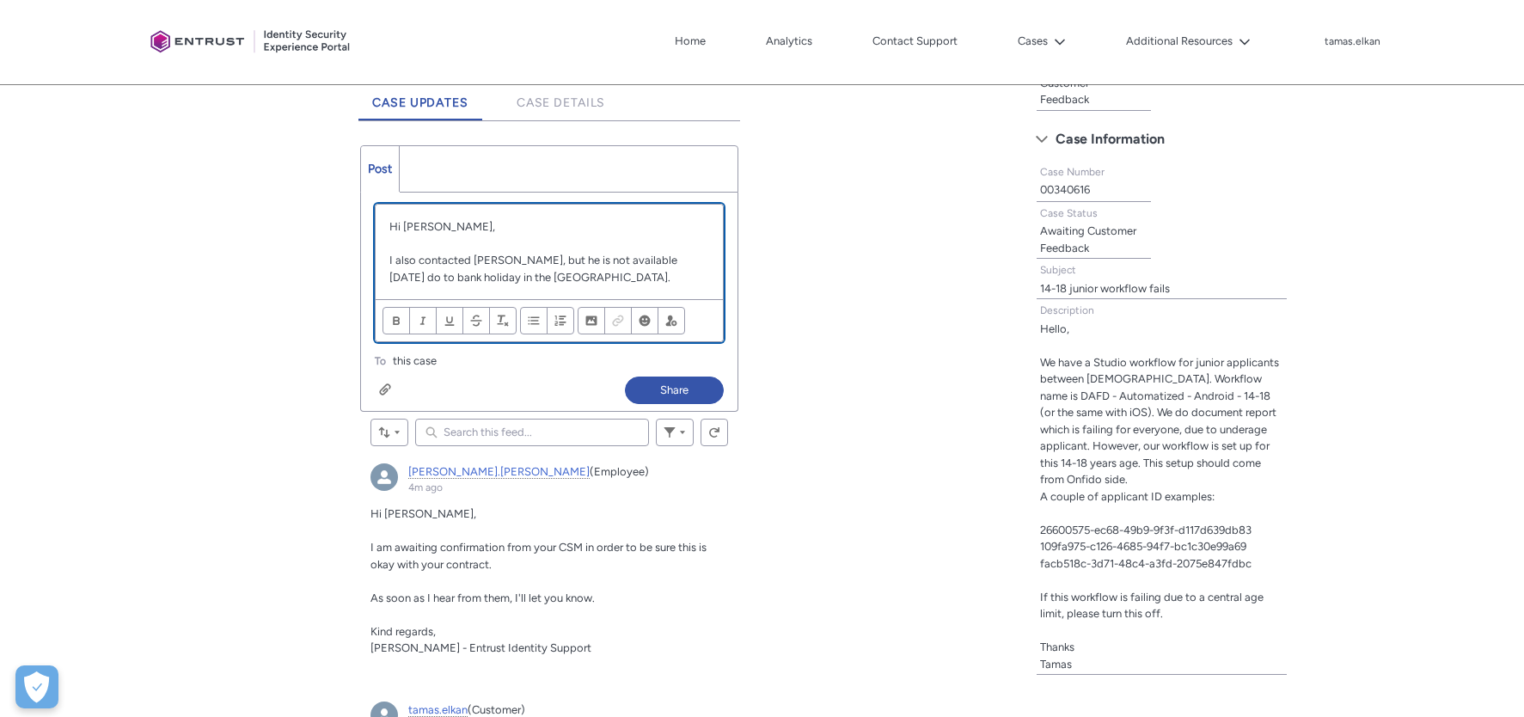
click at [389, 278] on p "I also contacted [PERSON_NAME], but he is not available [DATE] do to bank holid…" at bounding box center [549, 269] width 320 height 34
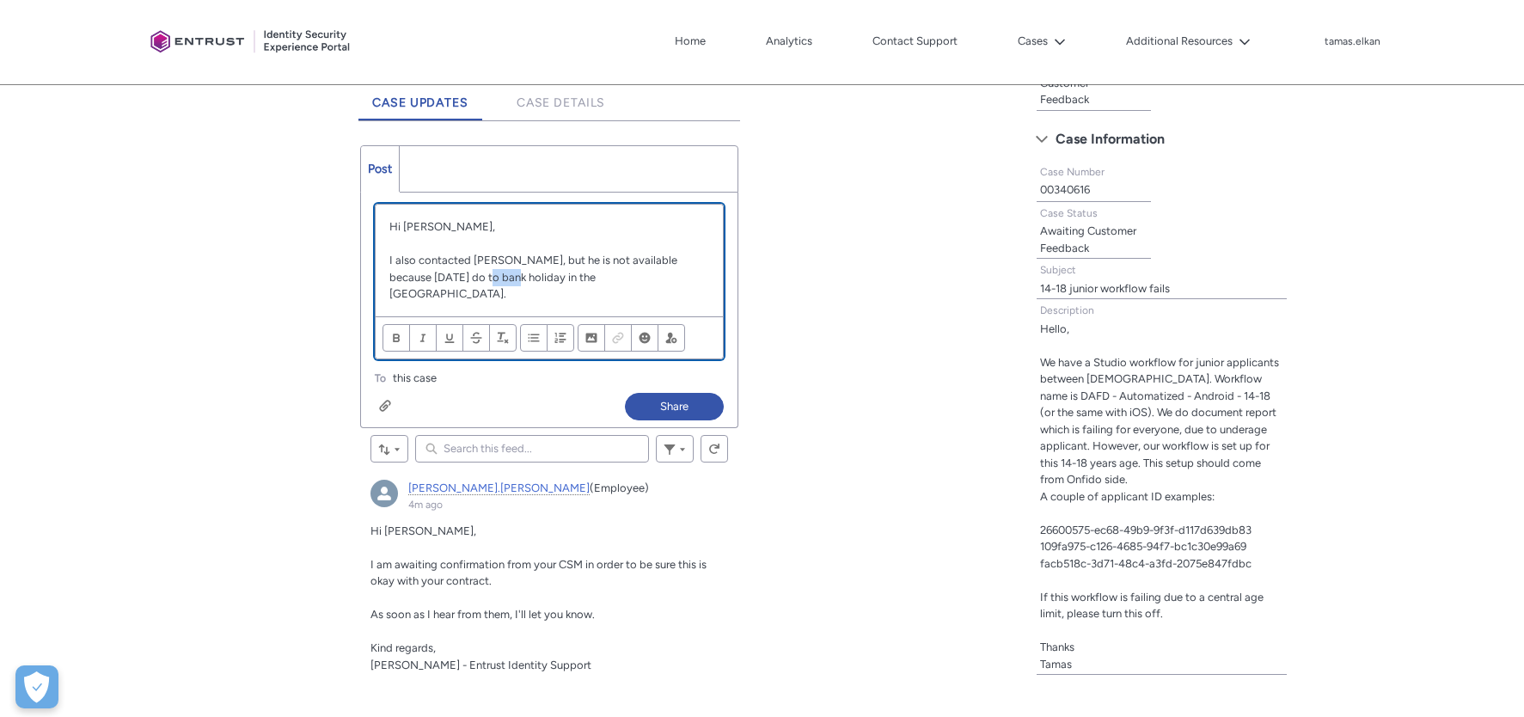
drag, startPoint x: 465, startPoint y: 275, endPoint x: 490, endPoint y: 275, distance: 24.9
click at [490, 275] on p "I also contacted [PERSON_NAME], but he is not available because [DATE] do to ba…" at bounding box center [549, 277] width 320 height 51
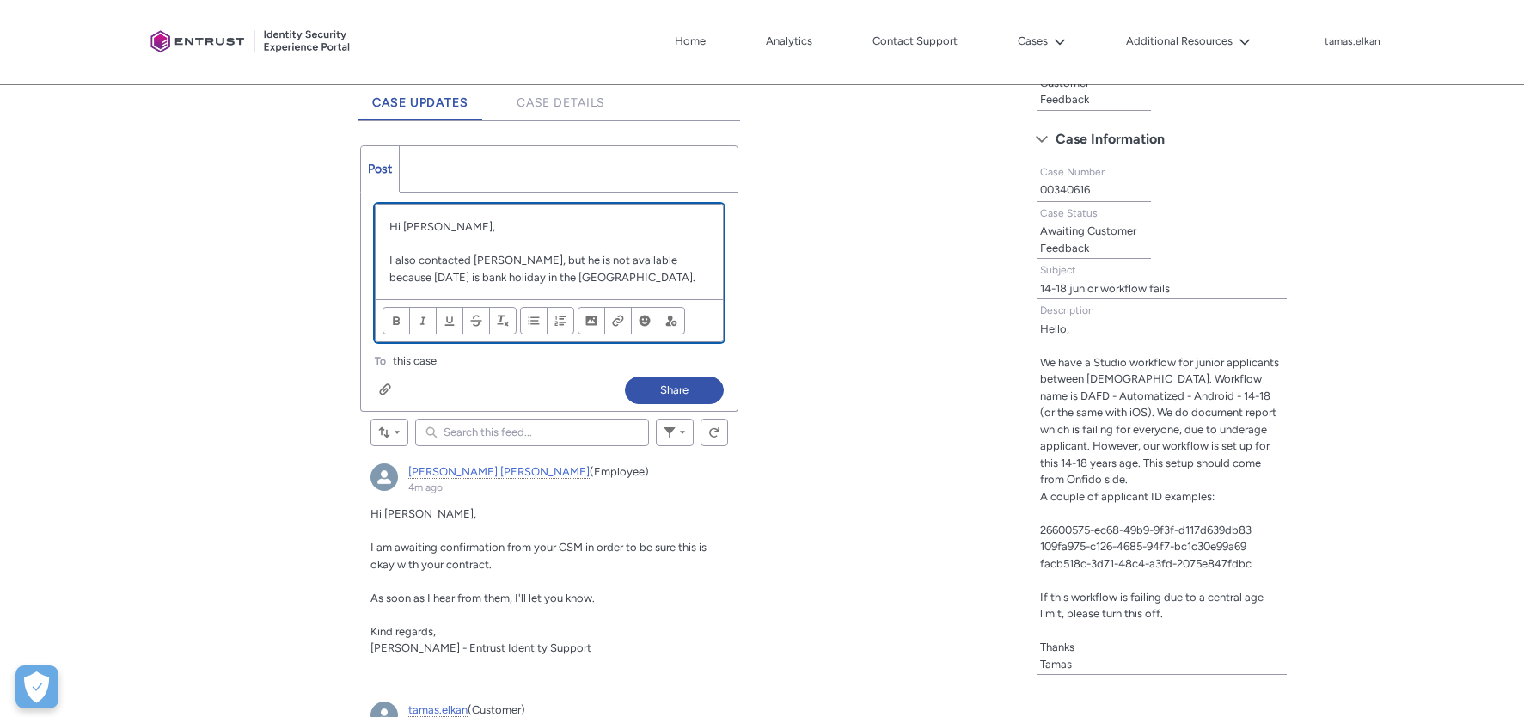
click at [593, 277] on p "I also contacted [PERSON_NAME], but he is not available because [DATE] is bank …" at bounding box center [549, 269] width 320 height 34
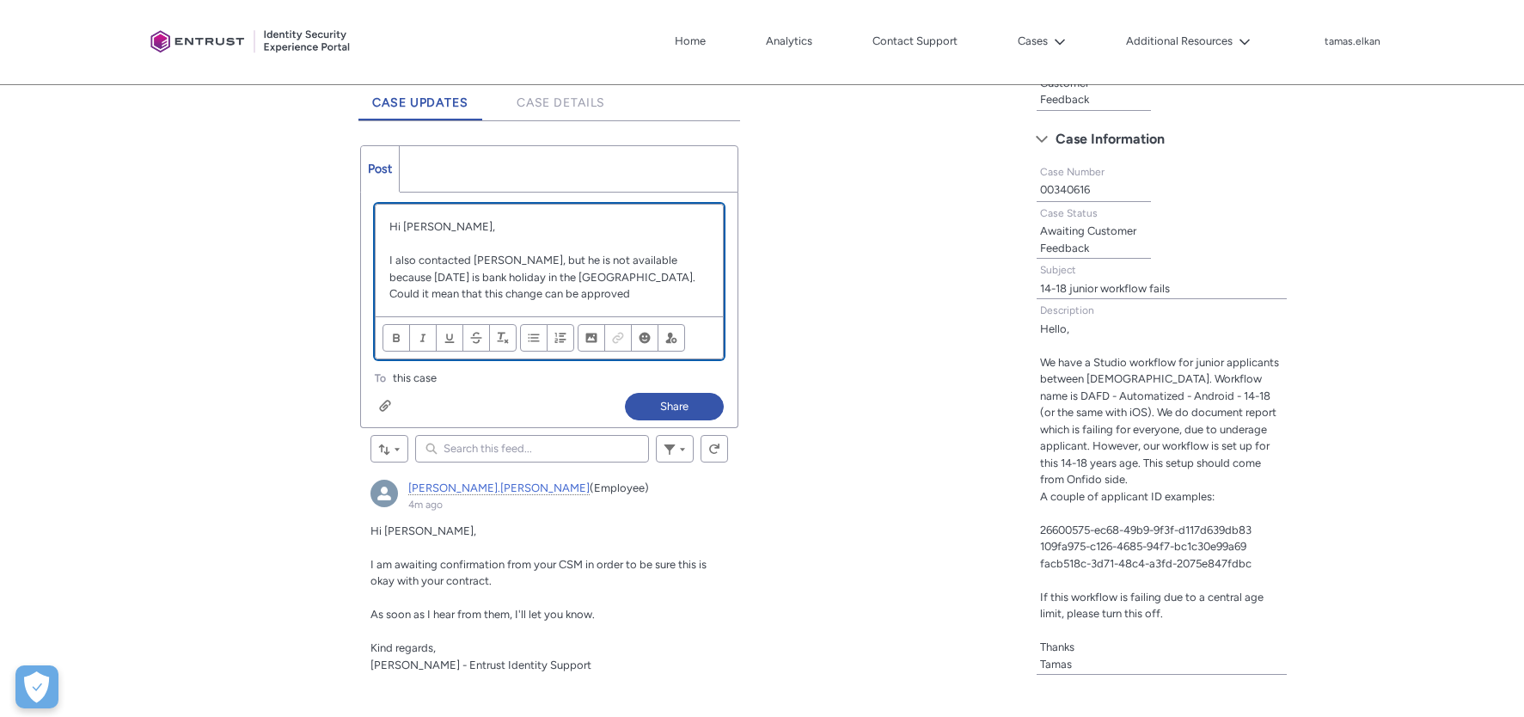
click at [561, 295] on p "Could it mean that this change can be approved" at bounding box center [549, 293] width 320 height 17
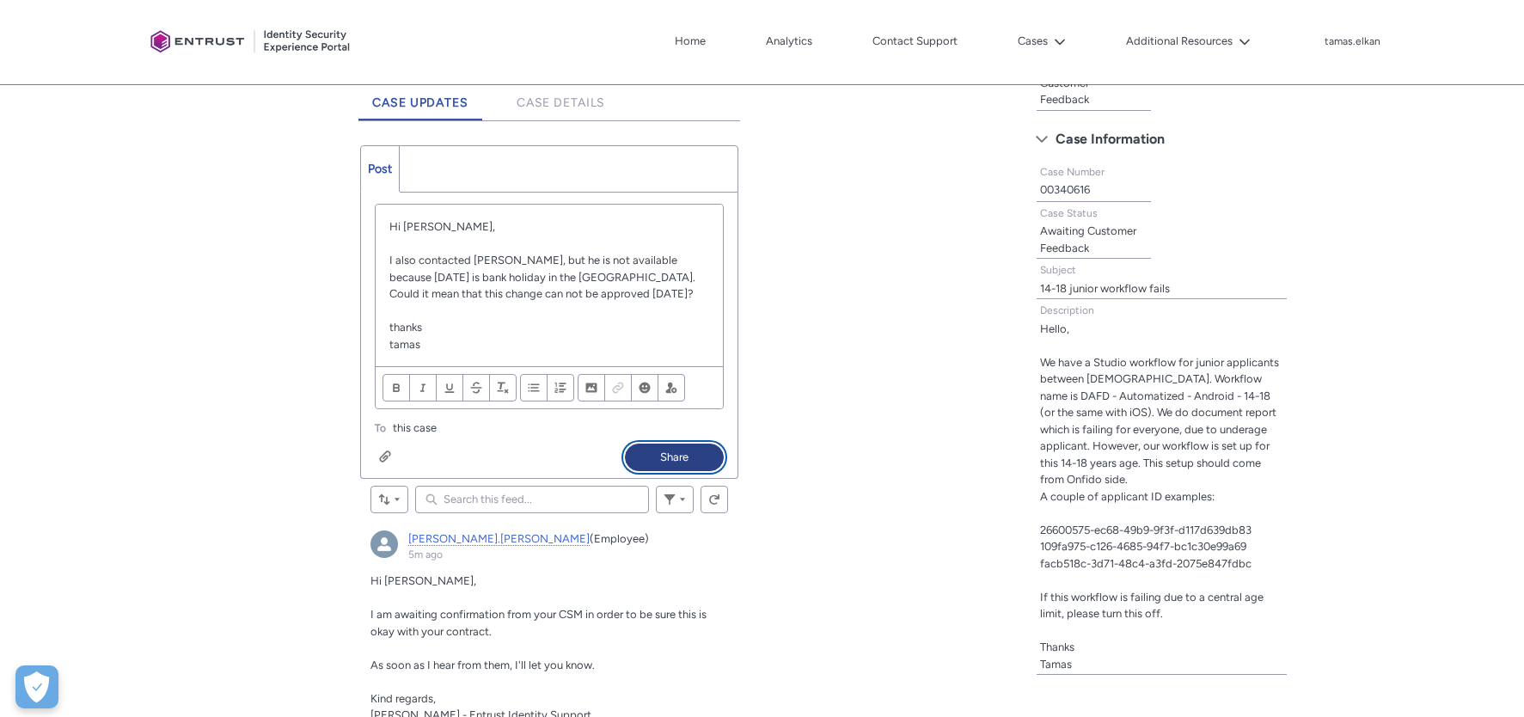
click at [691, 452] on button "Share" at bounding box center [674, 458] width 99 height 28
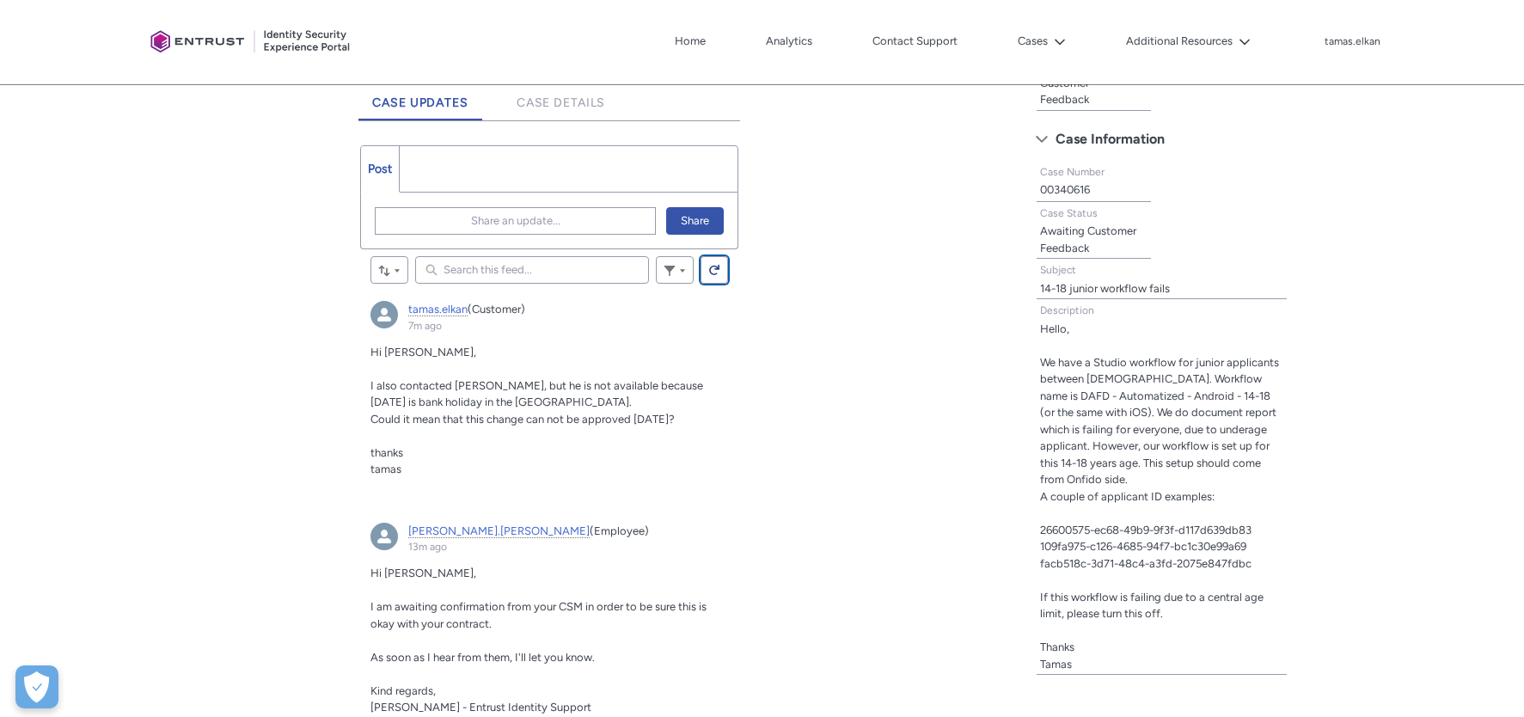
click at [708, 265] on lightning-primitive-icon "Feed" at bounding box center [714, 270] width 12 height 13
click at [714, 267] on lightning-primitive-icon "Feed" at bounding box center [714, 270] width 12 height 13
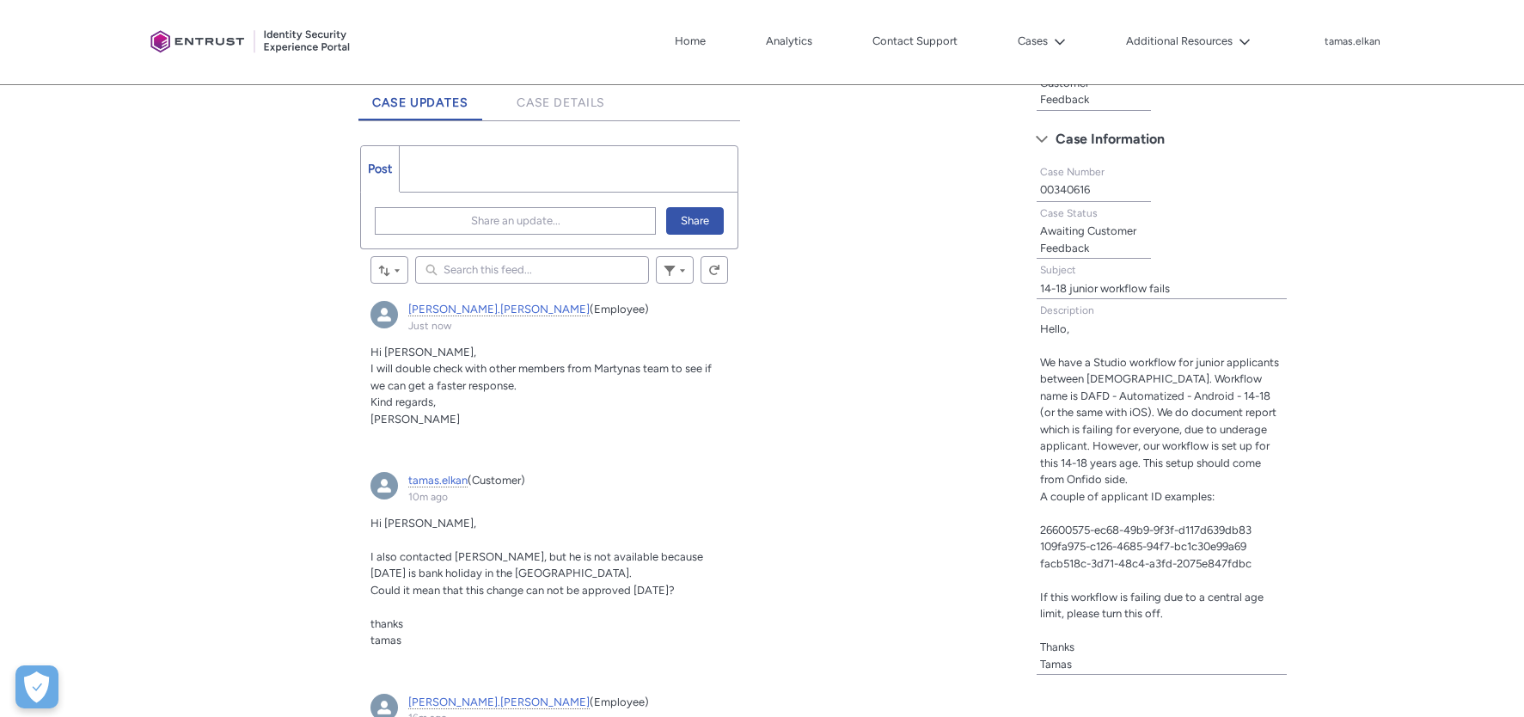
click at [486, 174] on ul "Post More" at bounding box center [549, 168] width 378 height 47
click at [461, 193] on div "Share an update... Share Review the errors on this page. Share an update... Bol…" at bounding box center [549, 221] width 376 height 56
click at [461, 175] on ul "Post More" at bounding box center [549, 168] width 378 height 47
click at [516, 227] on span "Share an update..." at bounding box center [515, 221] width 89 height 26
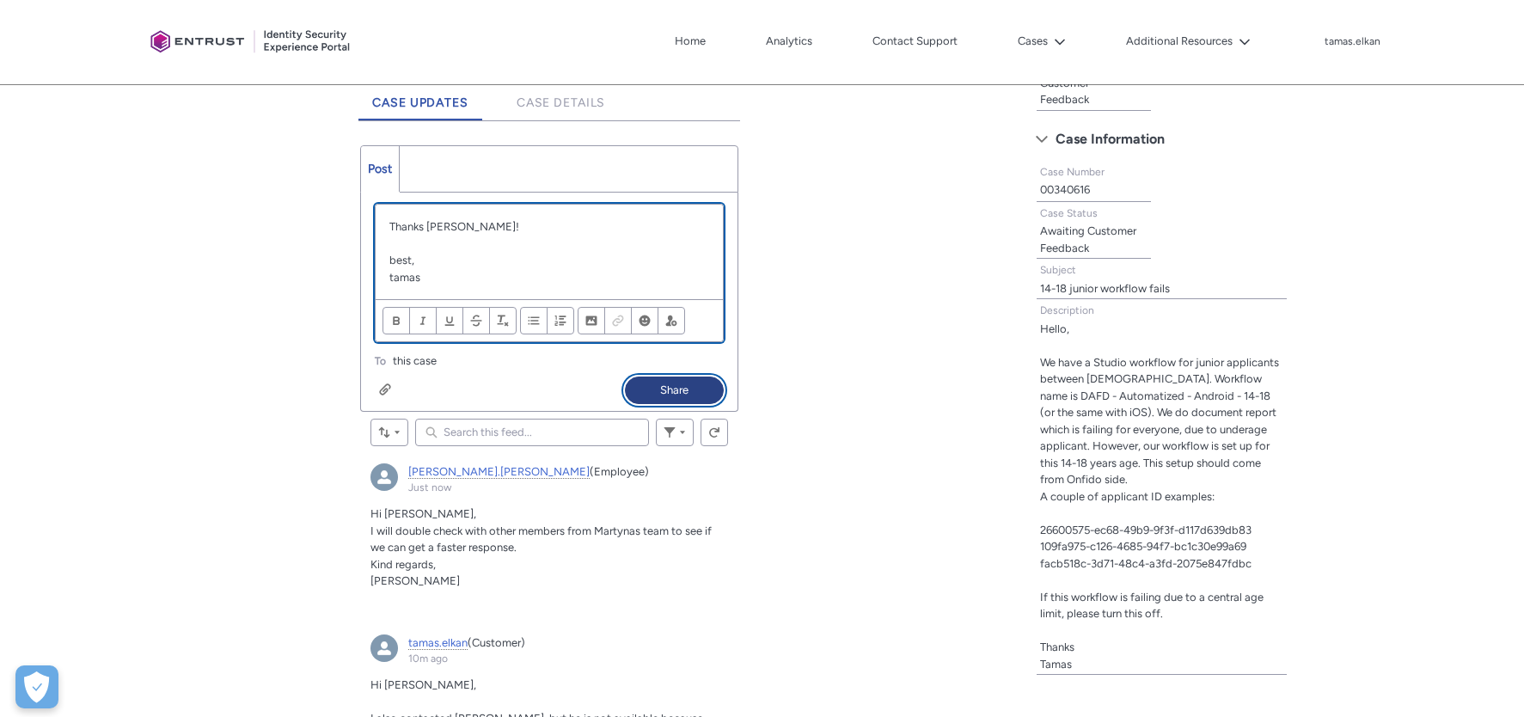
click at [683, 384] on button "Share" at bounding box center [674, 390] width 99 height 28
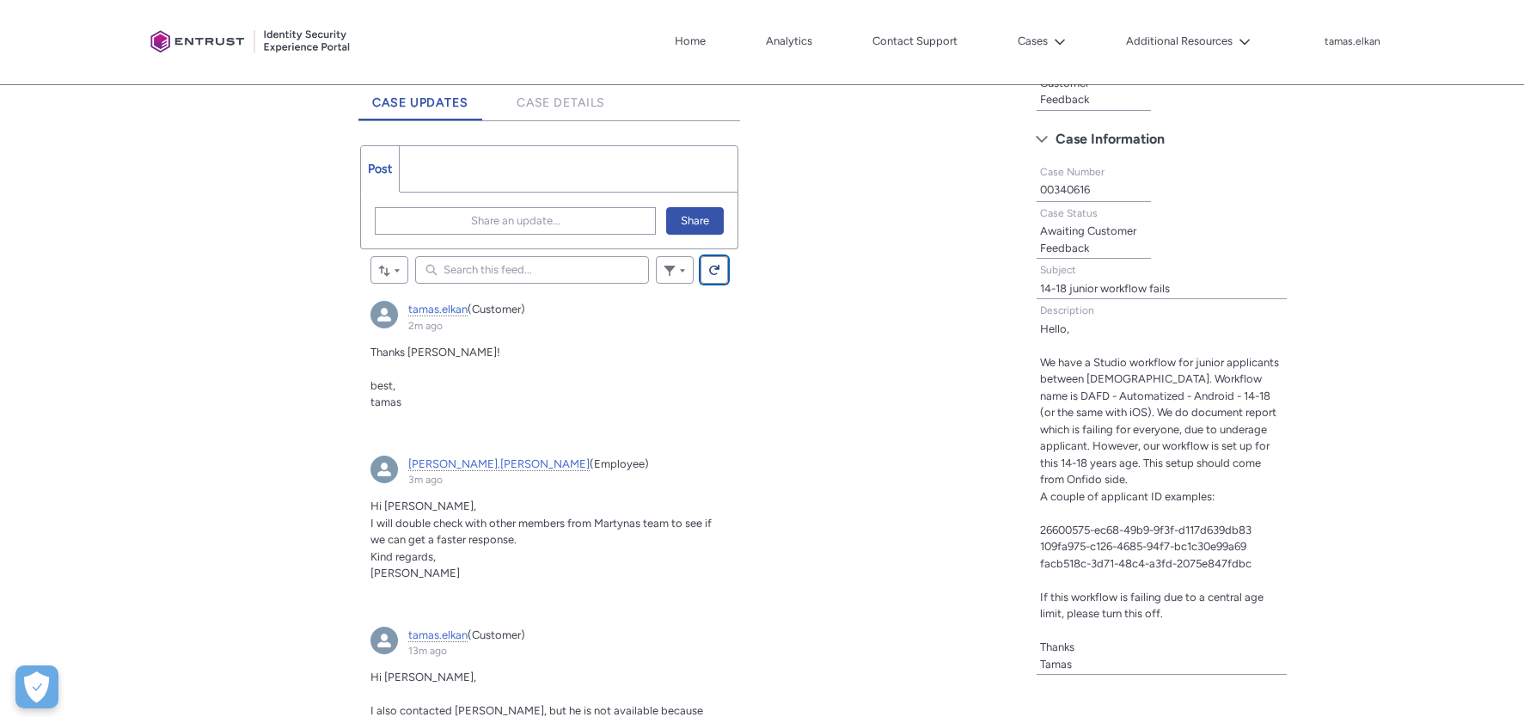
click at [708, 265] on lightning-primitive-icon "Feed" at bounding box center [714, 270] width 12 height 13
